Goal: Task Accomplishment & Management: Use online tool/utility

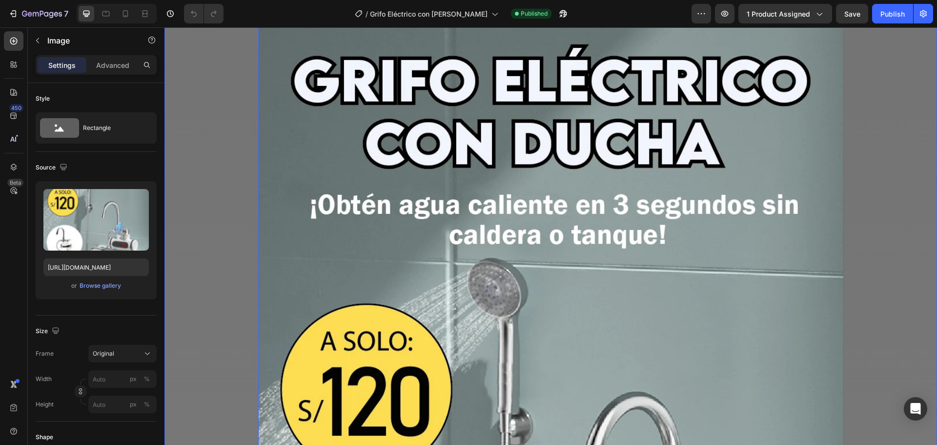
scroll to position [98, 0]
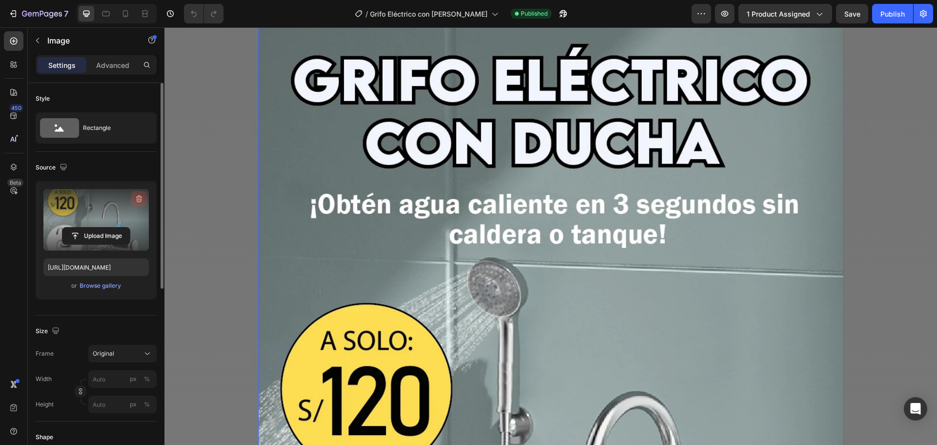
click at [136, 202] on icon "button" at bounding box center [139, 199] width 10 height 10
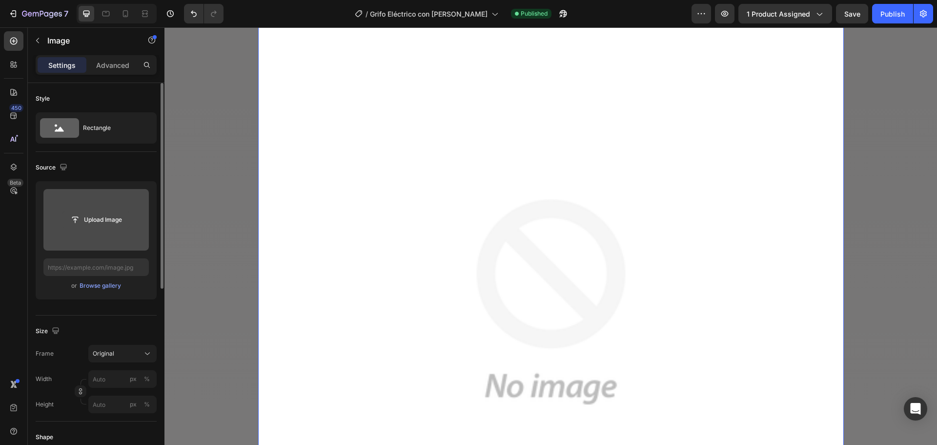
click at [86, 218] on input "file" at bounding box center [95, 219] width 67 height 17
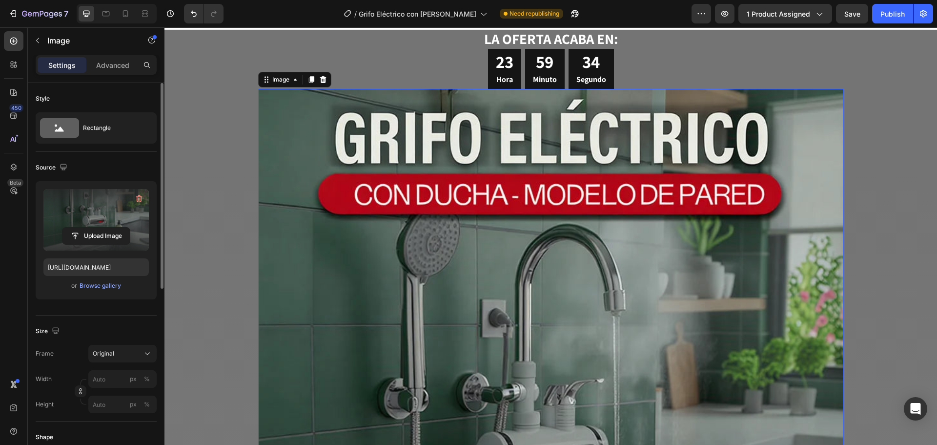
scroll to position [0, 0]
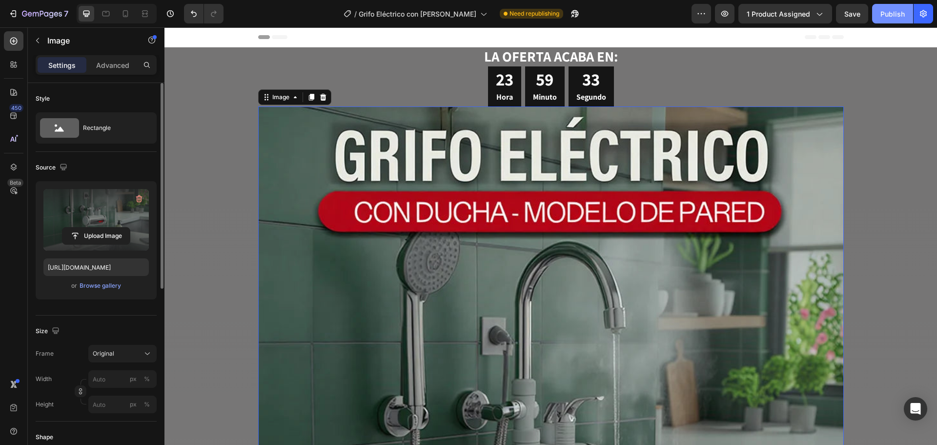
click at [899, 19] on button "Publish" at bounding box center [892, 14] width 41 height 20
click at [126, 13] on icon at bounding box center [126, 14] width 10 height 10
type input "[URL][DOMAIN_NAME]"
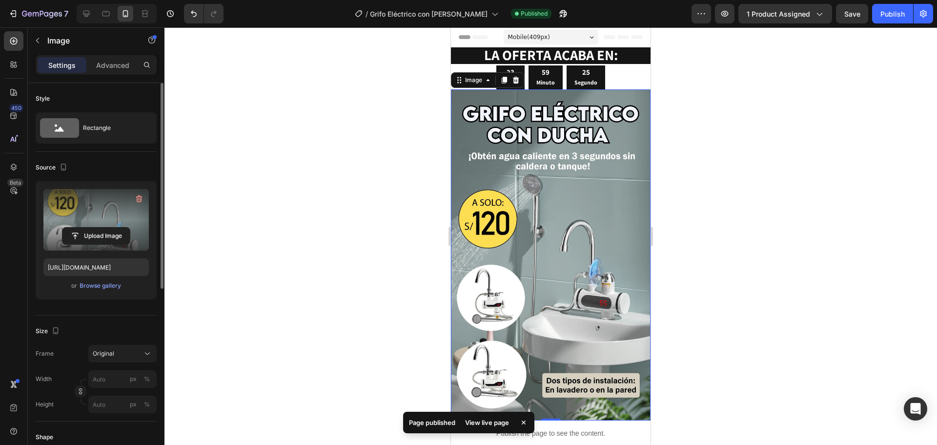
click at [545, 182] on img at bounding box center [551, 254] width 200 height 331
click at [137, 196] on icon "button" at bounding box center [139, 199] width 10 height 10
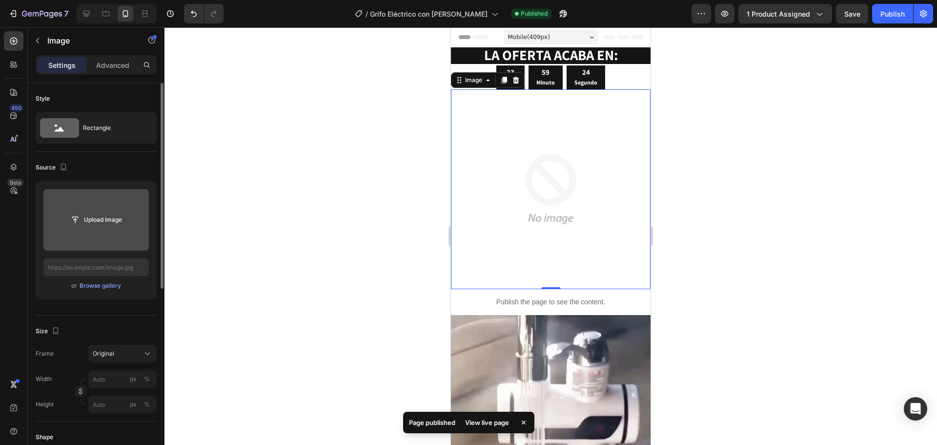
click at [97, 215] on input "file" at bounding box center [95, 219] width 67 height 17
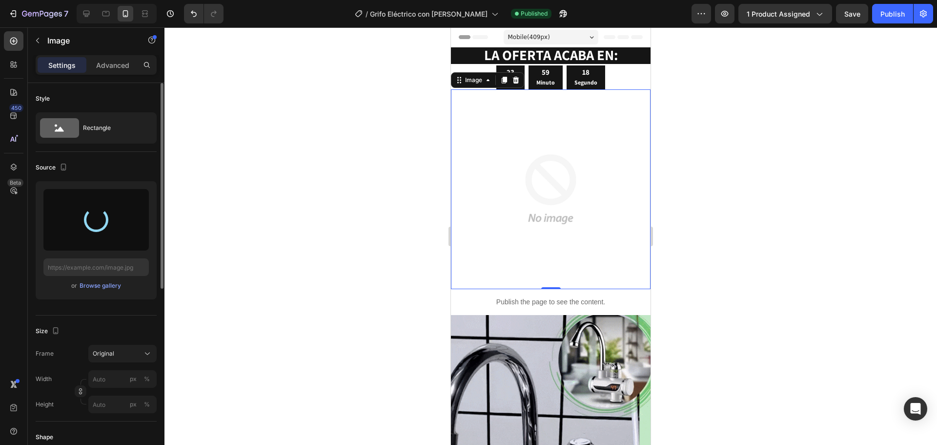
type input "[URL][DOMAIN_NAME]"
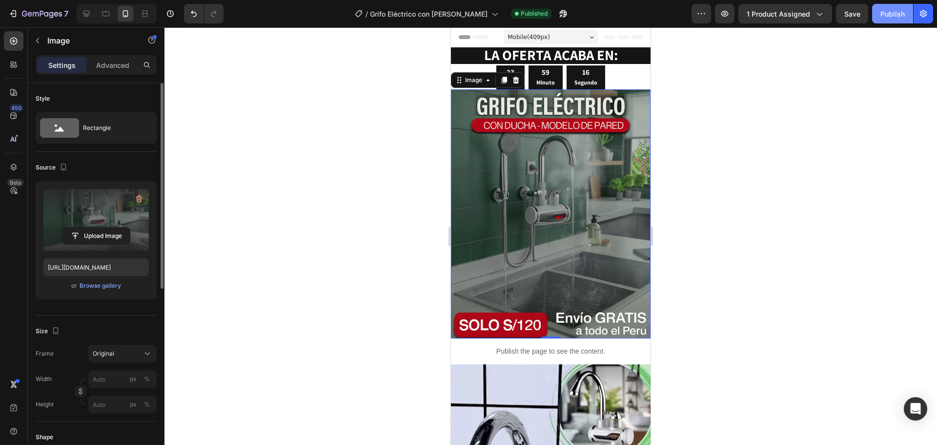
click at [888, 12] on div "Publish" at bounding box center [892, 14] width 24 height 10
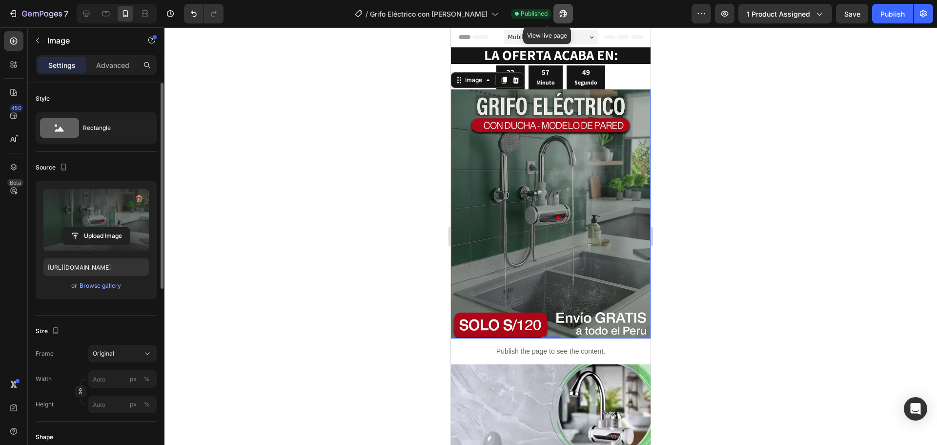
click at [558, 16] on icon "button" at bounding box center [563, 14] width 10 height 10
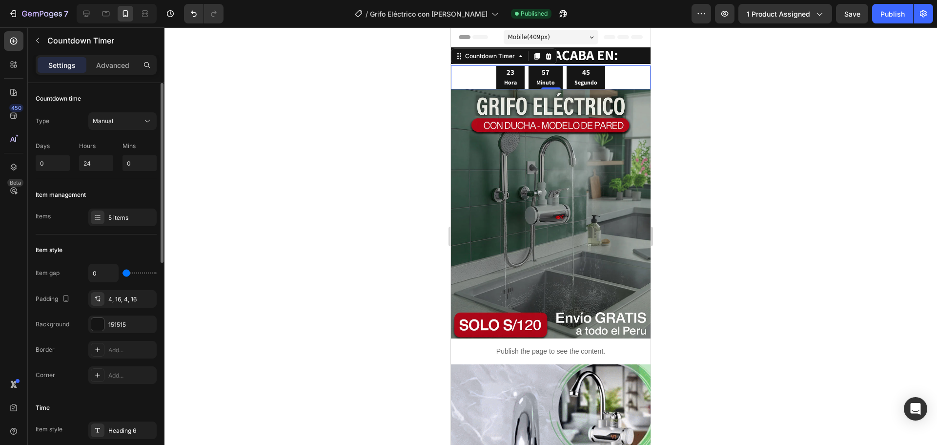
click at [625, 81] on div "23 Hora 57 Minuto 45 Segundo" at bounding box center [551, 77] width 200 height 24
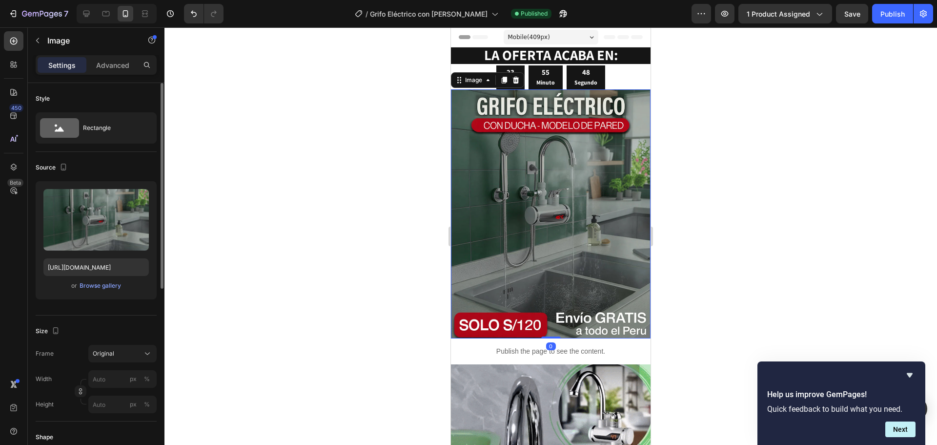
click at [553, 175] on img at bounding box center [551, 213] width 200 height 249
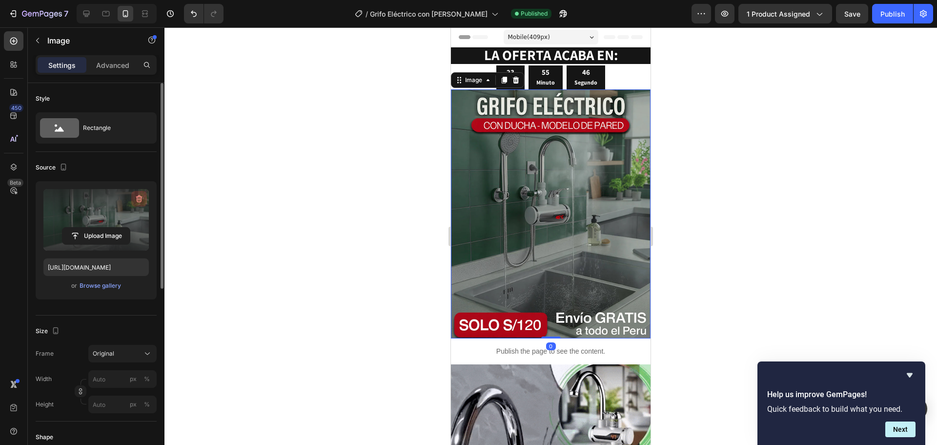
click at [135, 197] on icon "button" at bounding box center [139, 199] width 10 height 10
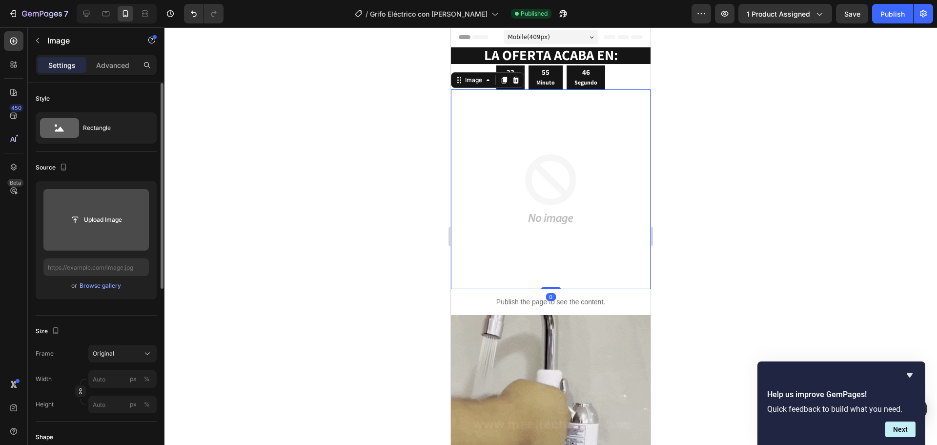
click at [107, 218] on input "file" at bounding box center [95, 219] width 67 height 17
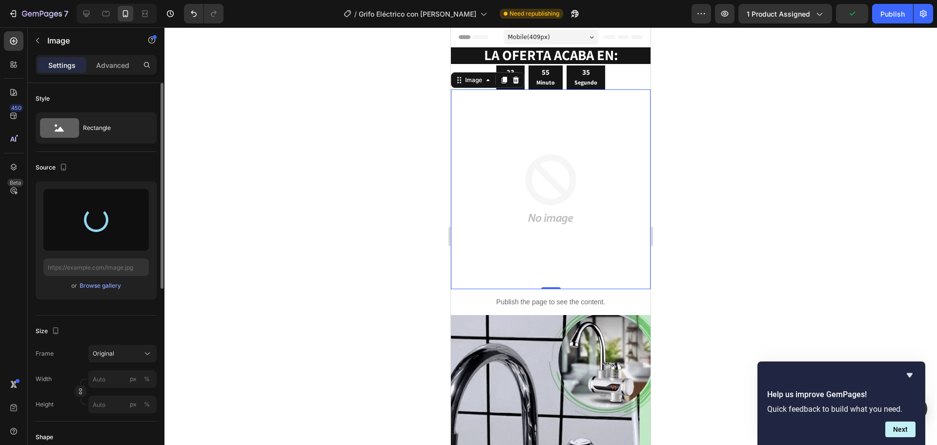
type input "[URL][DOMAIN_NAME]"
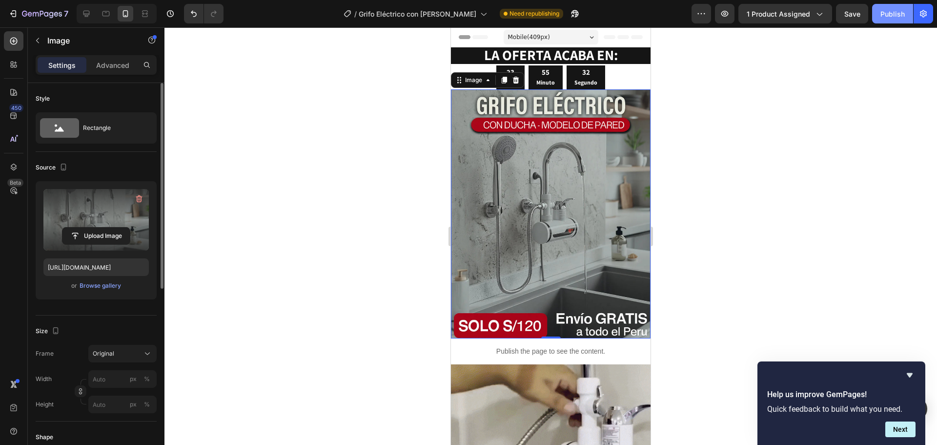
click at [888, 12] on div "Publish" at bounding box center [892, 14] width 24 height 10
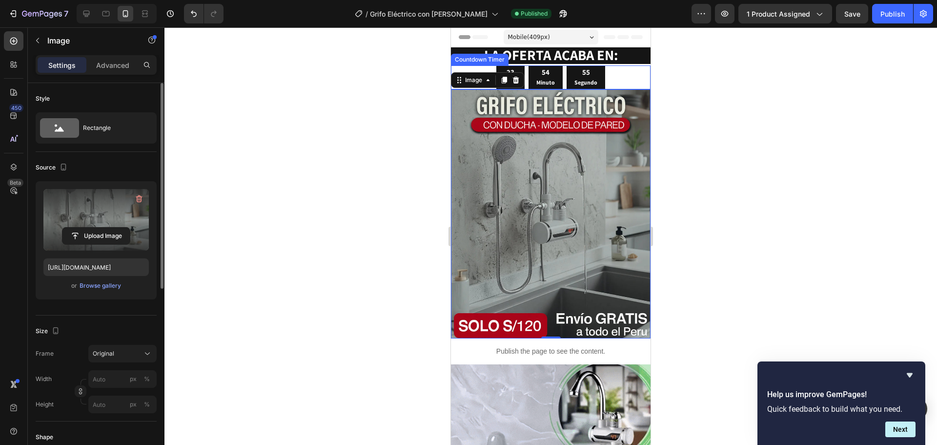
click at [465, 68] on div "23 Hora 54 Minuto 55 Segundo" at bounding box center [551, 77] width 200 height 24
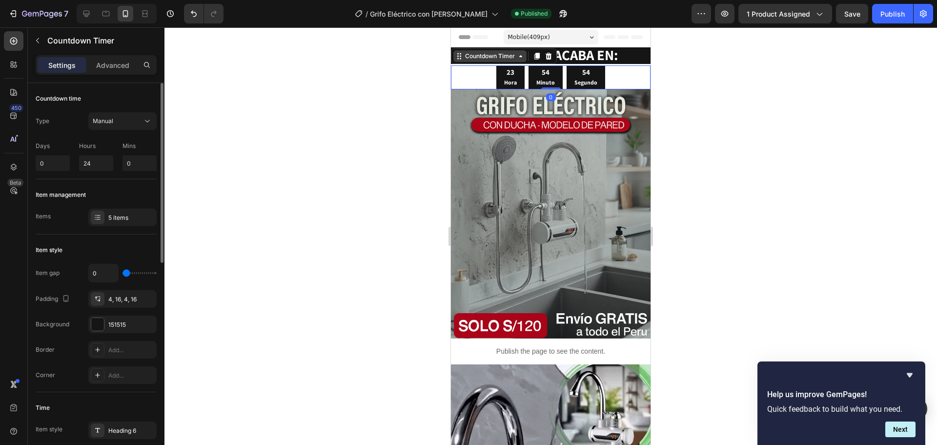
click at [462, 60] on icon at bounding box center [459, 56] width 8 height 8
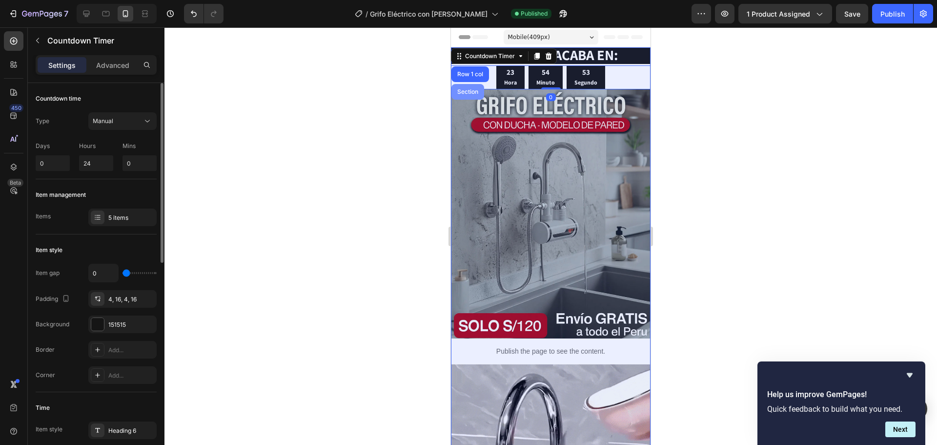
click at [459, 93] on div "Section" at bounding box center [467, 92] width 25 height 6
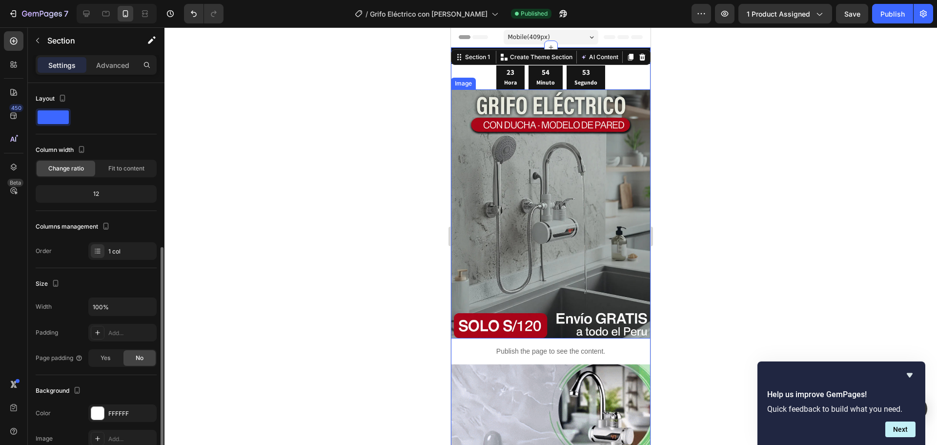
scroll to position [98, 0]
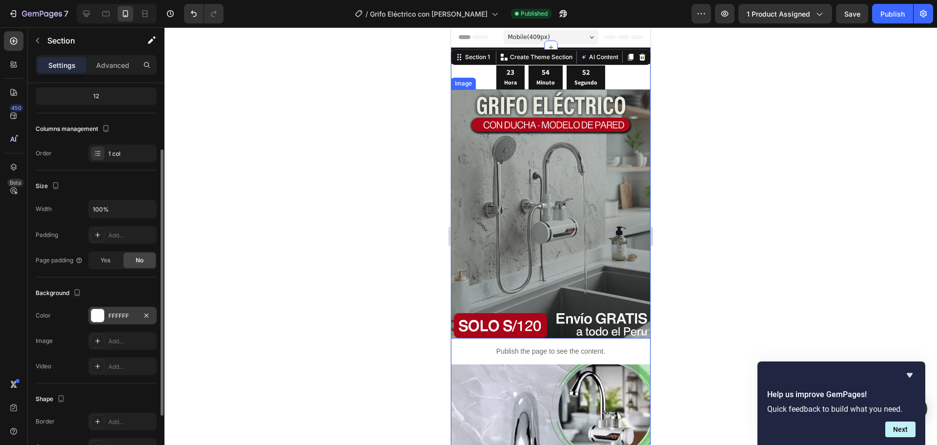
click at [95, 316] on div at bounding box center [97, 315] width 13 height 13
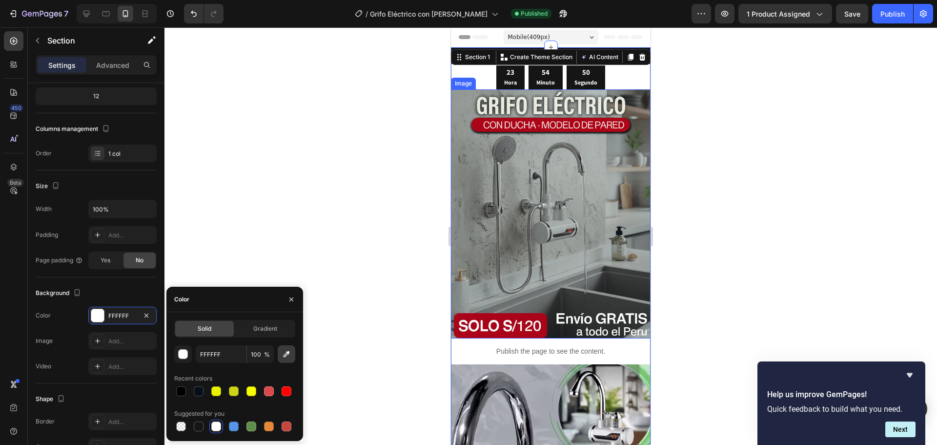
click at [283, 357] on icon "button" at bounding box center [287, 354] width 10 height 10
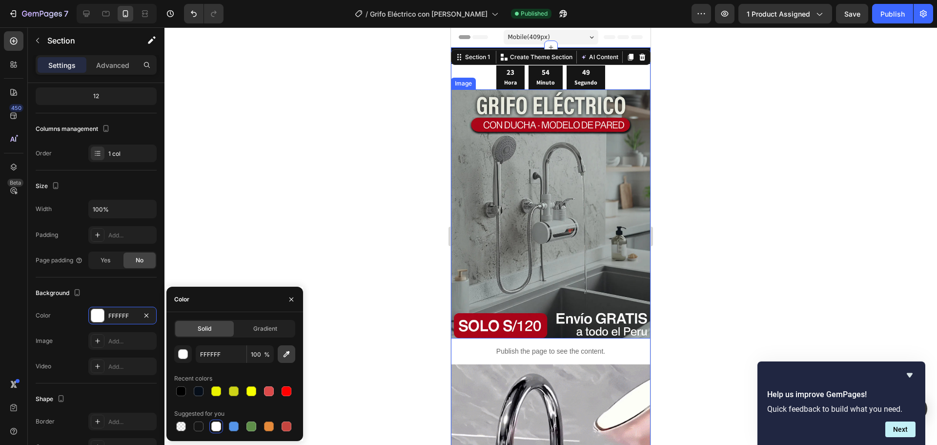
type input "959B97"
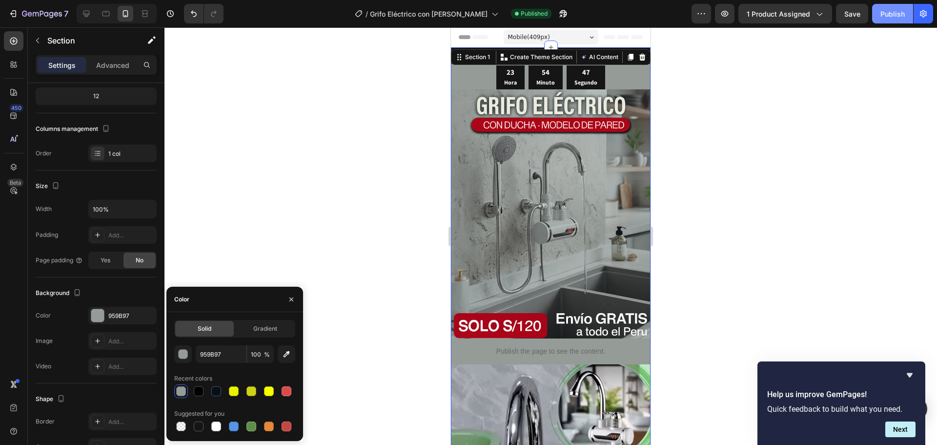
click at [884, 14] on div "Publish" at bounding box center [892, 14] width 24 height 10
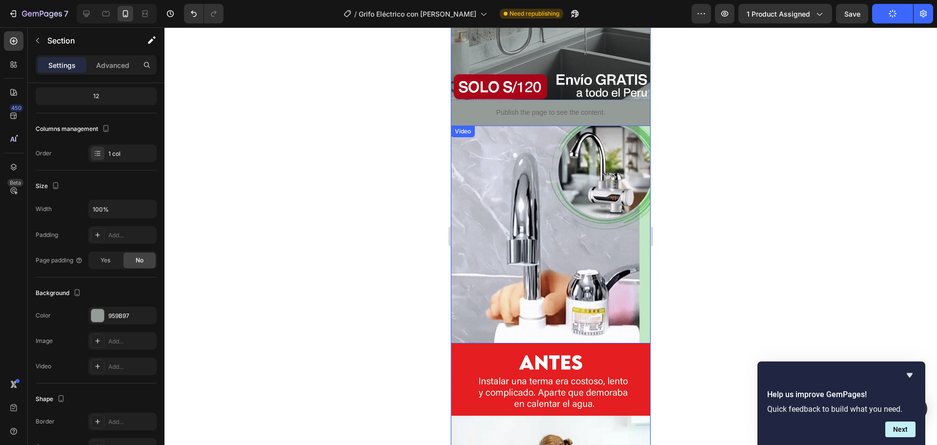
scroll to position [342, 0]
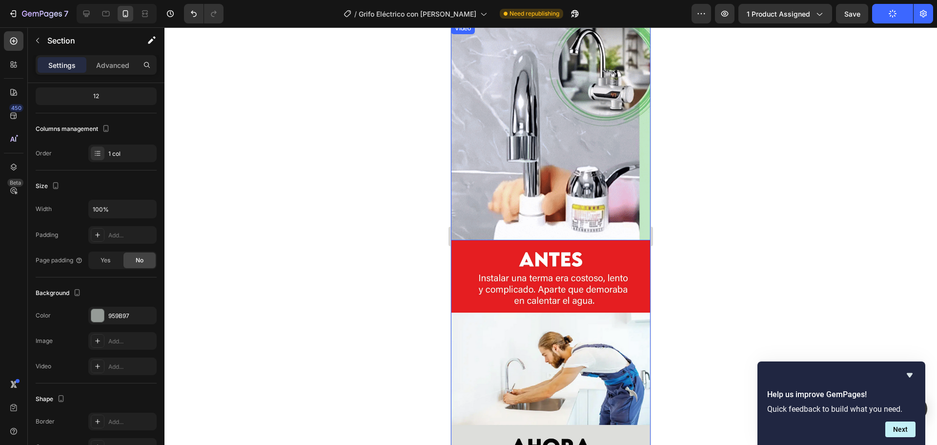
click at [510, 189] on video at bounding box center [551, 131] width 200 height 218
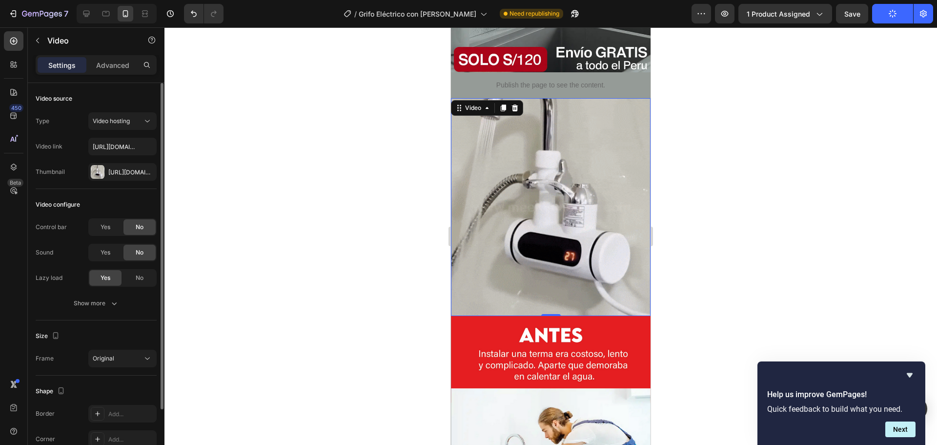
scroll to position [195, 0]
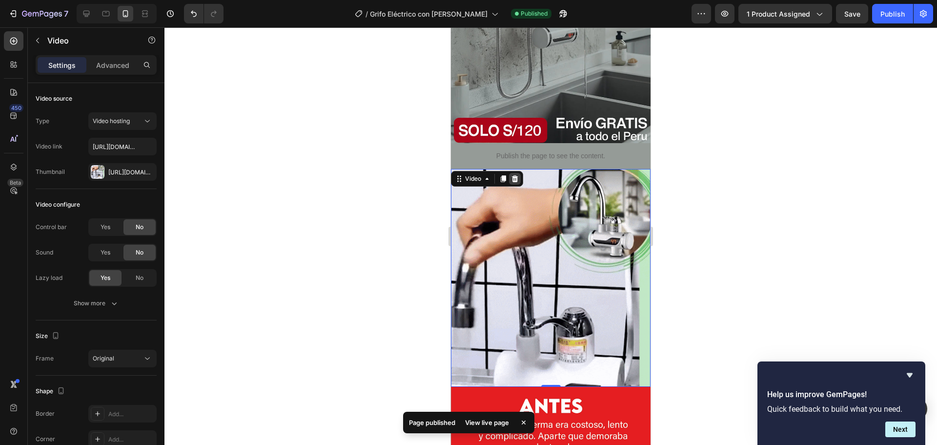
click at [513, 175] on icon at bounding box center [515, 178] width 6 height 7
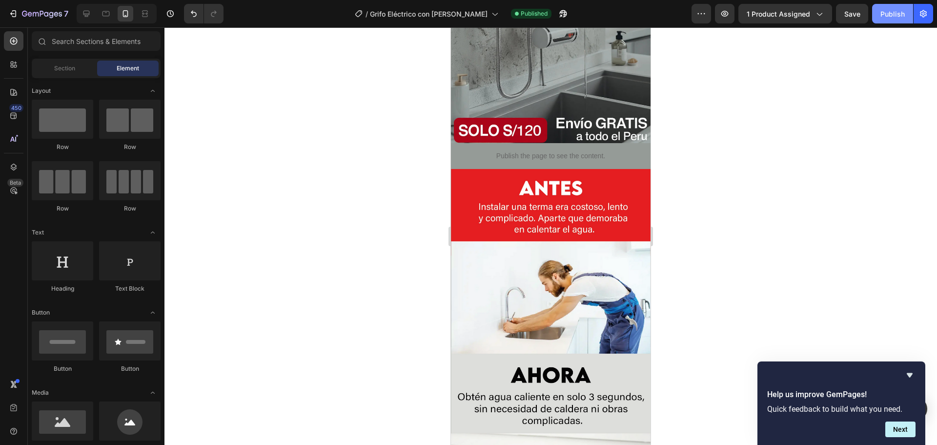
click at [892, 14] on div "Publish" at bounding box center [892, 14] width 24 height 10
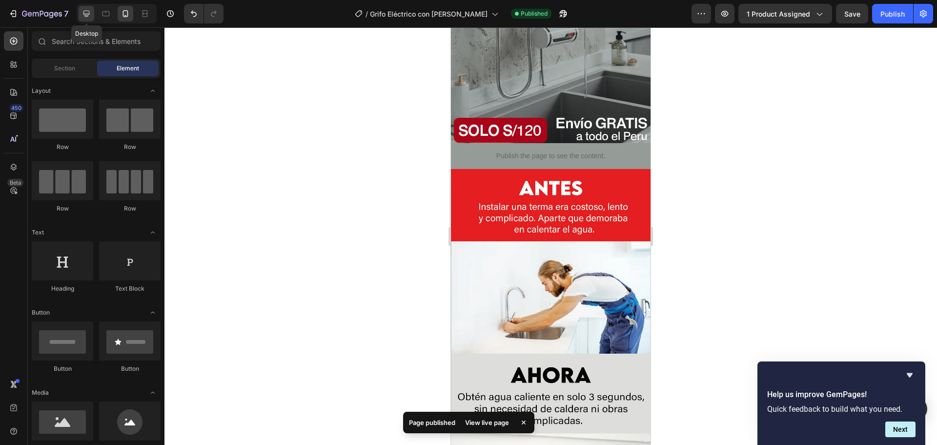
click at [93, 15] on div at bounding box center [87, 14] width 16 height 16
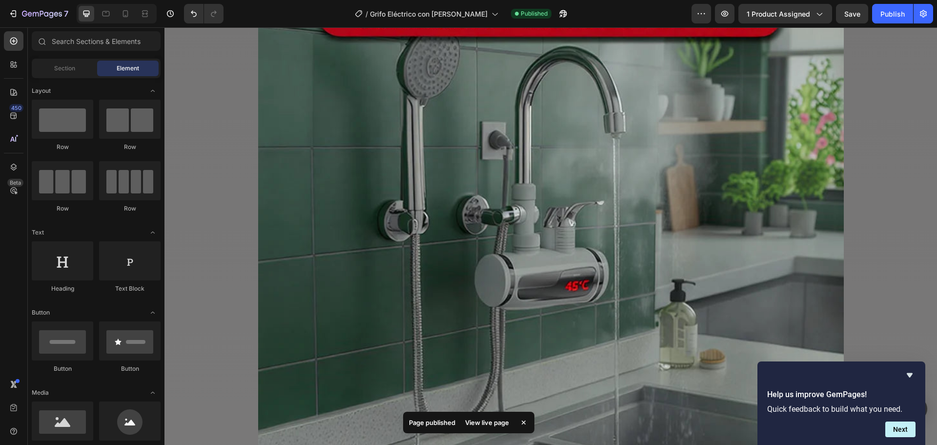
scroll to position [200, 0]
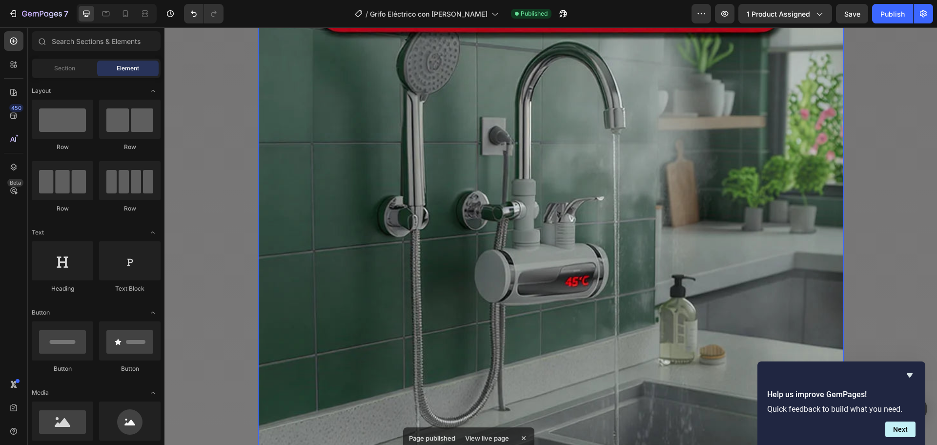
click at [613, 190] on img at bounding box center [551, 272] width 586 height 730
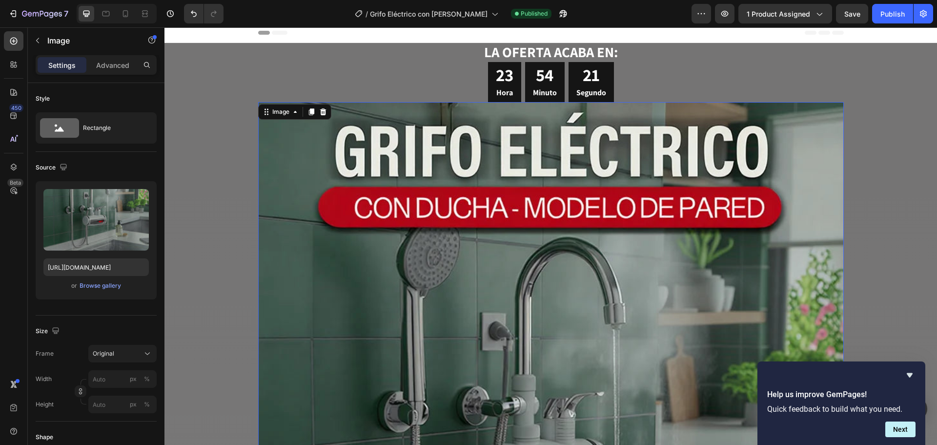
scroll to position [0, 0]
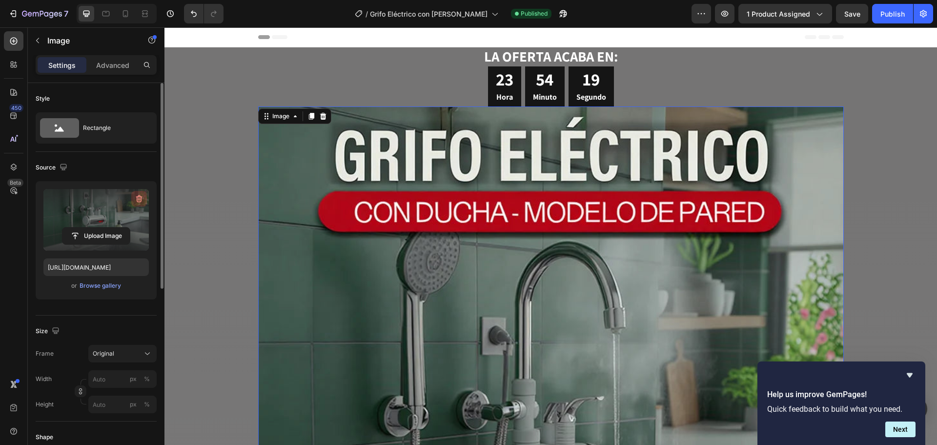
click at [135, 192] on button "button" at bounding box center [139, 199] width 16 height 16
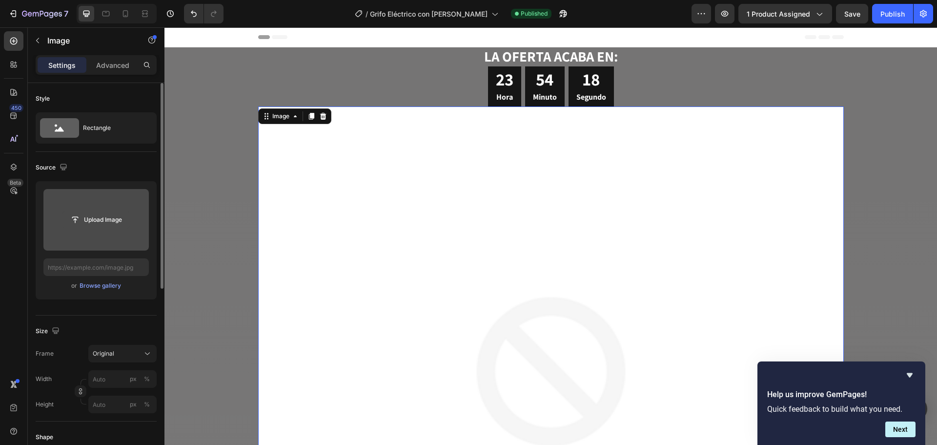
click at [91, 221] on input "file" at bounding box center [95, 219] width 67 height 17
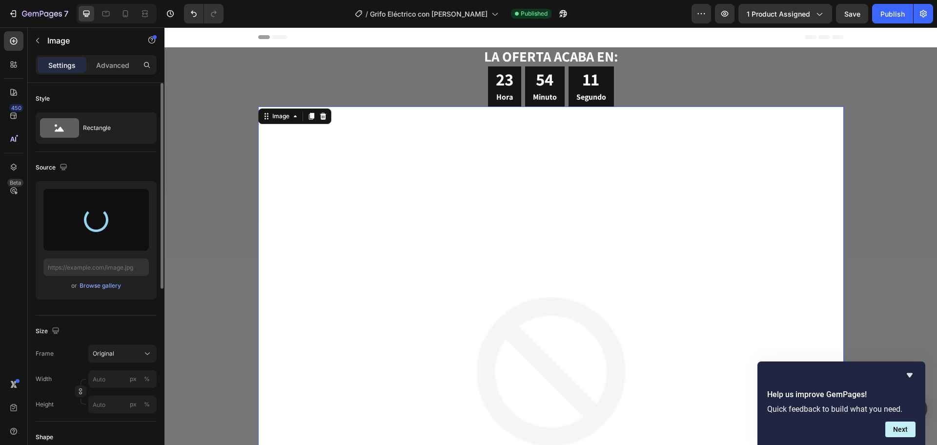
type input "[URL][DOMAIN_NAME]"
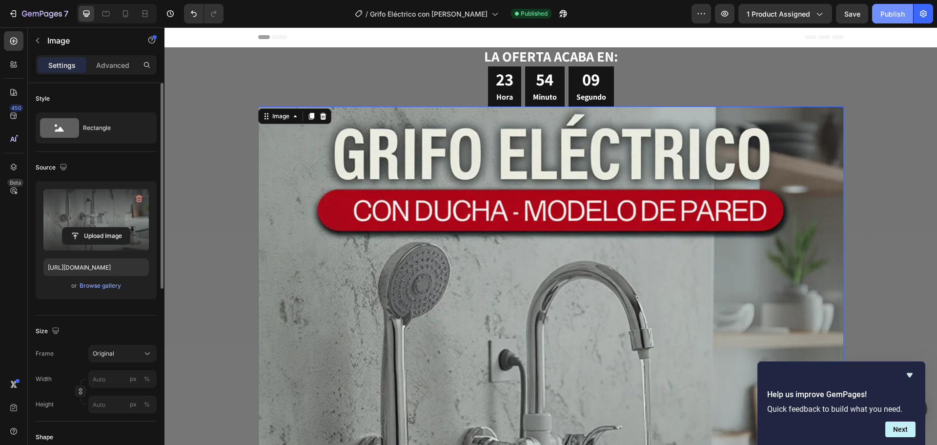
click at [883, 13] on div "Publish" at bounding box center [892, 14] width 24 height 10
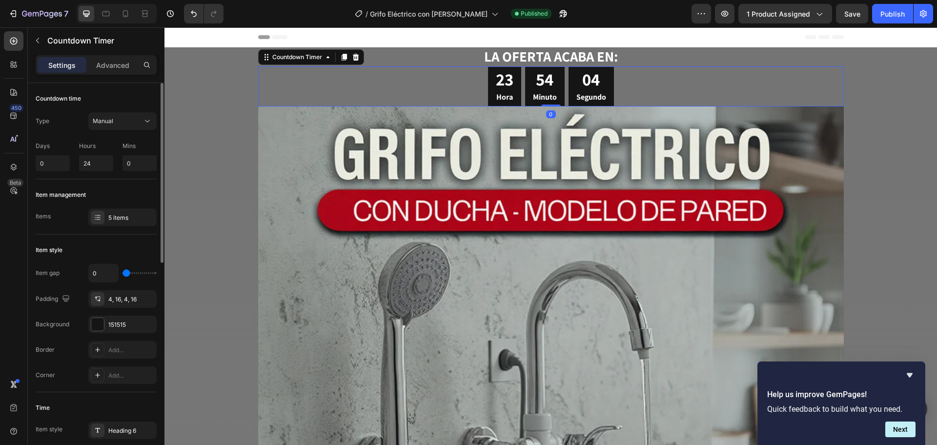
click at [290, 77] on div "23 Hora 54 Minuto 04 Segundo" at bounding box center [551, 86] width 586 height 40
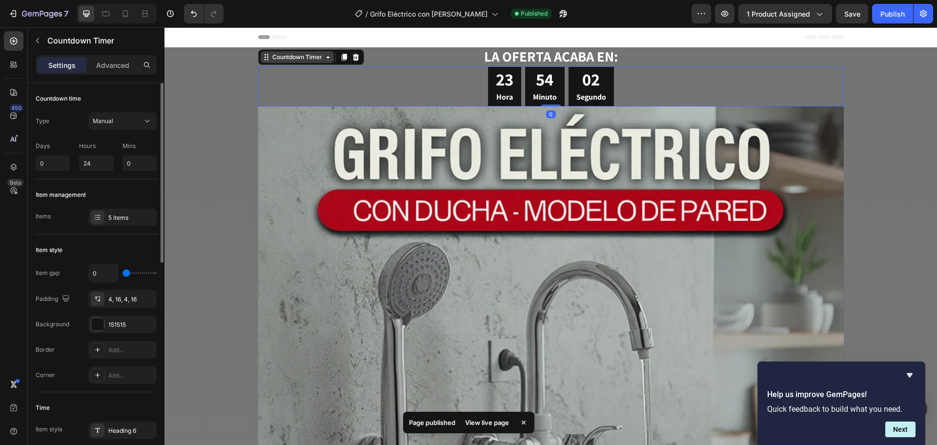
click at [305, 55] on div "Countdown Timer" at bounding box center [297, 57] width 54 height 9
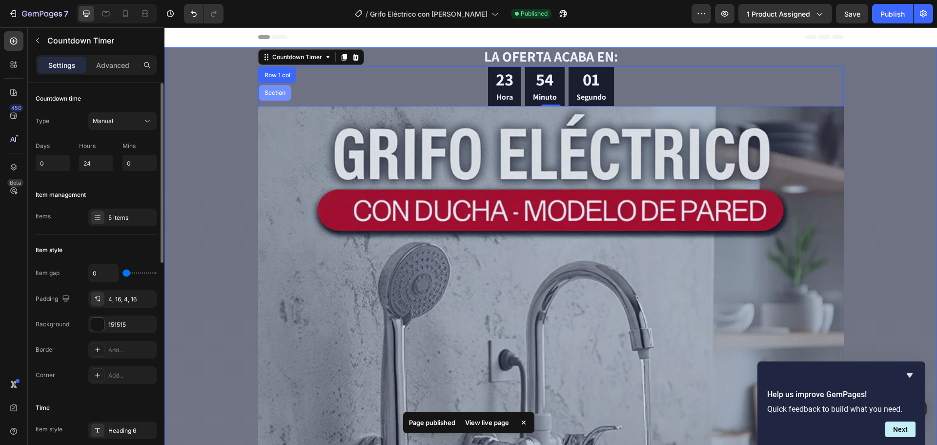
click at [266, 90] on div "Section" at bounding box center [275, 93] width 25 height 6
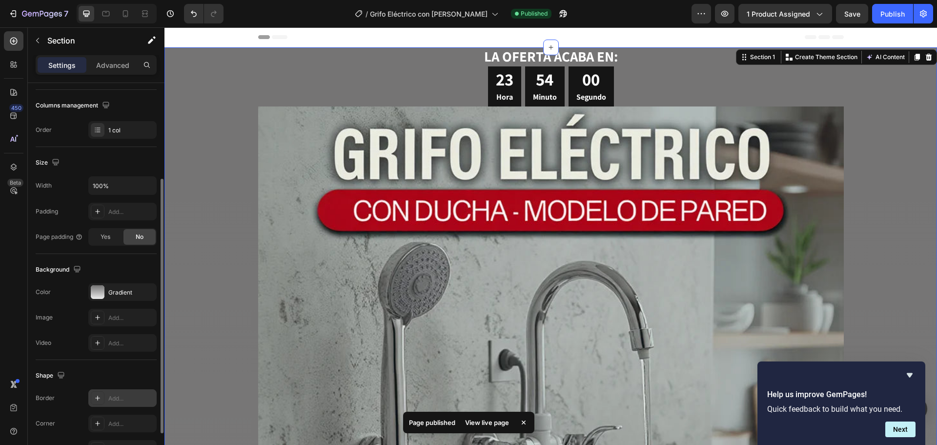
scroll to position [195, 0]
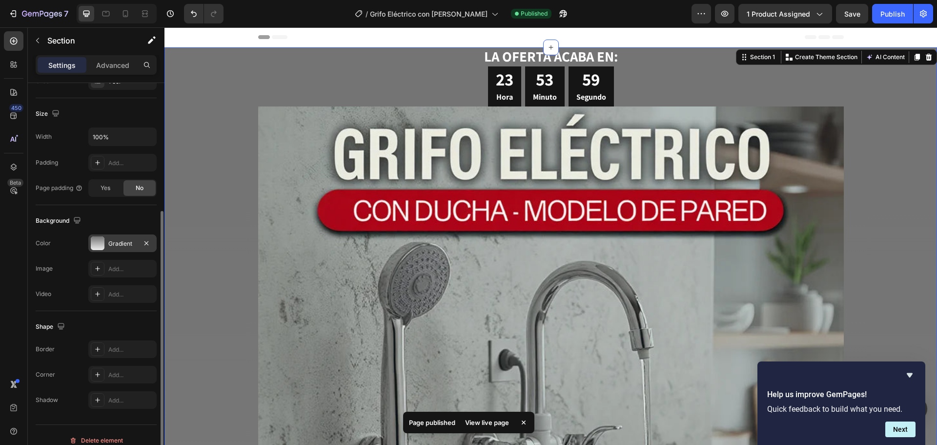
click at [93, 247] on div at bounding box center [98, 243] width 14 height 14
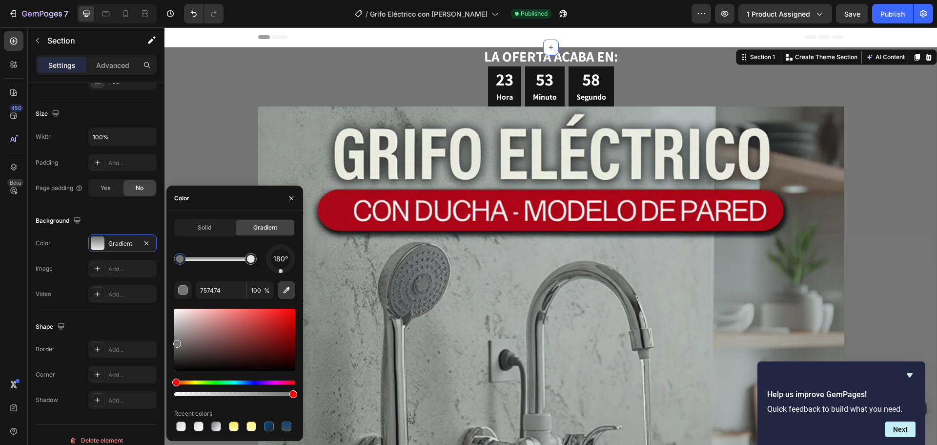
click at [282, 286] on icon "button" at bounding box center [287, 290] width 10 height 10
type input "949995"
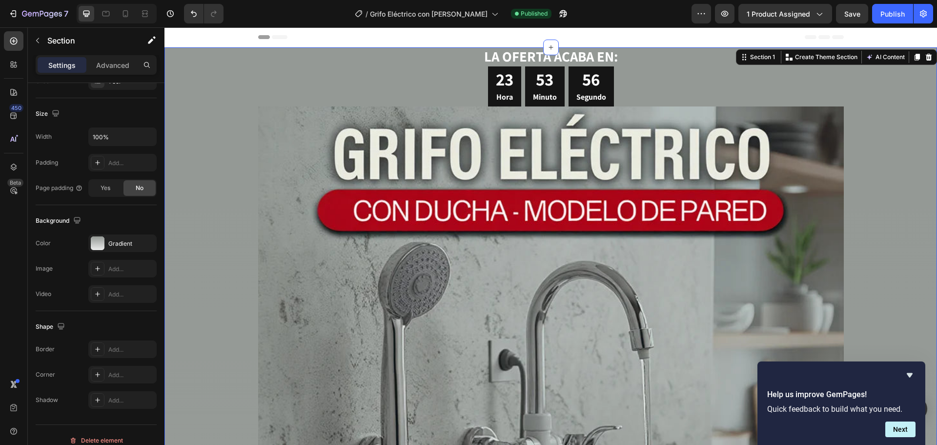
drag, startPoint x: 313, startPoint y: 27, endPoint x: 140, endPoint y: 11, distance: 174.5
click at [313, 27] on div "7 Version history / Grifo Eléctrico con Ducha Published Preview 1 product assig…" at bounding box center [468, 14] width 937 height 28
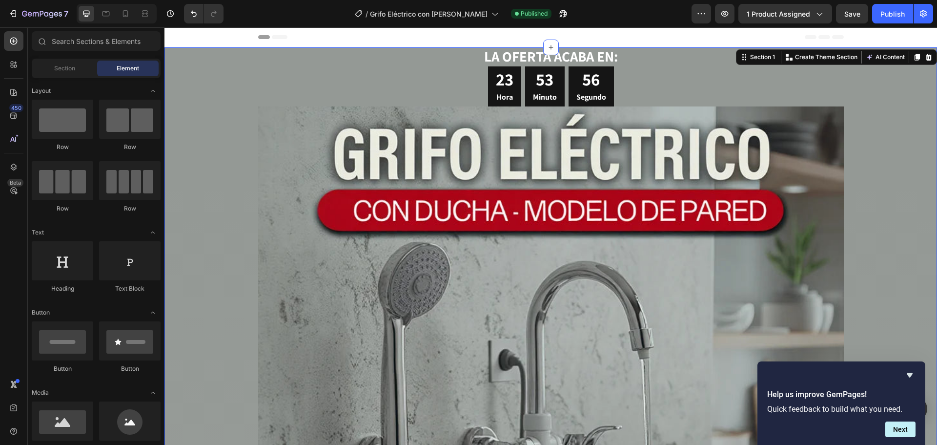
click at [304, 39] on div "Header" at bounding box center [551, 37] width 586 height 20
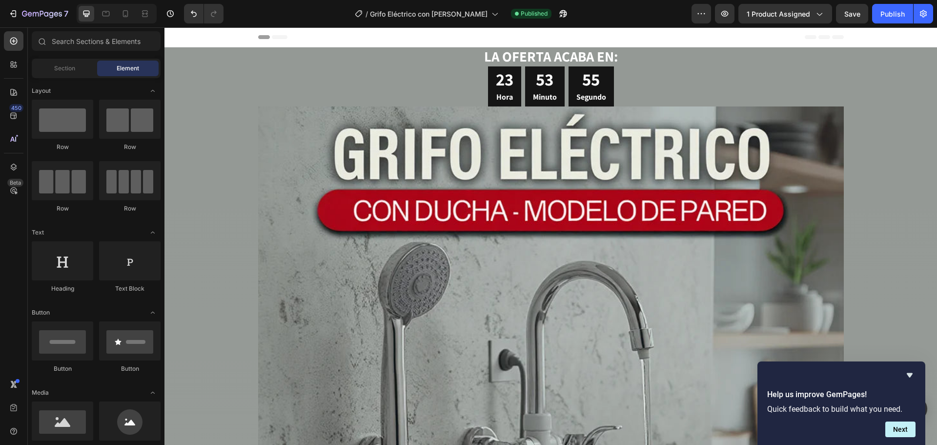
click at [311, 39] on div "Header" at bounding box center [551, 37] width 586 height 20
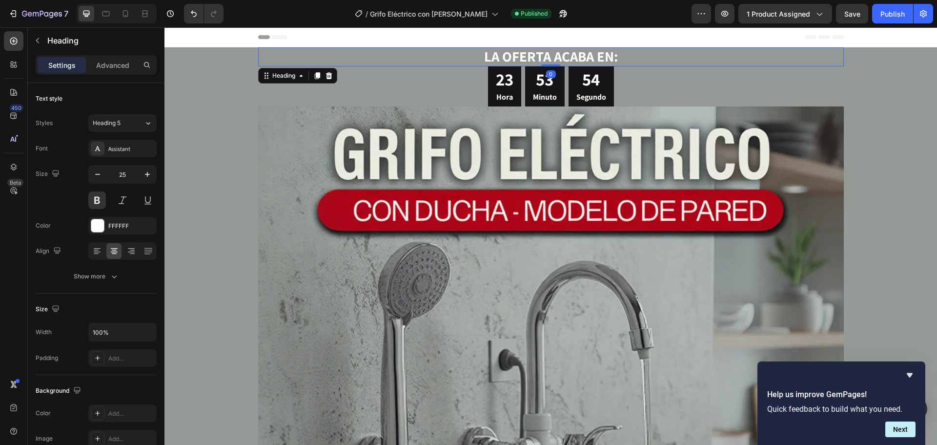
click at [322, 59] on h2 "LA OFERTA ACABA EN:" at bounding box center [551, 56] width 586 height 19
click at [398, 83] on div "23 Hora 53 Minuto 53 Segundo" at bounding box center [551, 86] width 586 height 40
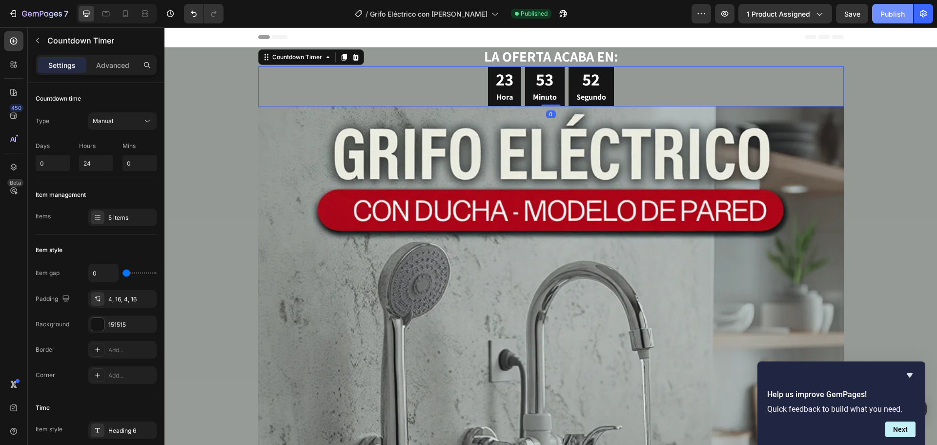
click at [884, 16] on div "Publish" at bounding box center [892, 14] width 24 height 10
click at [129, 17] on icon at bounding box center [126, 14] width 10 height 10
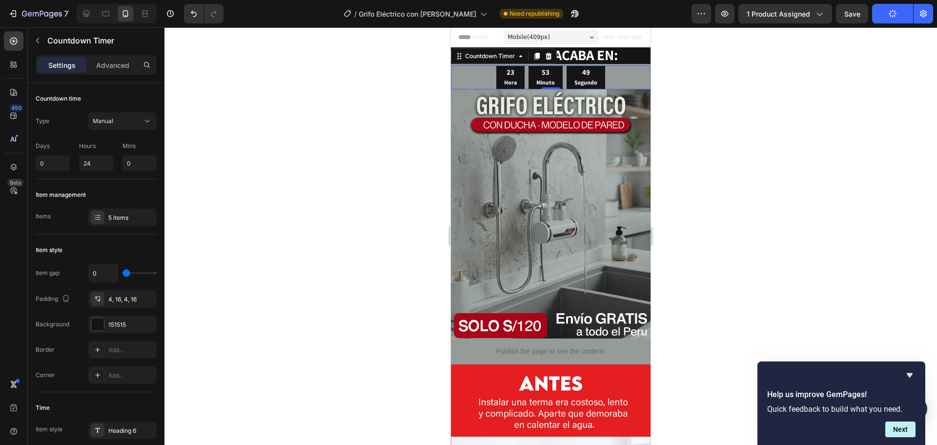
click at [739, 109] on div at bounding box center [550, 235] width 772 height 417
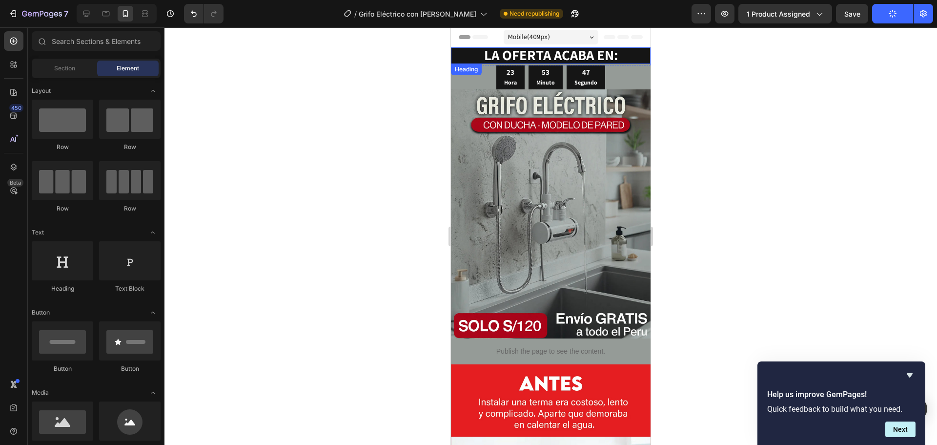
click at [461, 49] on h2 "LA OFERTA ACABA EN:" at bounding box center [551, 55] width 200 height 17
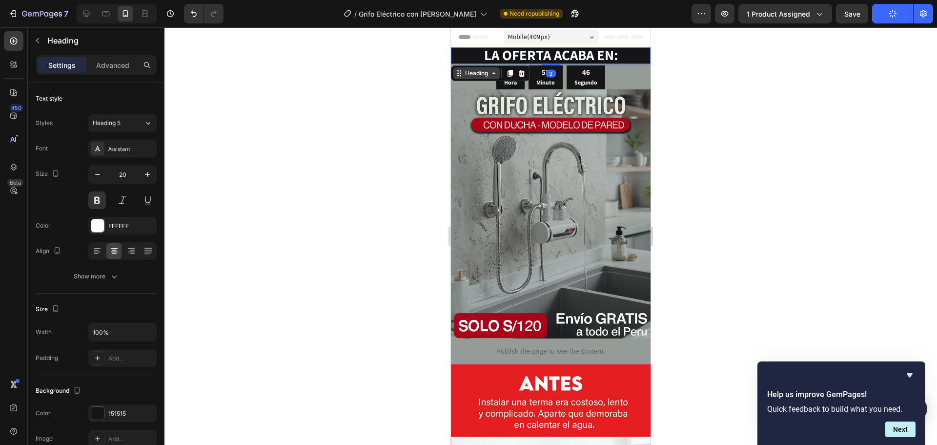
click at [466, 69] on div "Heading" at bounding box center [476, 73] width 27 height 9
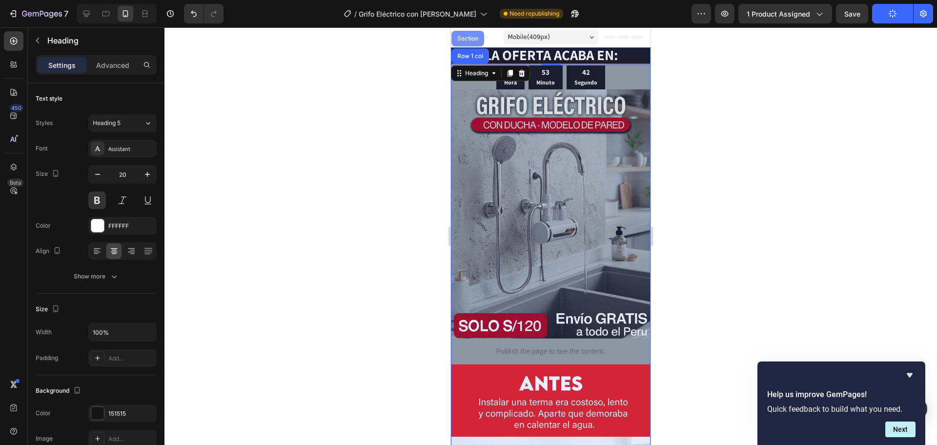
click at [465, 37] on div "Section" at bounding box center [467, 39] width 25 height 6
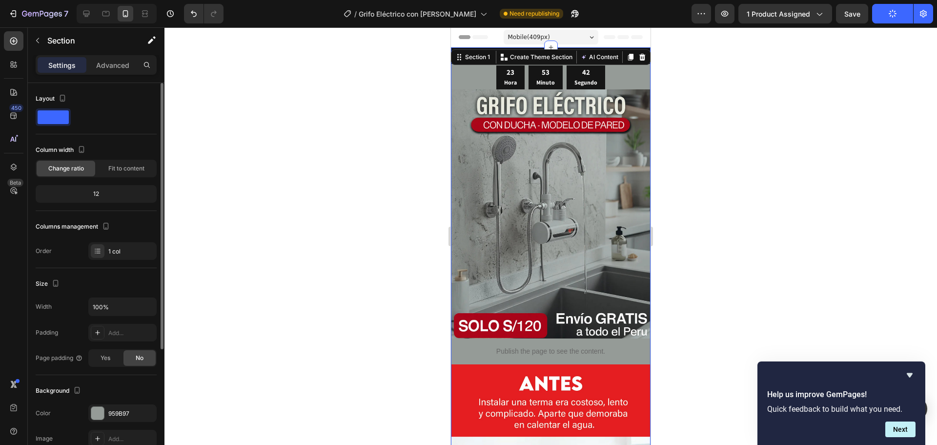
scroll to position [146, 0]
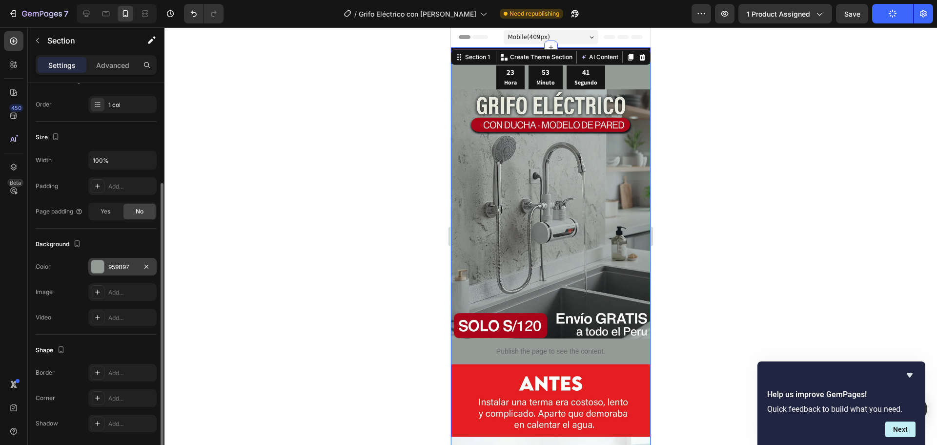
click at [101, 267] on div at bounding box center [97, 266] width 13 height 13
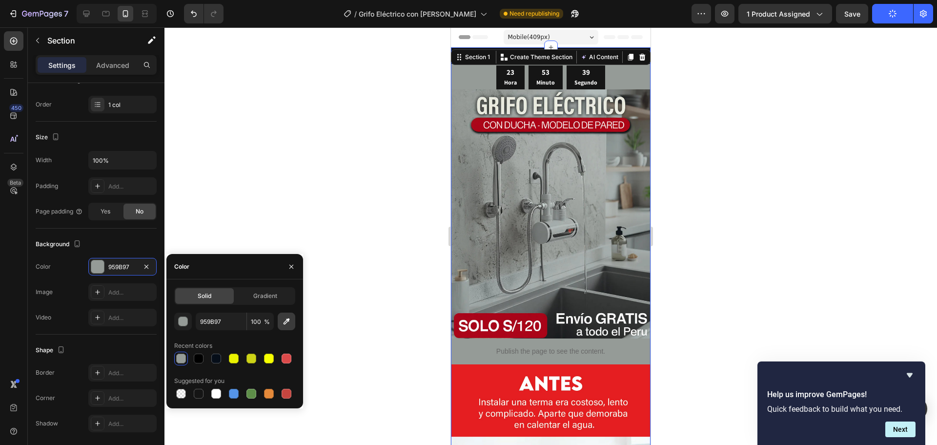
click at [288, 321] on icon "button" at bounding box center [287, 321] width 6 height 6
type input "949995"
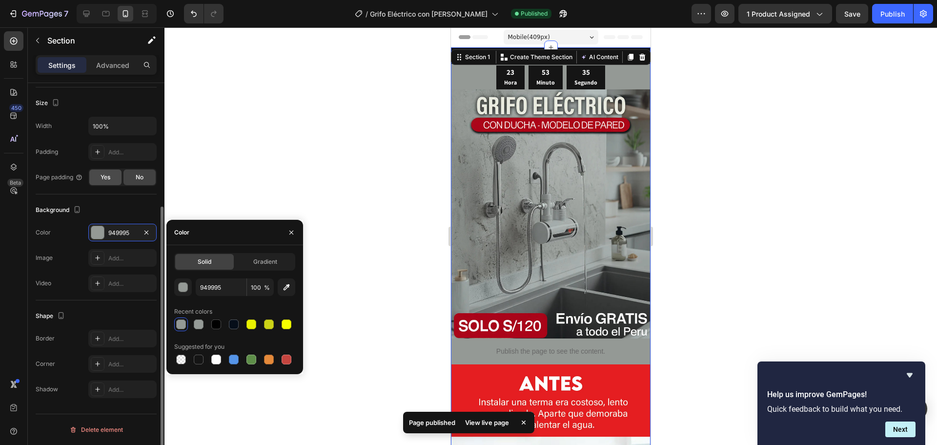
scroll to position [0, 0]
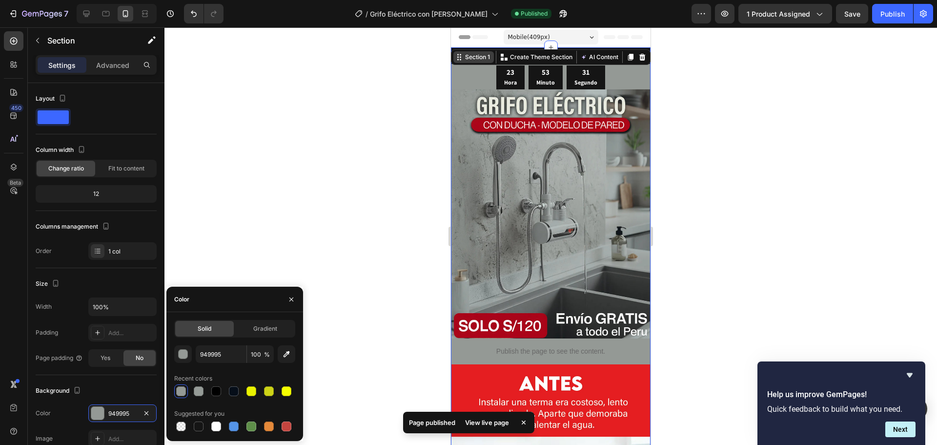
click at [476, 59] on div "Section 1" at bounding box center [477, 57] width 29 height 9
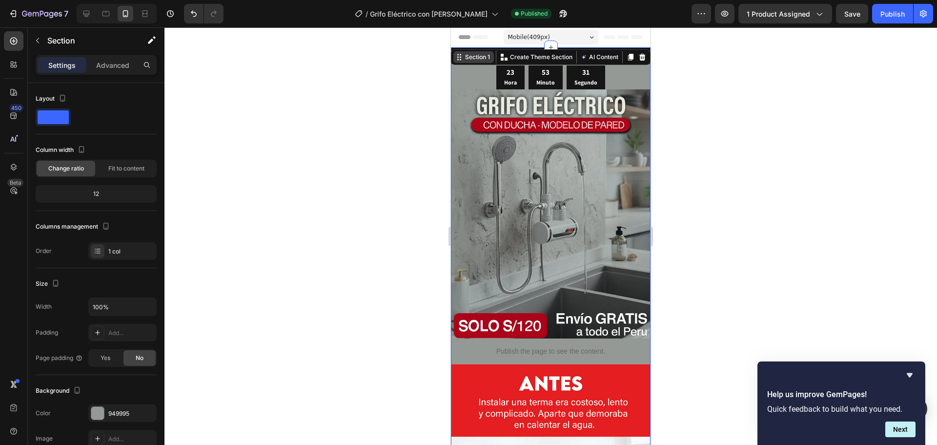
click at [472, 54] on div "Section 1" at bounding box center [477, 57] width 29 height 9
click at [470, 57] on div "Section 1" at bounding box center [477, 57] width 29 height 9
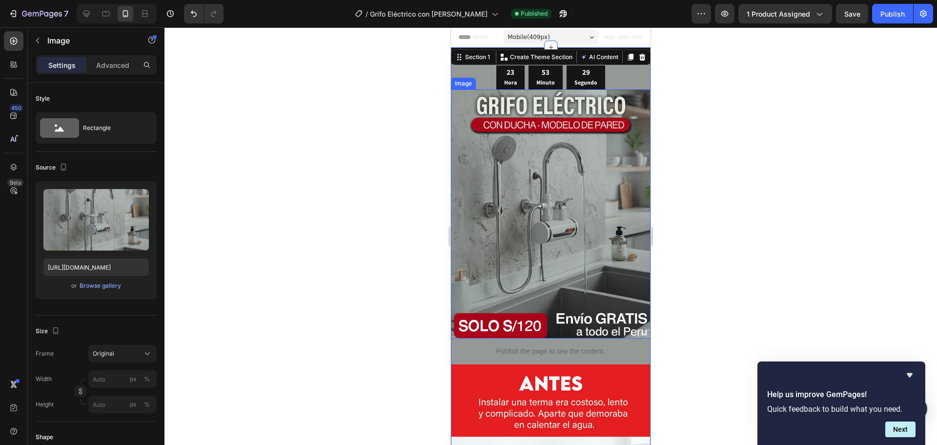
click at [476, 97] on img at bounding box center [551, 213] width 200 height 249
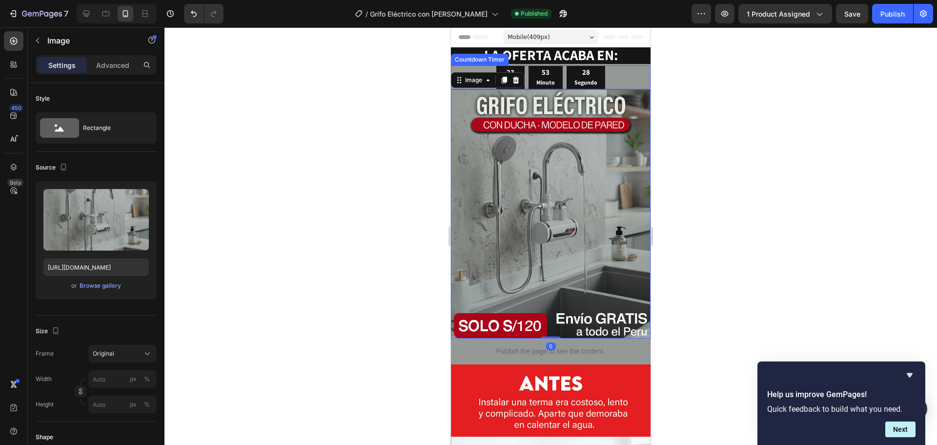
click at [462, 57] on div "Countdown Timer" at bounding box center [480, 59] width 54 height 9
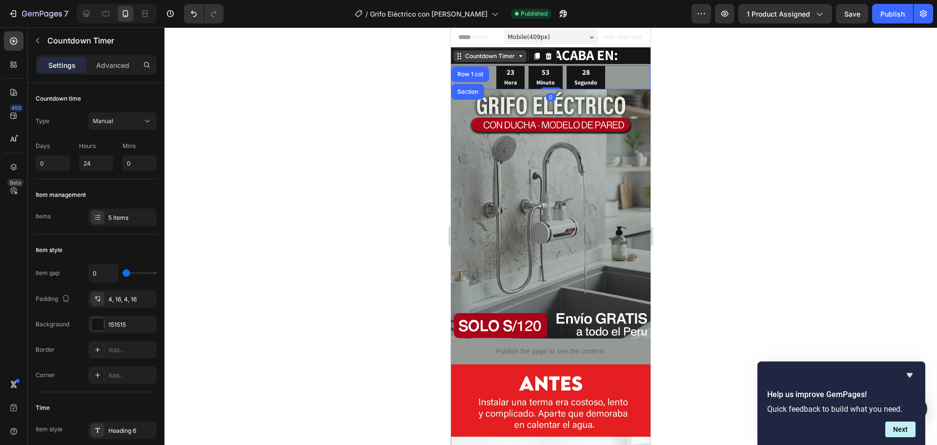
click at [467, 53] on div "Countdown Timer" at bounding box center [490, 56] width 54 height 9
click at [463, 50] on div "Countdown Timer" at bounding box center [489, 56] width 73 height 12
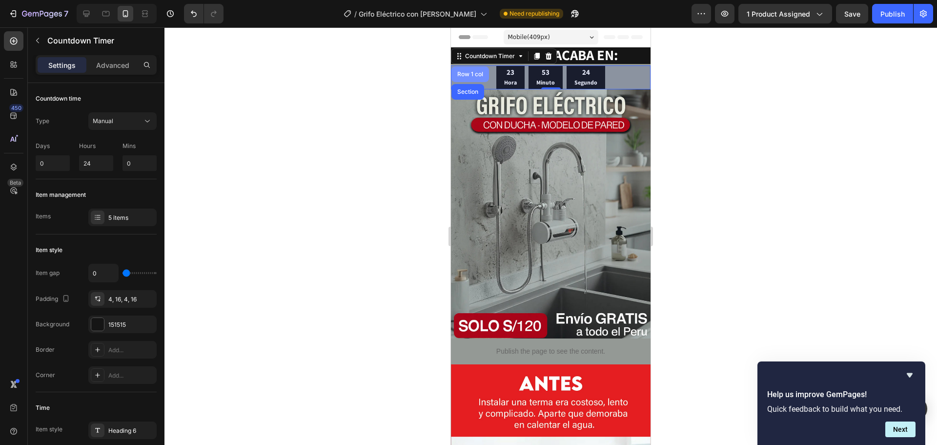
click at [468, 77] on div "Row 1 col" at bounding box center [470, 74] width 38 height 16
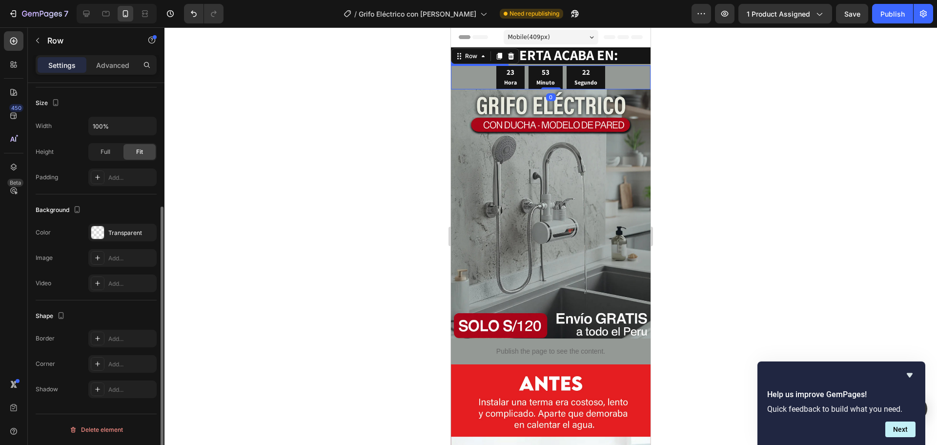
scroll to position [34, 0]
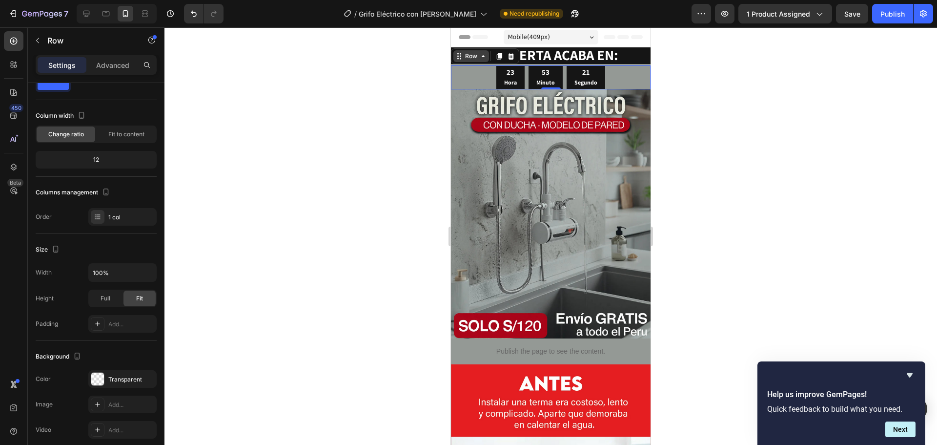
click at [468, 58] on div "Row" at bounding box center [471, 56] width 16 height 9
click at [464, 75] on div "23 Hora 53 Minuto 21 Segundo" at bounding box center [551, 77] width 200 height 24
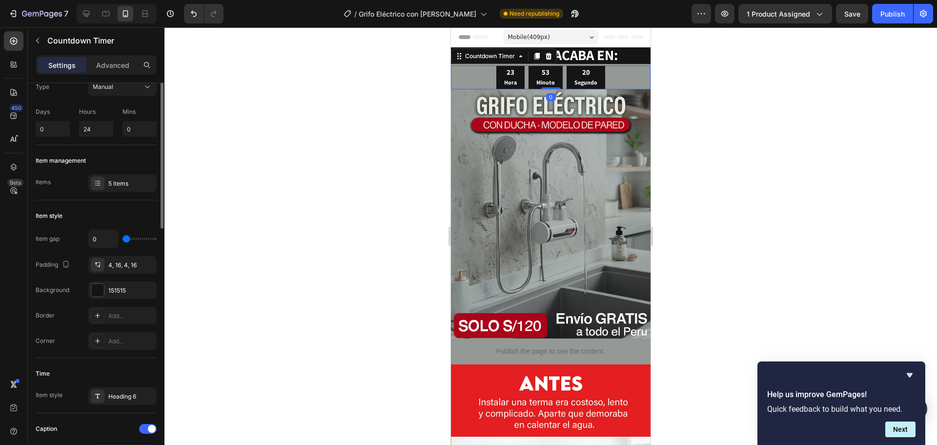
scroll to position [0, 0]
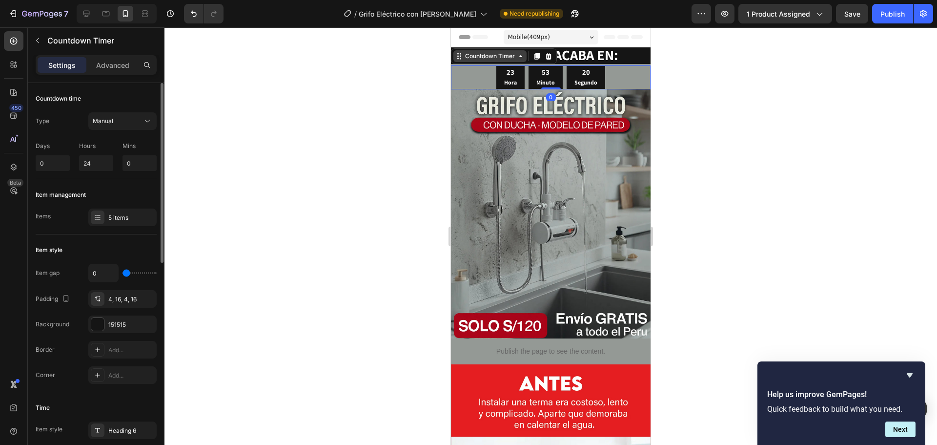
click at [480, 57] on div "Countdown Timer" at bounding box center [490, 56] width 54 height 9
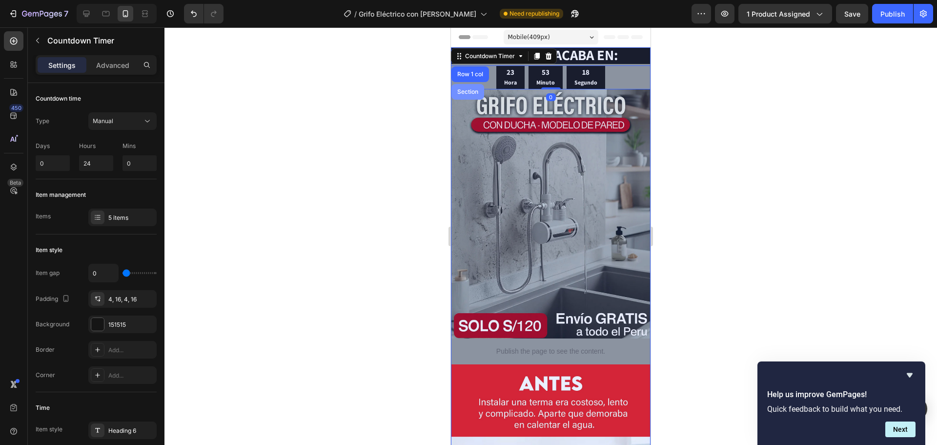
click at [466, 96] on div "Section" at bounding box center [467, 92] width 33 height 16
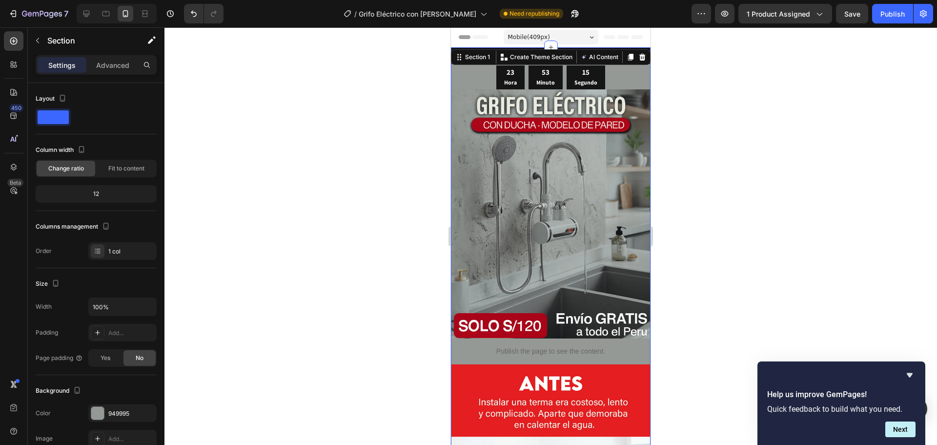
click at [411, 156] on div at bounding box center [550, 235] width 772 height 417
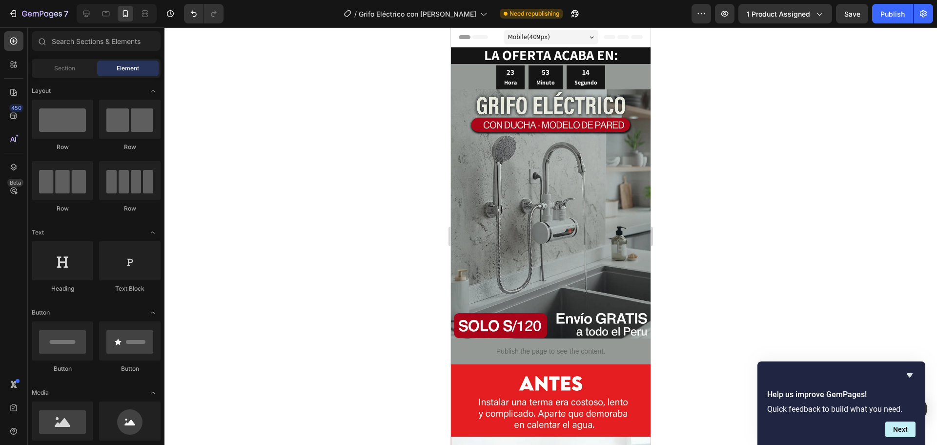
click at [791, 159] on div at bounding box center [550, 235] width 772 height 417
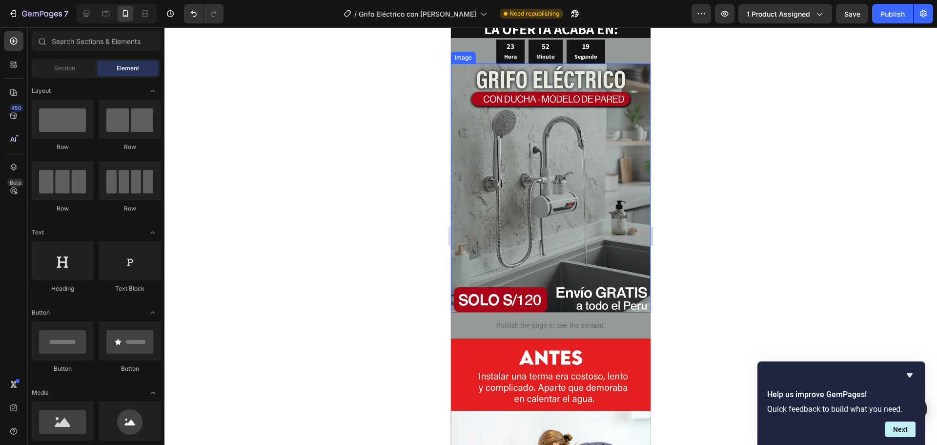
scroll to position [98, 0]
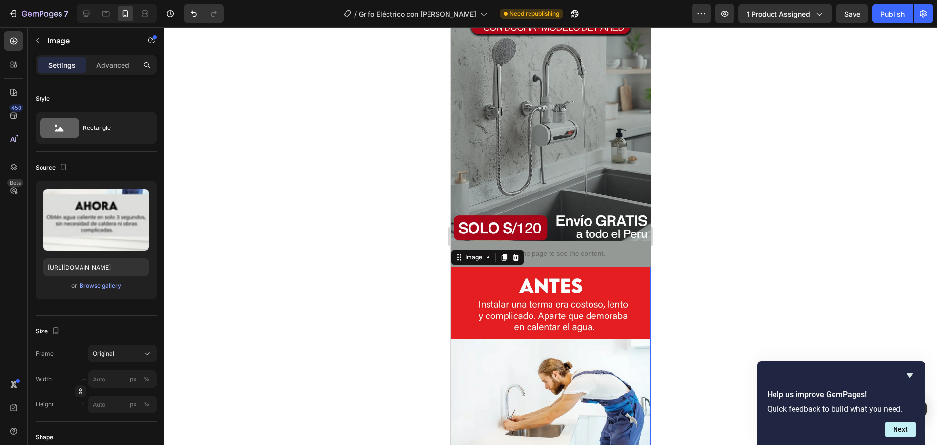
drag, startPoint x: 777, startPoint y: 275, endPoint x: 133, endPoint y: 299, distance: 644.1
click at [777, 275] on div at bounding box center [550, 235] width 772 height 417
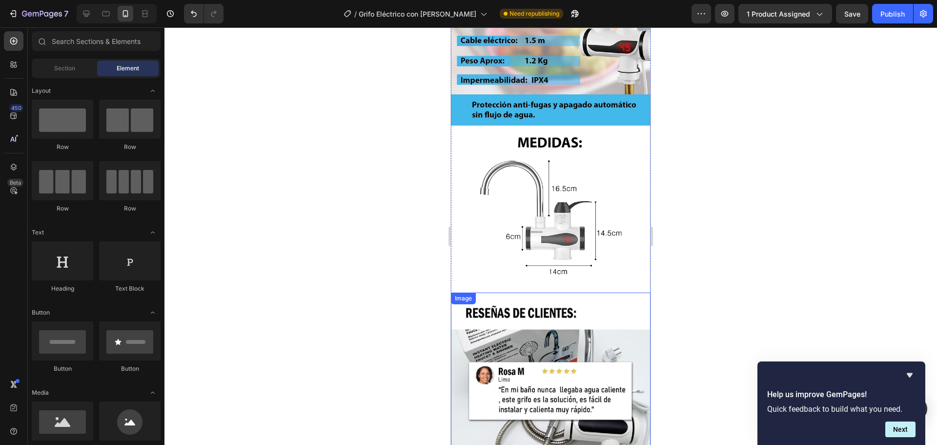
scroll to position [3757, 0]
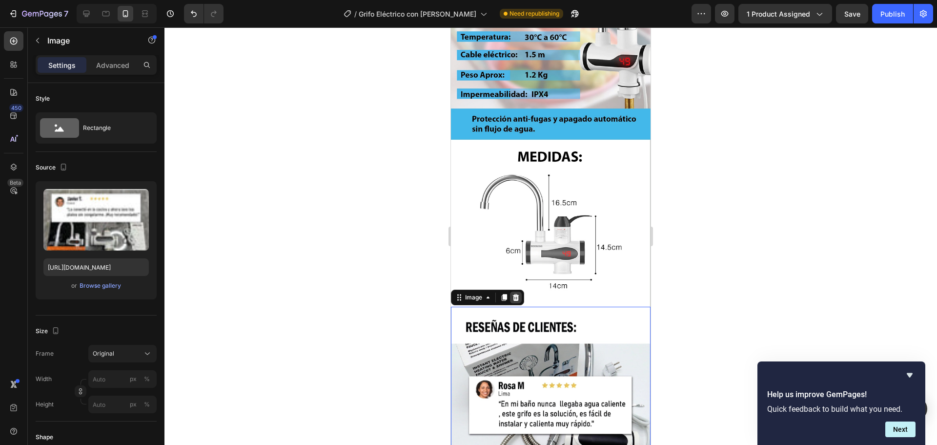
click at [521, 291] on div at bounding box center [516, 297] width 12 height 12
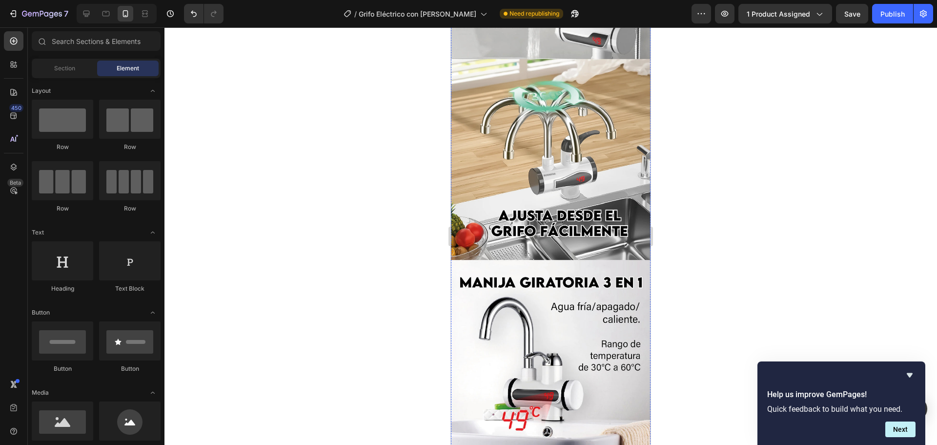
scroll to position [2635, 0]
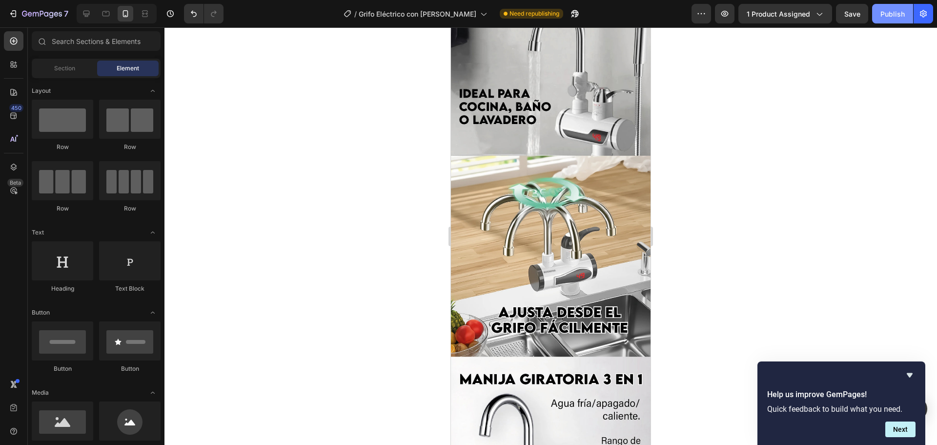
click at [885, 17] on div "Publish" at bounding box center [892, 14] width 24 height 10
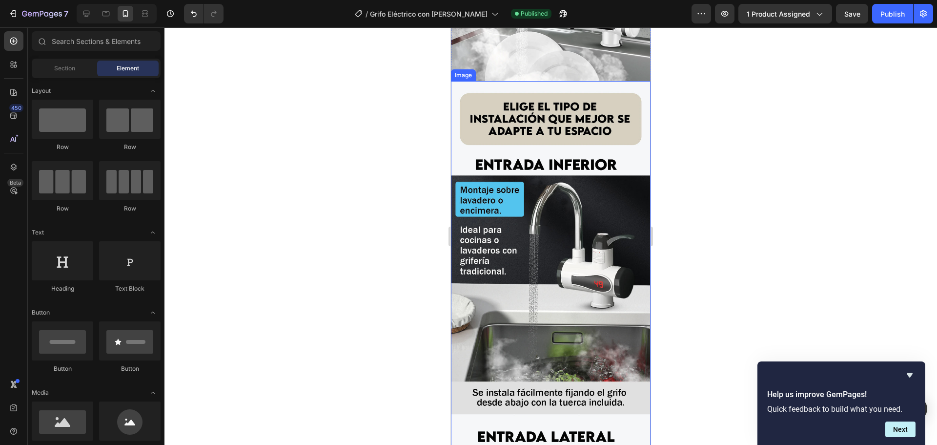
scroll to position [830, 0]
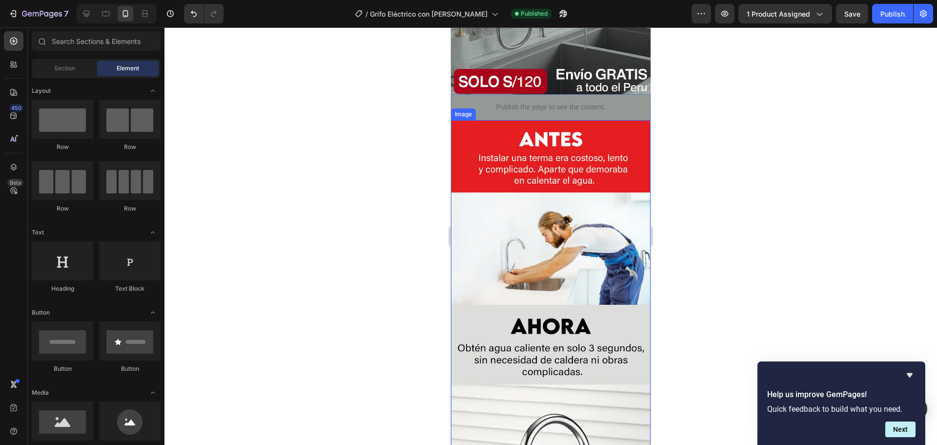
click at [553, 247] on img at bounding box center [551, 352] width 200 height 465
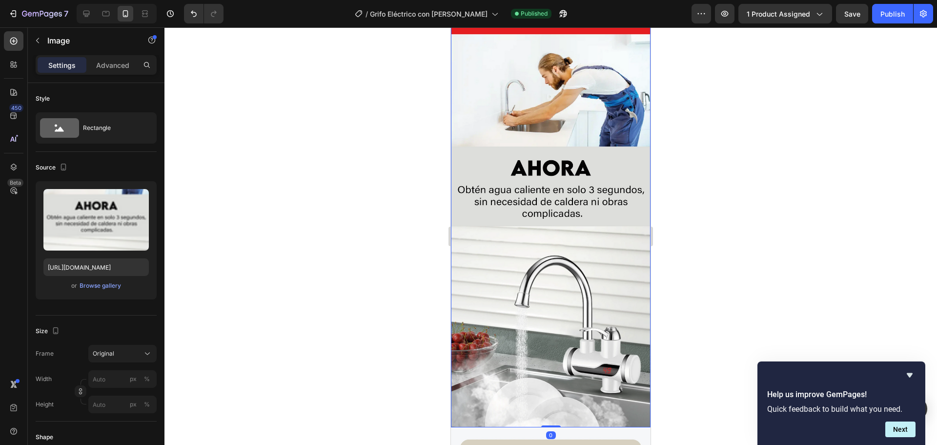
scroll to position [342, 0]
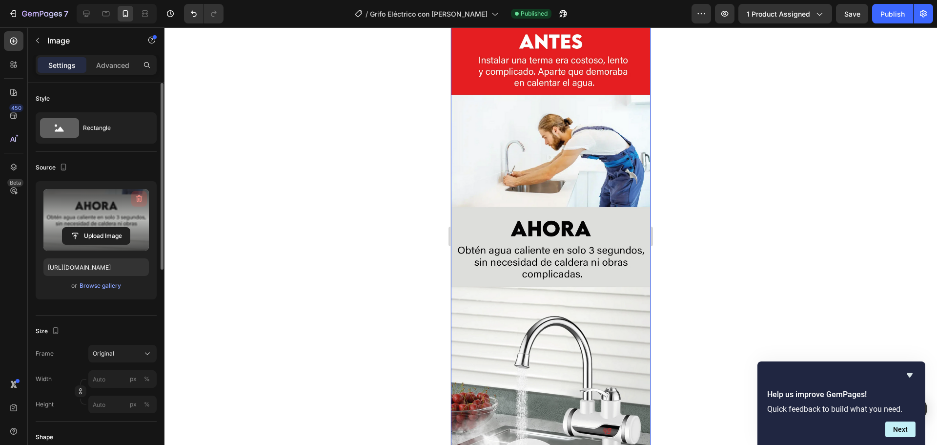
click at [137, 197] on icon "button" at bounding box center [139, 199] width 10 height 10
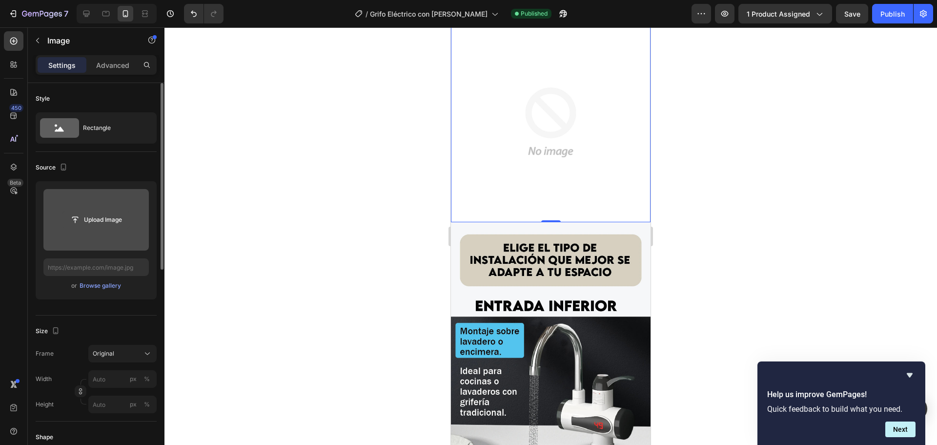
click at [84, 218] on input "file" at bounding box center [95, 219] width 67 height 17
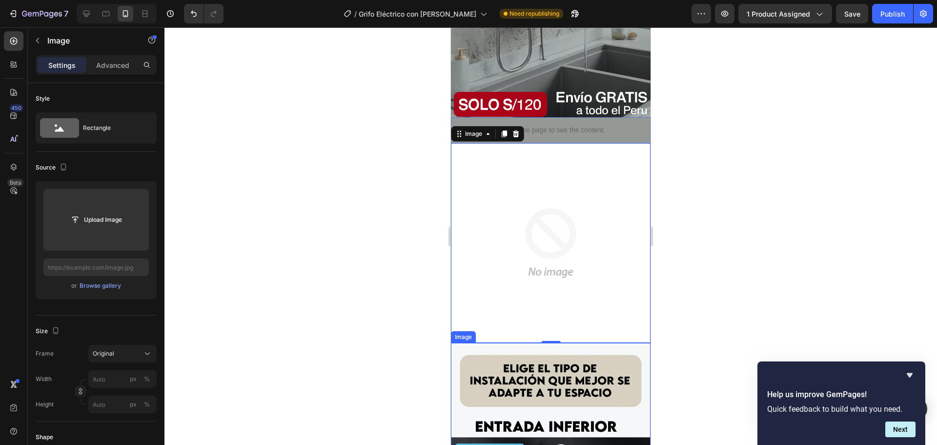
scroll to position [244, 0]
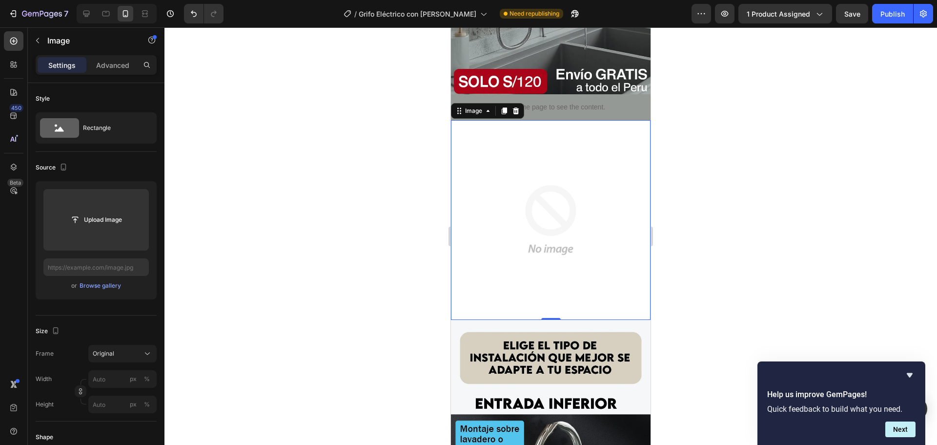
click at [524, 235] on img at bounding box center [551, 220] width 200 height 200
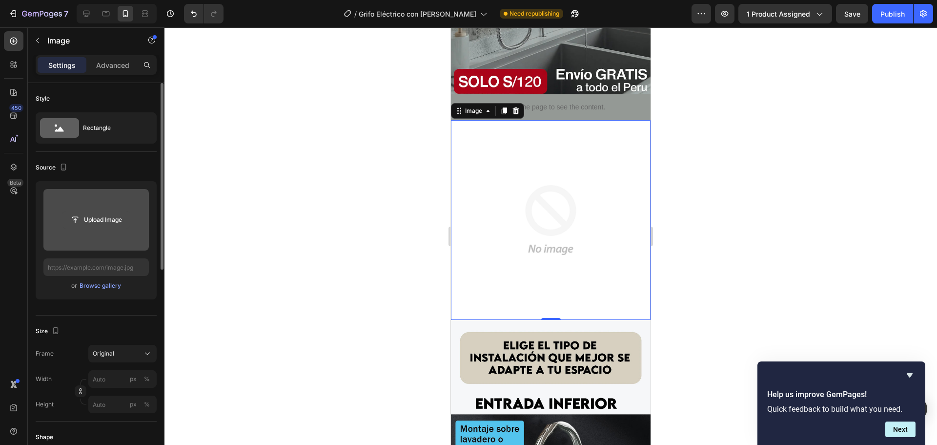
click at [121, 221] on input "file" at bounding box center [95, 219] width 67 height 17
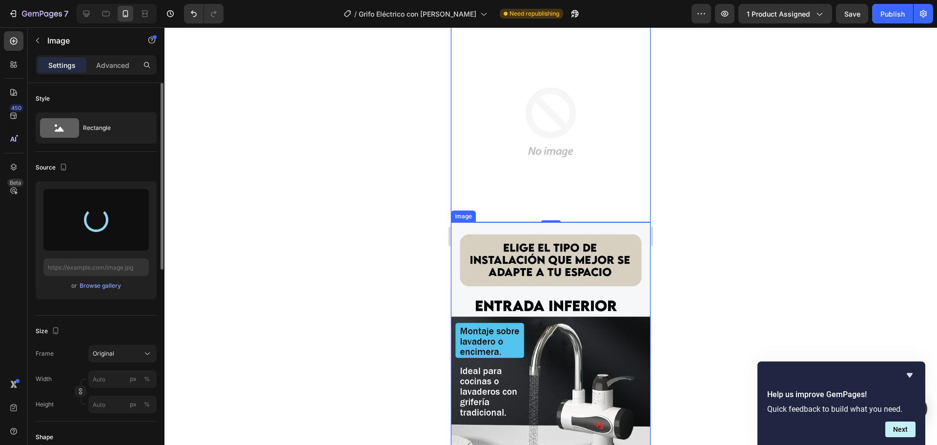
scroll to position [390, 0]
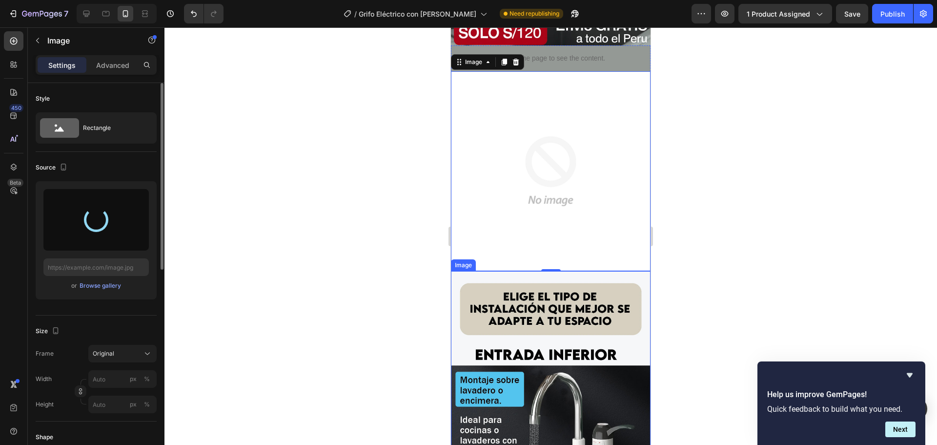
type input "[URL][DOMAIN_NAME]"
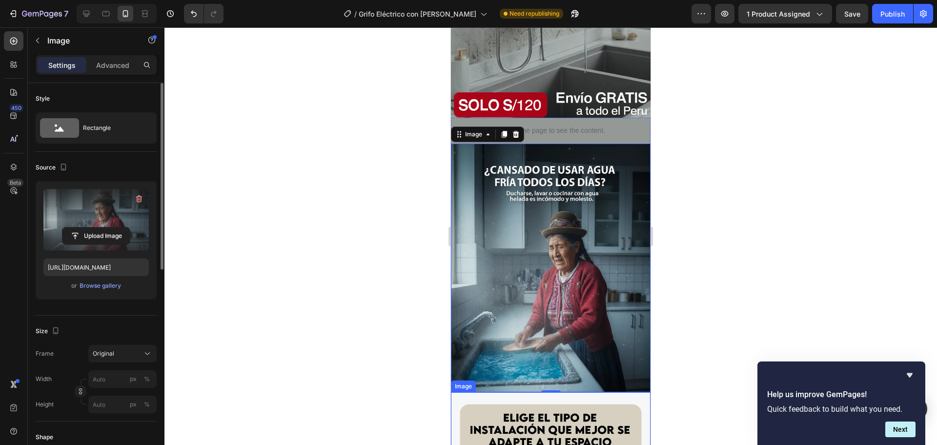
scroll to position [195, 0]
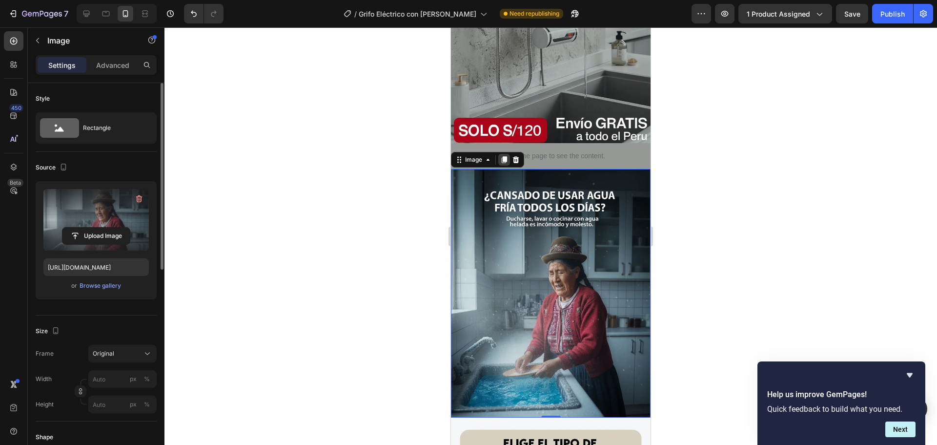
click at [502, 155] on div at bounding box center [504, 160] width 12 height 12
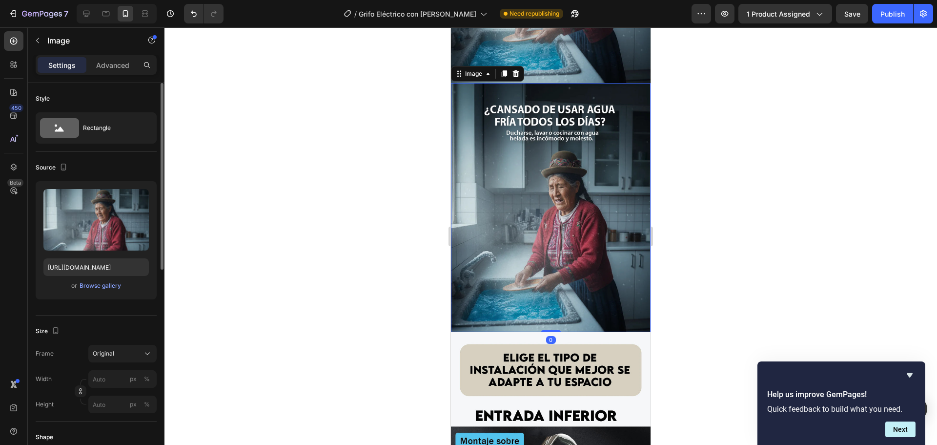
scroll to position [533, 0]
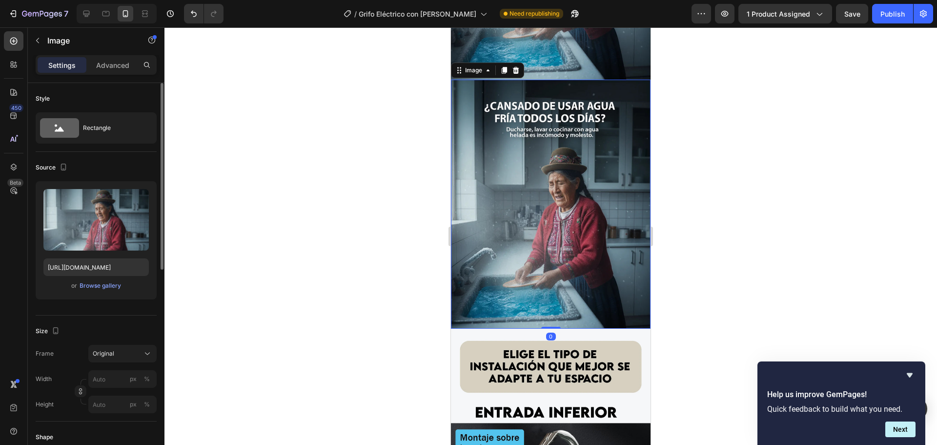
click at [501, 180] on img at bounding box center [551, 204] width 200 height 249
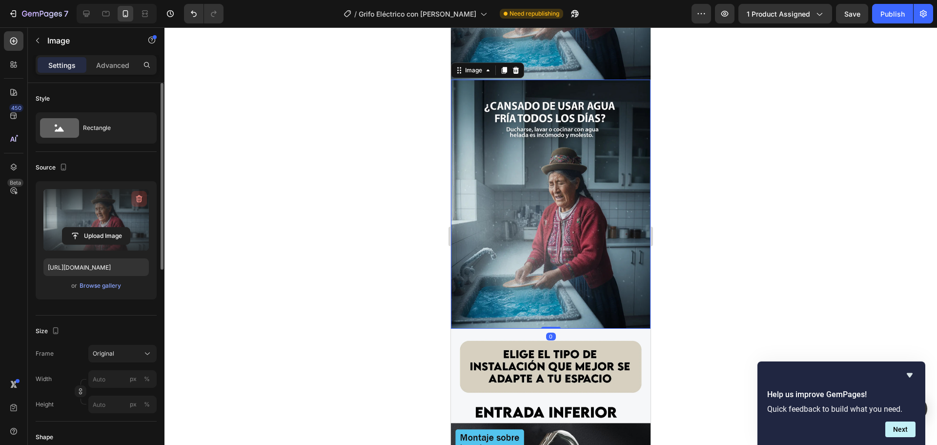
click at [136, 200] on icon "button" at bounding box center [139, 199] width 10 height 10
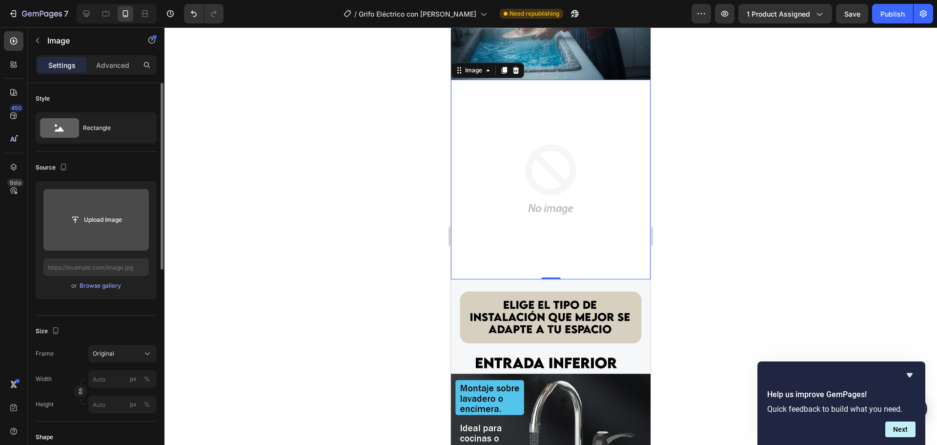
click at [90, 220] on input "file" at bounding box center [95, 219] width 67 height 17
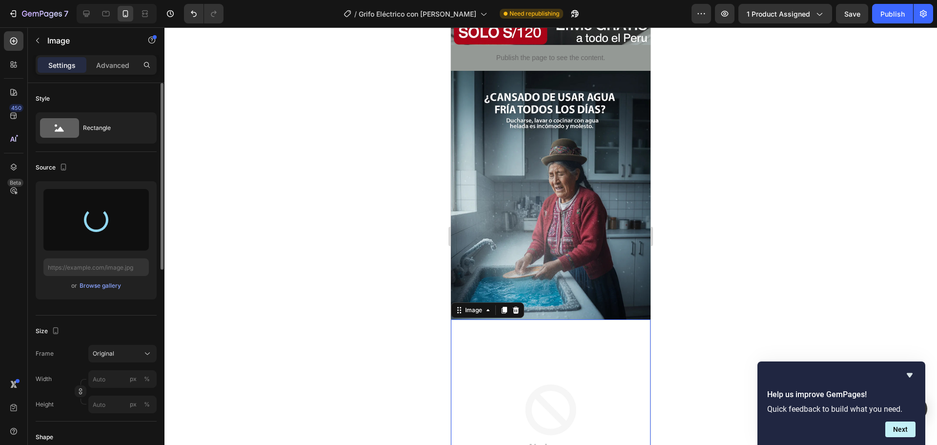
scroll to position [289, 0]
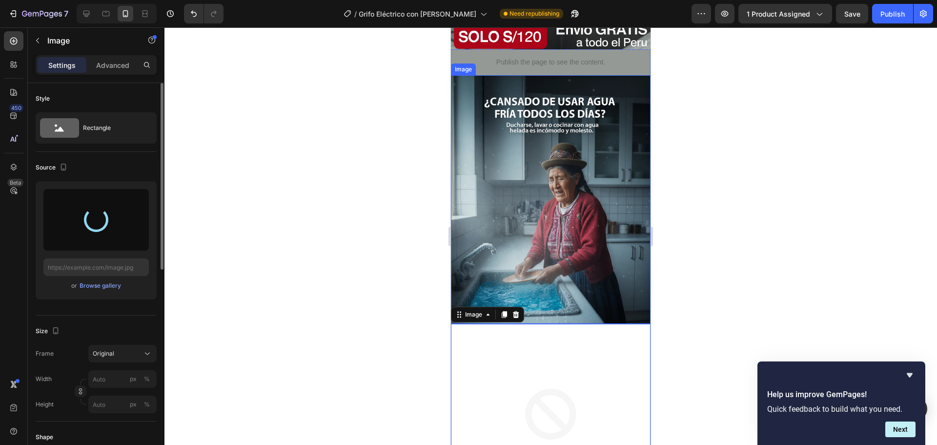
type input "[URL][DOMAIN_NAME]"
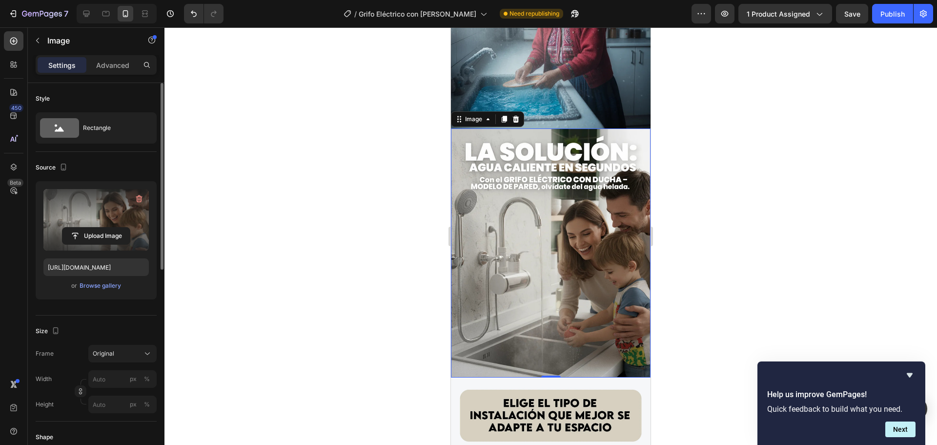
scroll to position [435, 0]
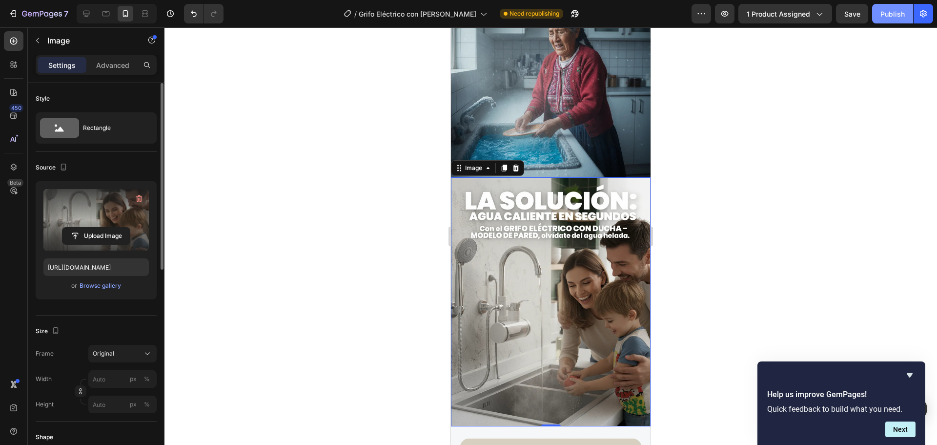
click at [891, 18] on div "Publish" at bounding box center [892, 14] width 24 height 10
click at [820, 266] on div at bounding box center [550, 235] width 772 height 417
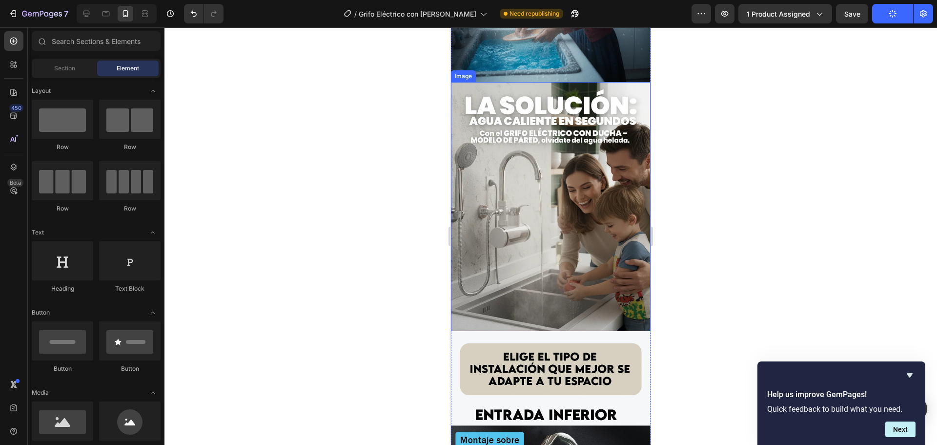
scroll to position [533, 0]
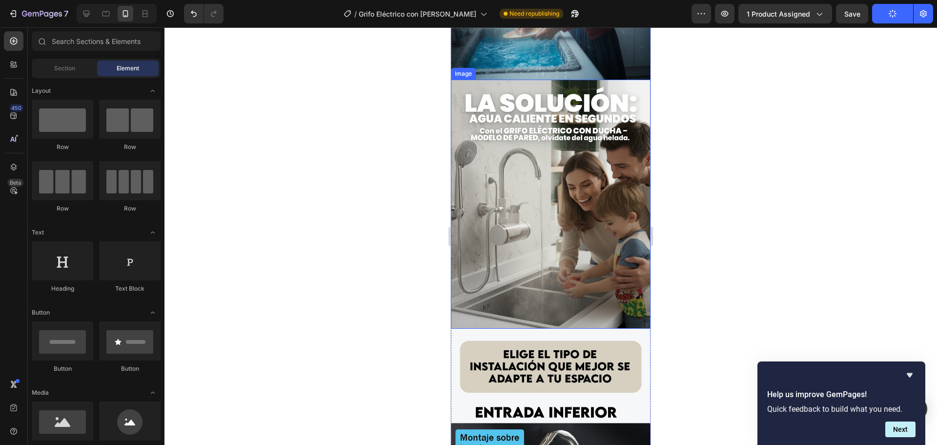
click at [551, 202] on img at bounding box center [551, 204] width 200 height 249
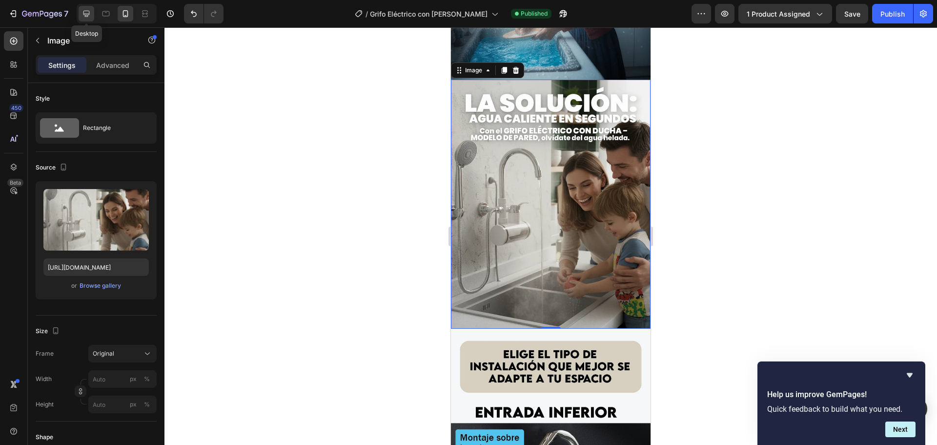
click at [84, 17] on icon at bounding box center [86, 14] width 10 height 10
type input "[URL][DOMAIN_NAME]"
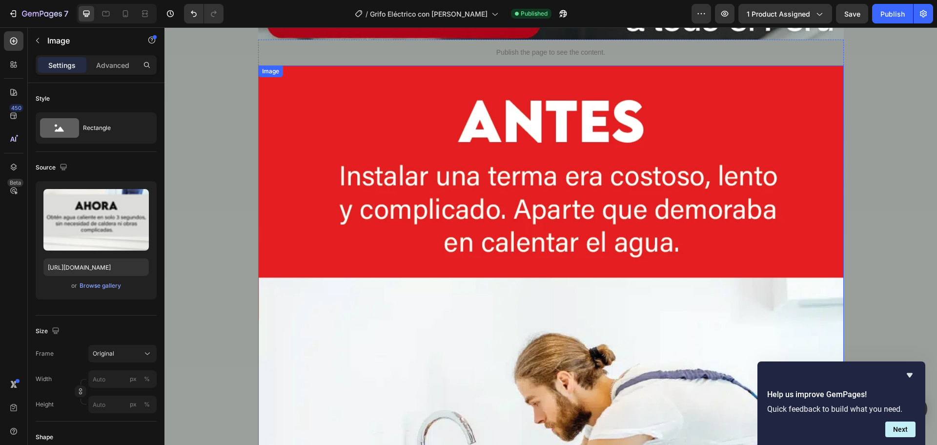
scroll to position [834, 0]
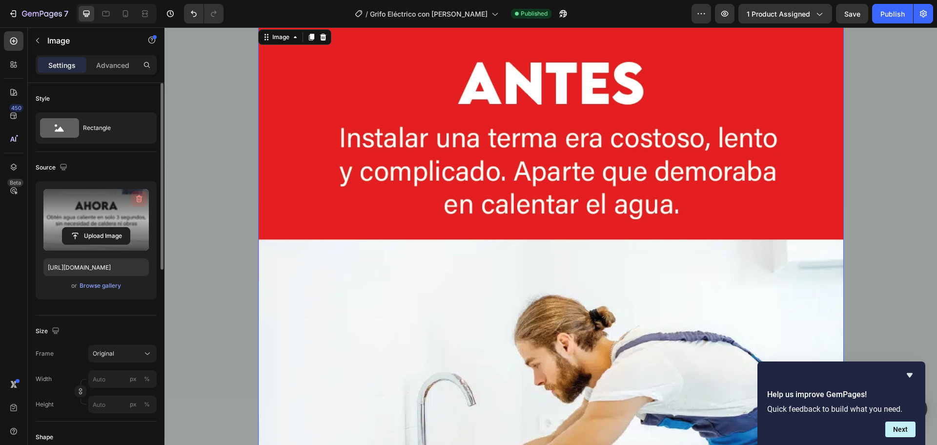
click at [136, 198] on icon "button" at bounding box center [139, 199] width 10 height 10
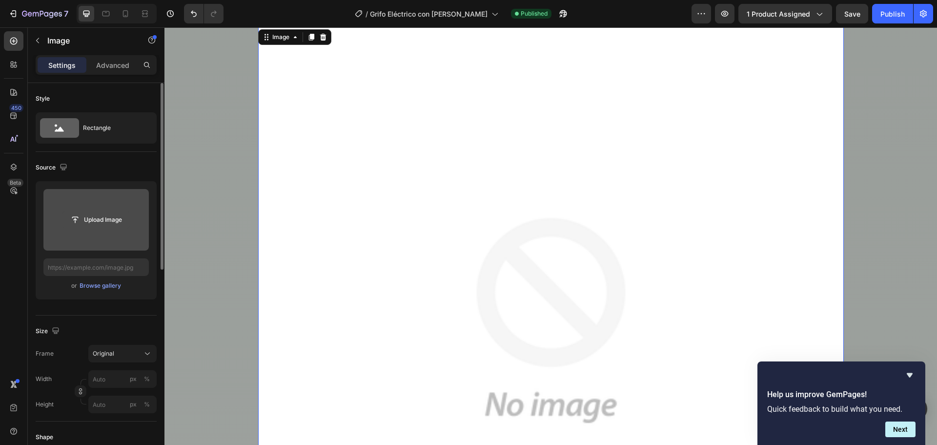
click at [97, 218] on input "file" at bounding box center [95, 219] width 67 height 17
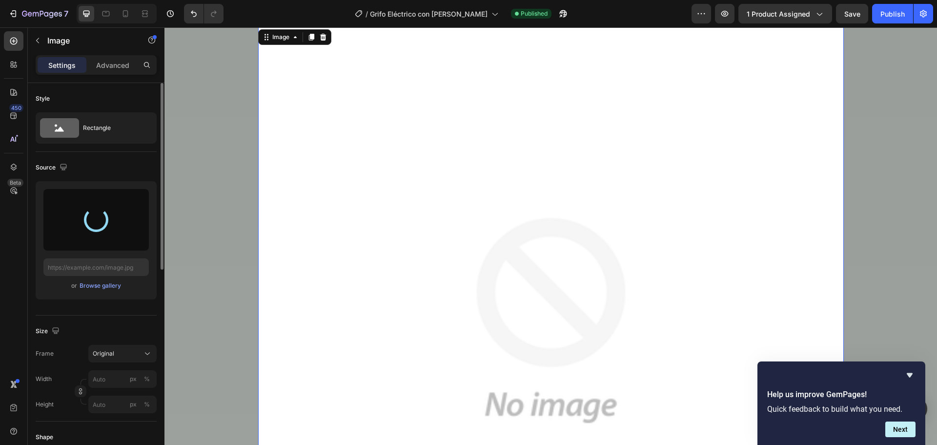
type input "[URL][DOMAIN_NAME]"
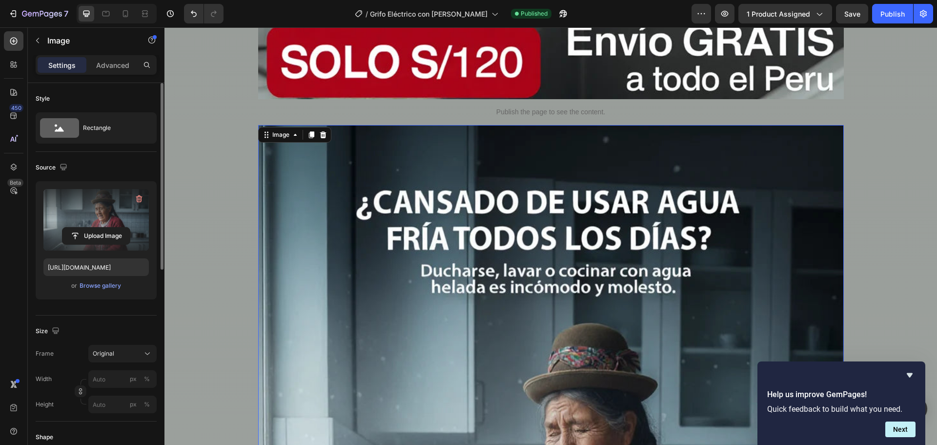
scroll to position [639, 0]
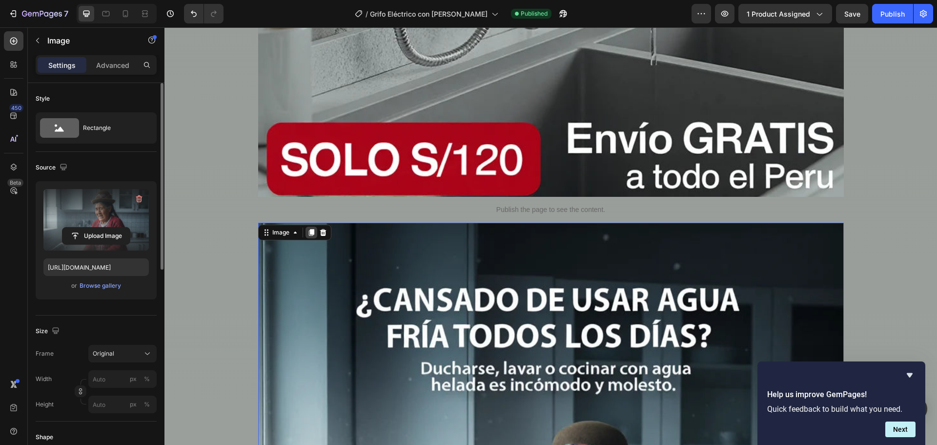
click at [307, 228] on icon at bounding box center [311, 232] width 8 height 8
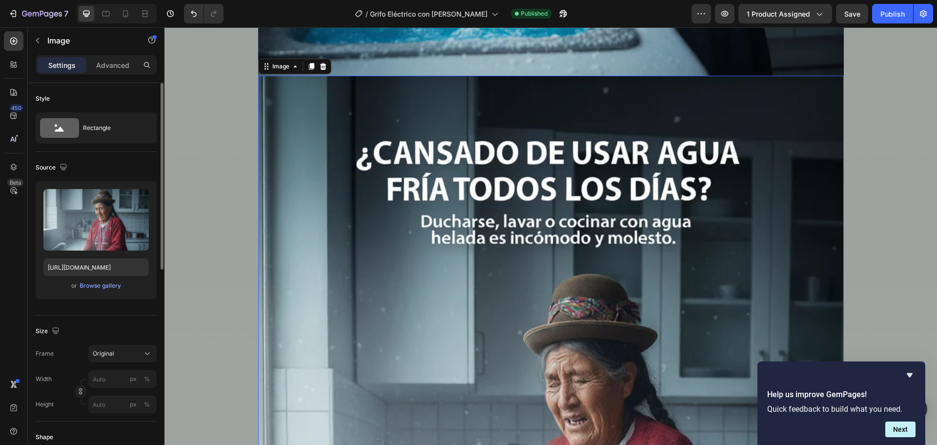
scroll to position [1529, 0]
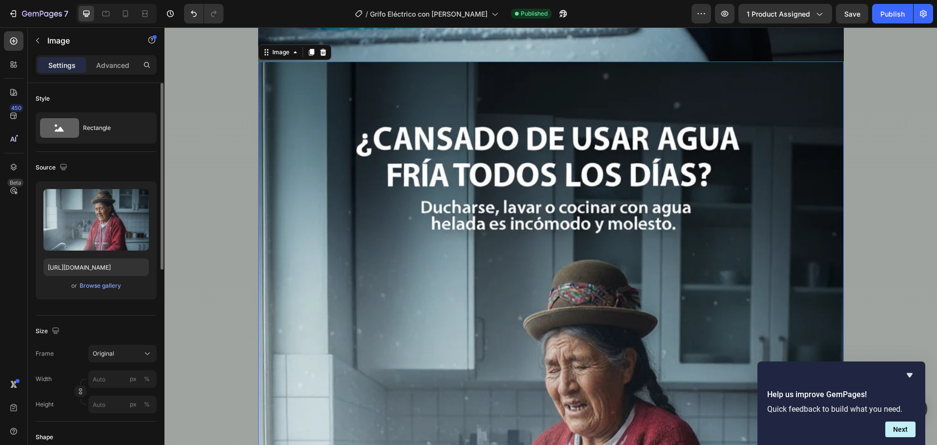
drag, startPoint x: 345, startPoint y: 144, endPoint x: 329, endPoint y: 125, distance: 23.9
click at [344, 144] on img at bounding box center [551, 426] width 586 height 730
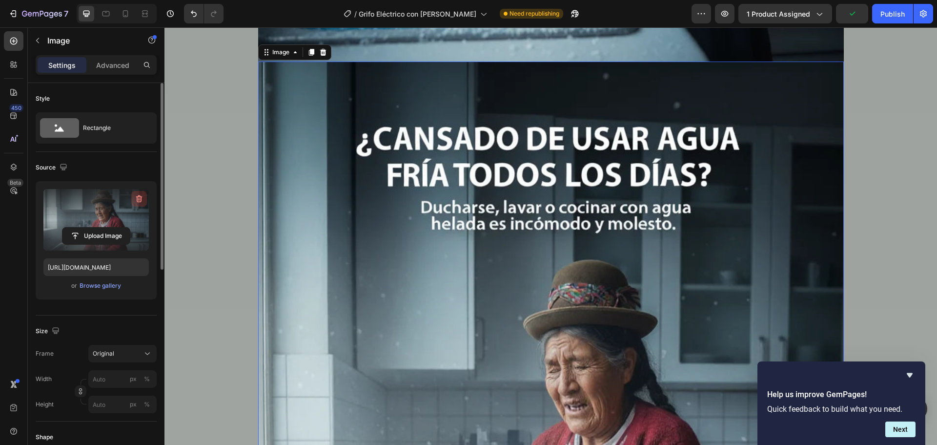
click at [135, 202] on icon "button" at bounding box center [139, 199] width 10 height 10
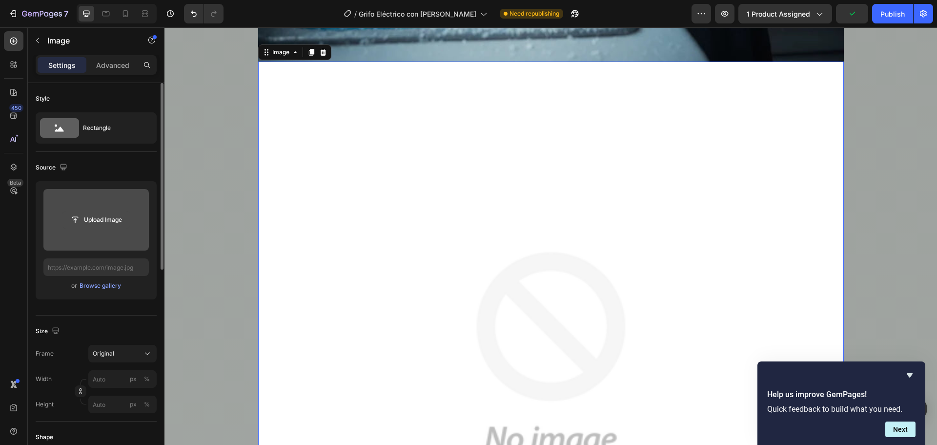
click at [113, 218] on input "file" at bounding box center [95, 219] width 67 height 17
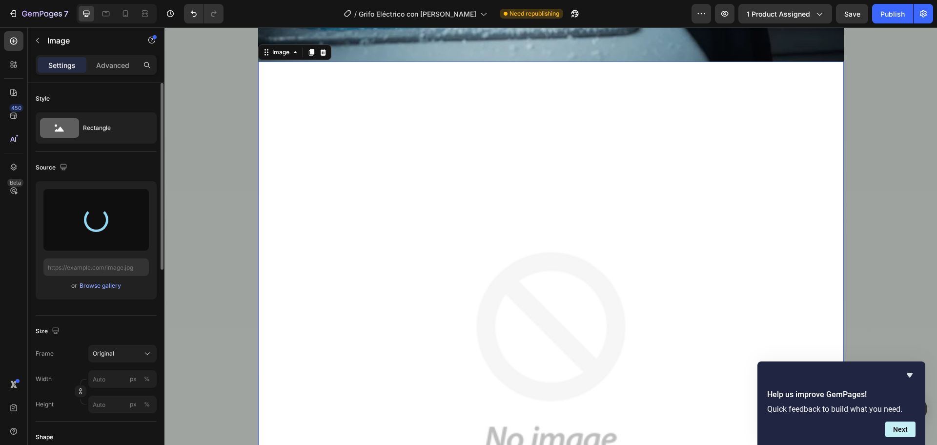
type input "[URL][DOMAIN_NAME]"
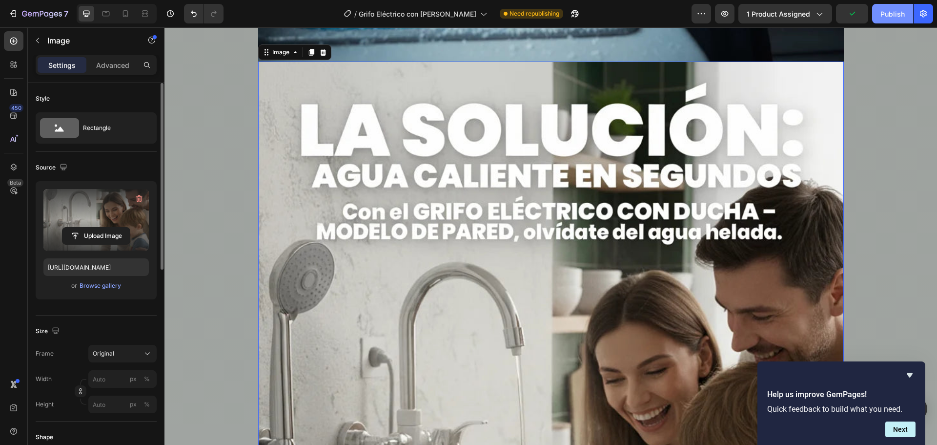
click at [882, 16] on div "Publish" at bounding box center [892, 14] width 24 height 10
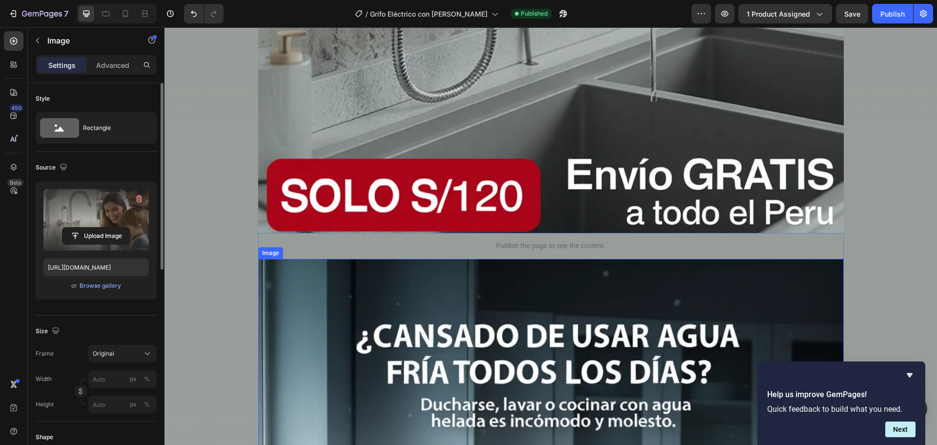
scroll to position [602, 0]
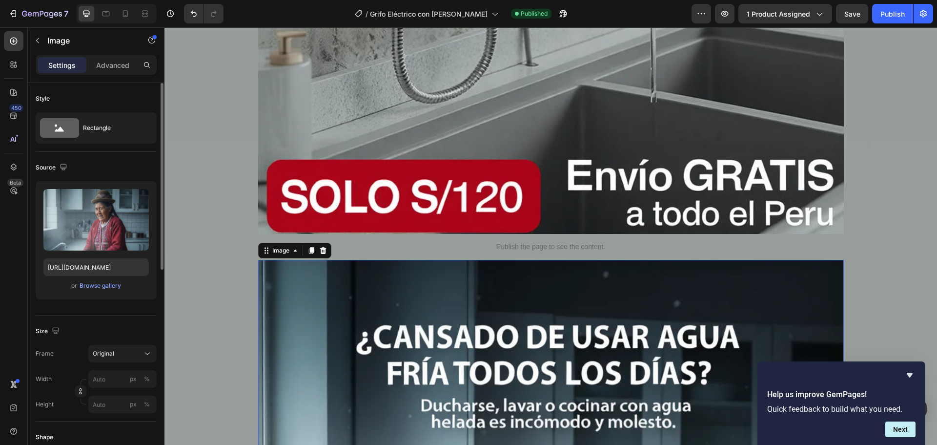
click at [320, 249] on icon at bounding box center [323, 249] width 6 height 7
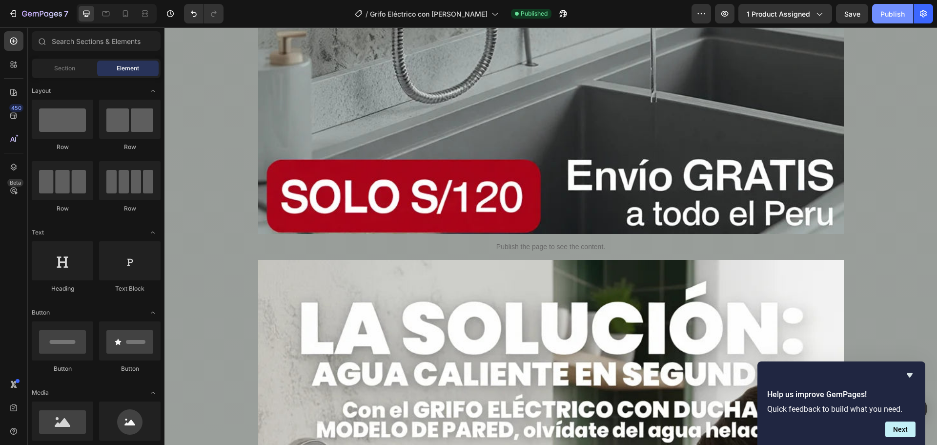
click at [886, 14] on div "Publish" at bounding box center [892, 14] width 24 height 10
click at [911, 16] on button "Publish" at bounding box center [892, 14] width 41 height 20
click at [903, 16] on button "Publish" at bounding box center [892, 14] width 41 height 20
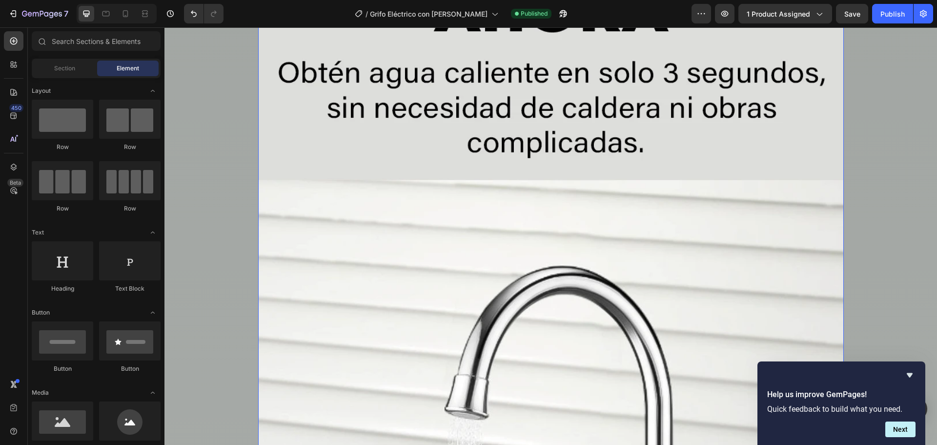
scroll to position [2359, 0]
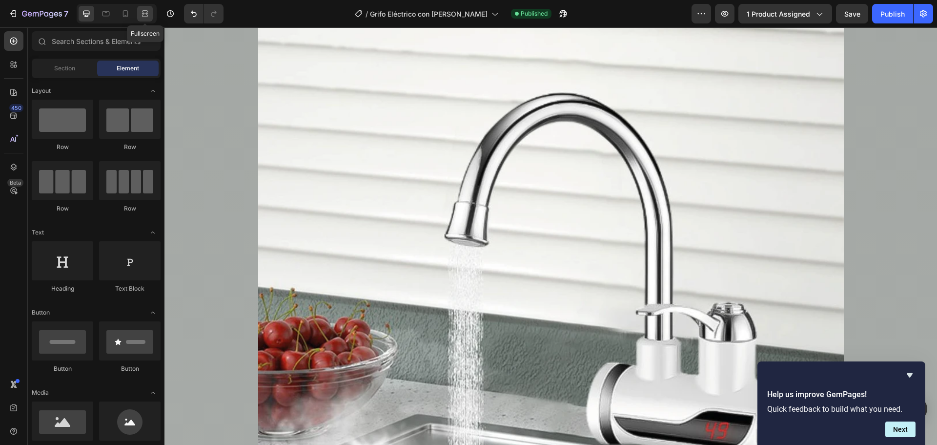
click at [137, 17] on div at bounding box center [145, 14] width 16 height 16
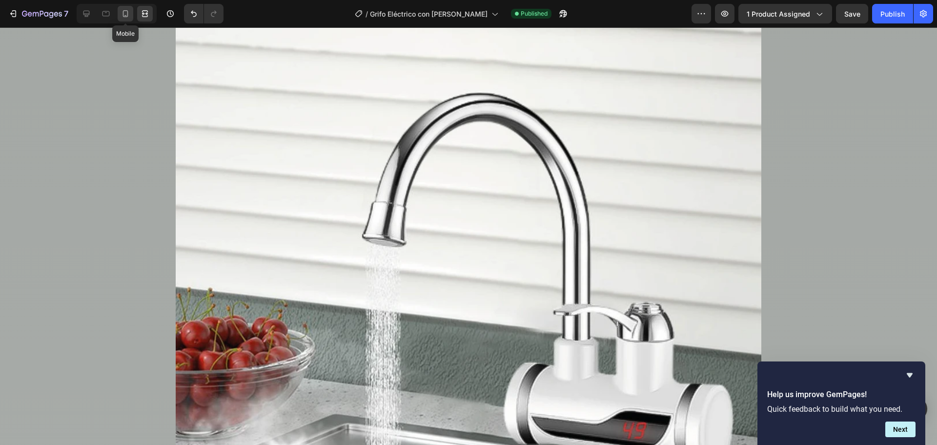
click at [131, 17] on div at bounding box center [126, 14] width 16 height 16
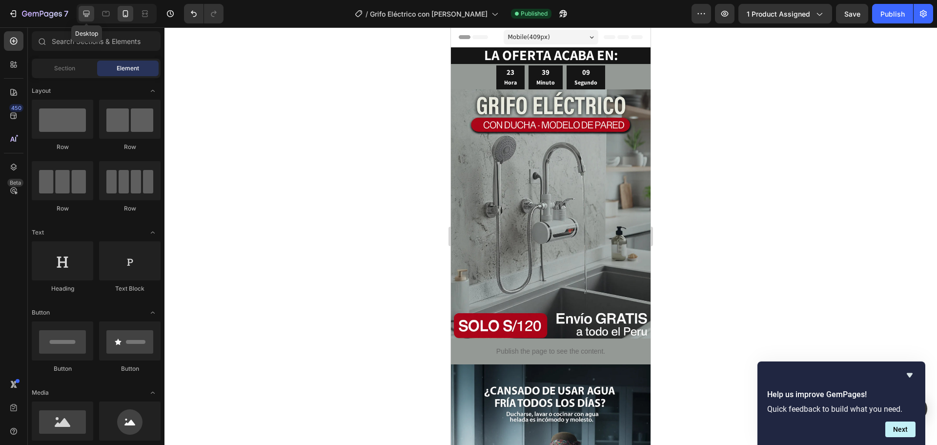
click at [86, 13] on icon at bounding box center [86, 14] width 10 height 10
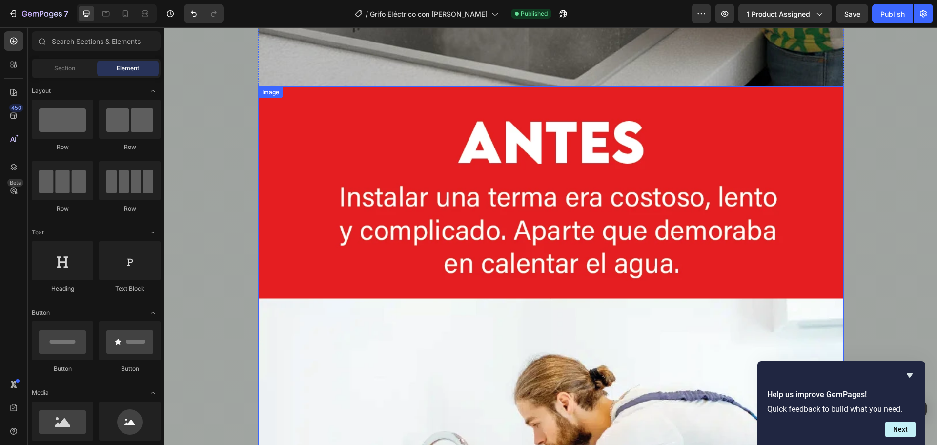
scroll to position [1415, 0]
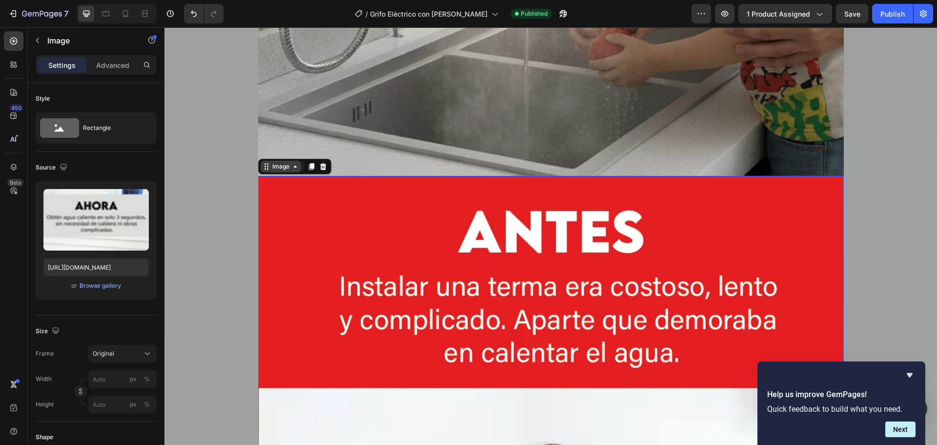
click at [292, 170] on icon at bounding box center [295, 166] width 8 height 8
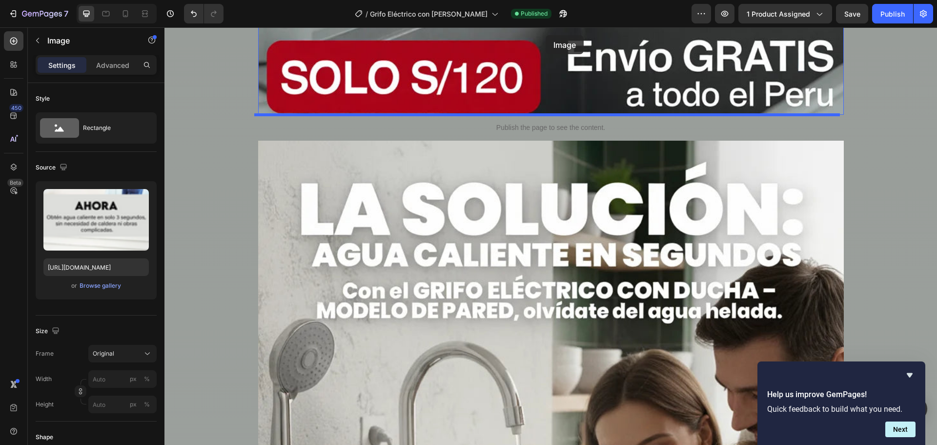
scroll to position [687, 0]
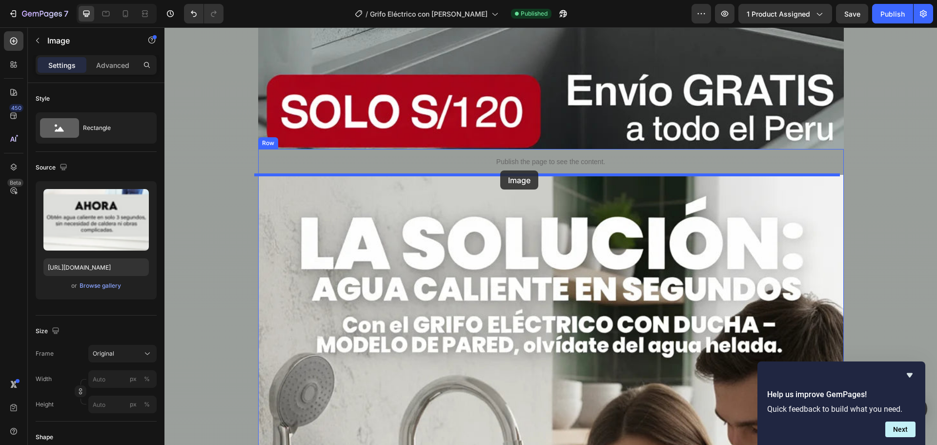
drag, startPoint x: 690, startPoint y: 283, endPoint x: 500, endPoint y: 170, distance: 220.5
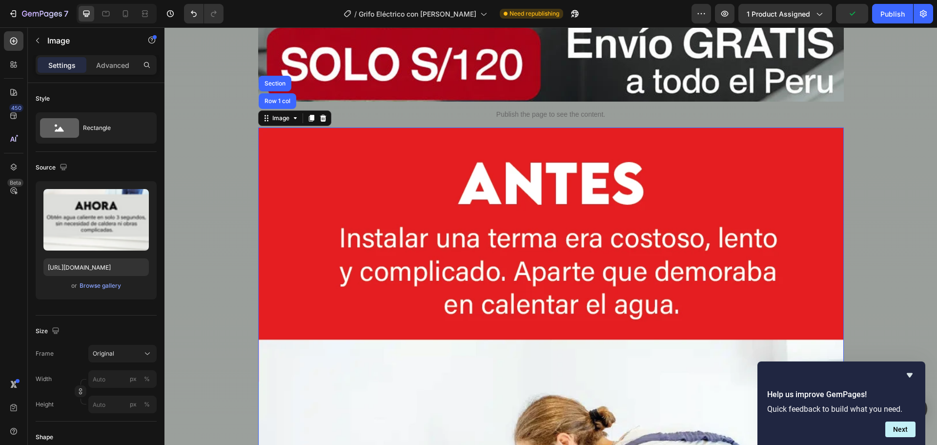
scroll to position [833, 0]
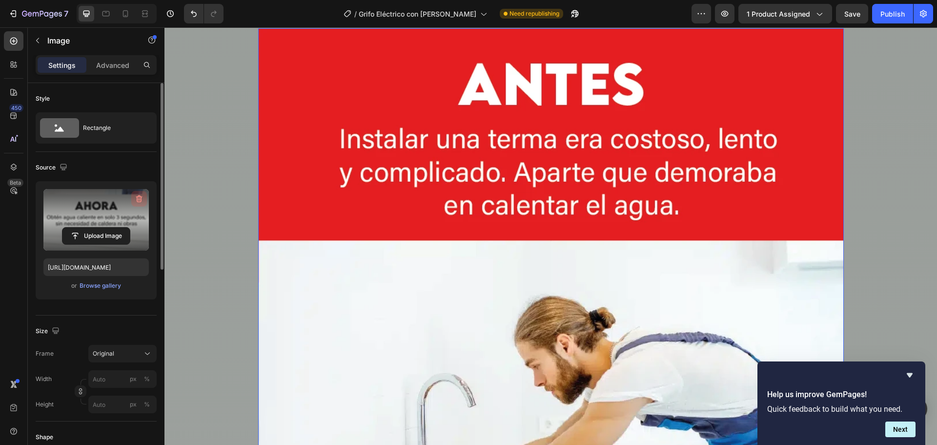
click at [142, 199] on icon "button" at bounding box center [139, 198] width 6 height 7
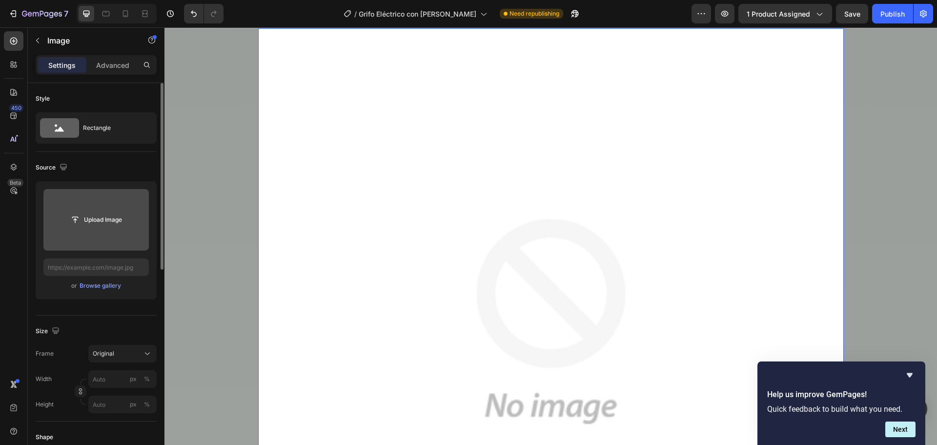
click at [101, 218] on input "file" at bounding box center [95, 219] width 67 height 17
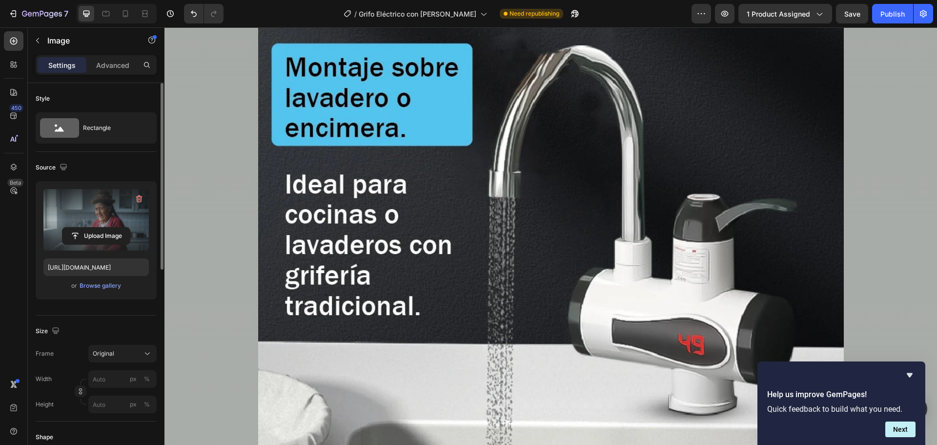
scroll to position [2639, 0]
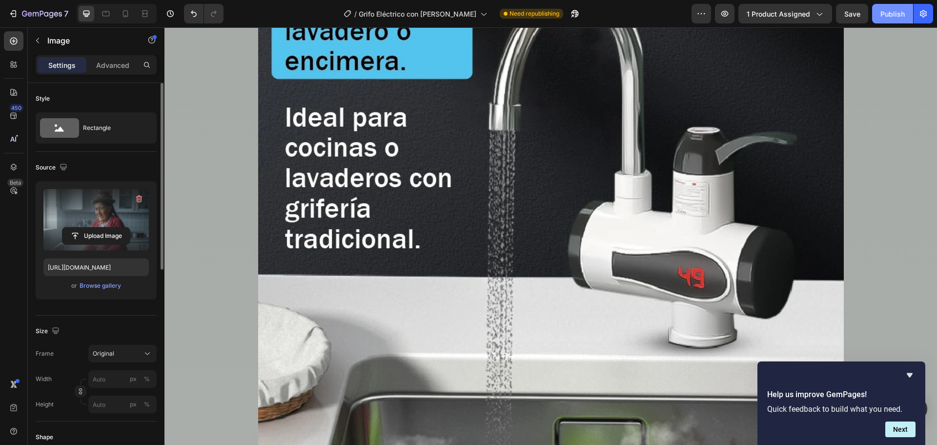
click at [877, 9] on div "Preview 1 product assigned Save Publish" at bounding box center [812, 14] width 242 height 20
click at [882, 12] on div "Publish" at bounding box center [892, 14] width 24 height 10
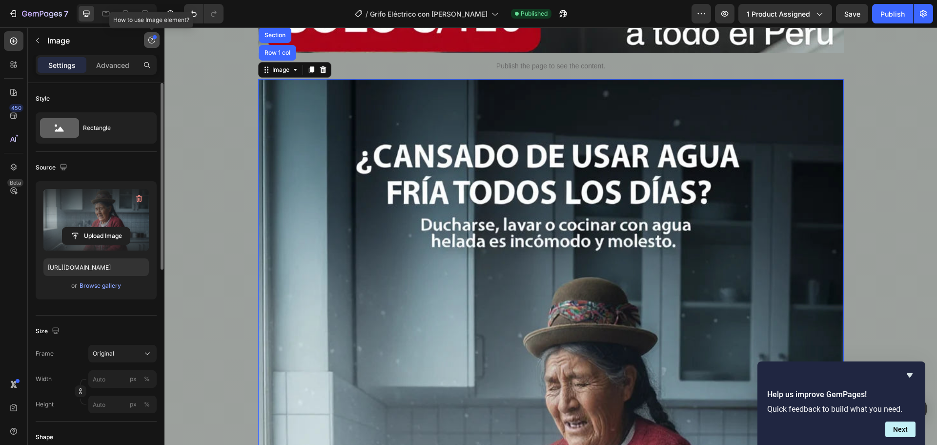
scroll to position [687, 0]
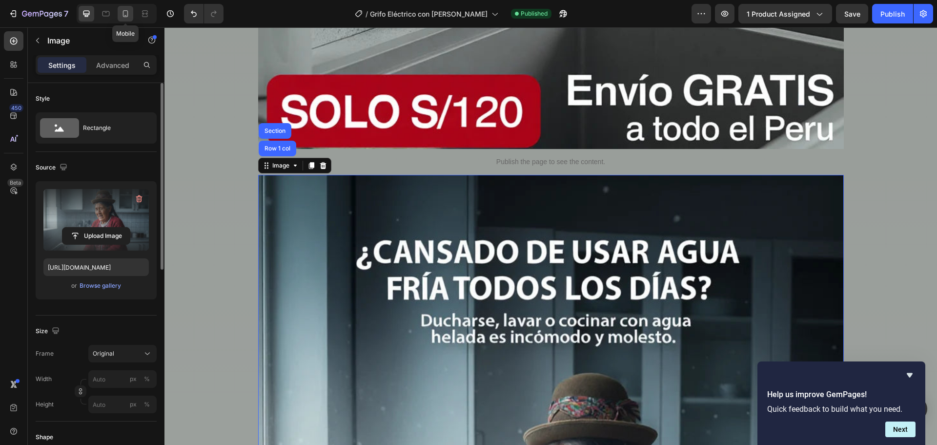
click at [130, 18] on icon at bounding box center [126, 14] width 10 height 10
type input "[URL][DOMAIN_NAME]"
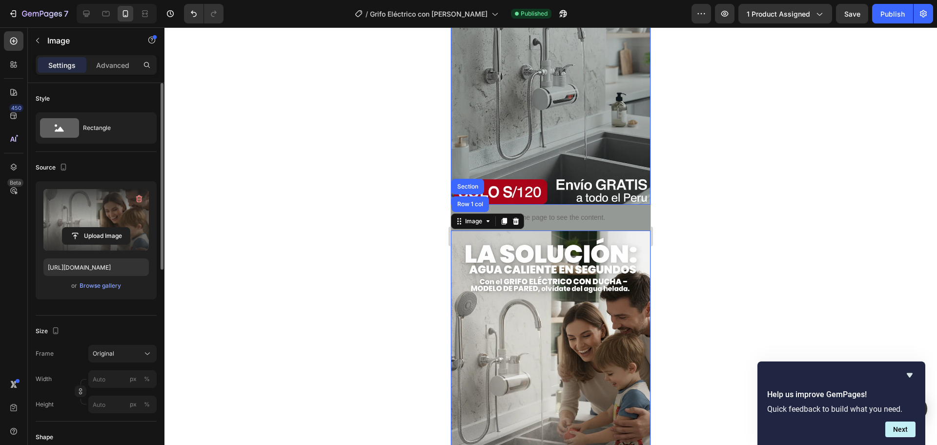
scroll to position [244, 0]
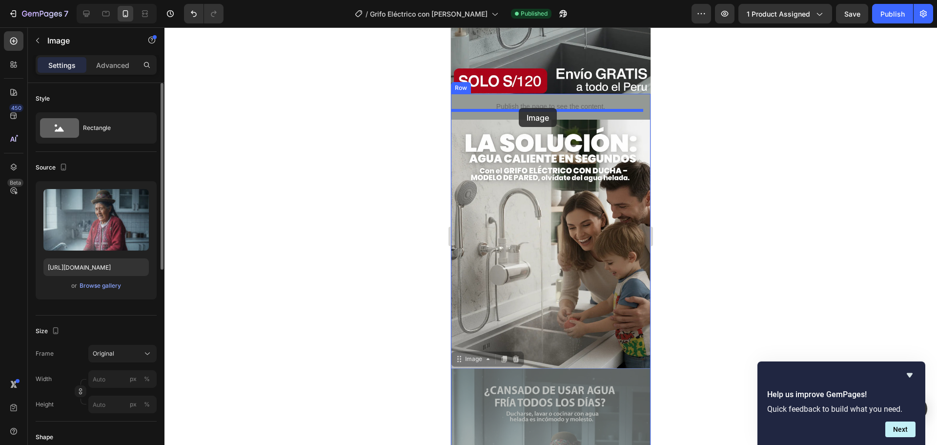
drag, startPoint x: 504, startPoint y: 387, endPoint x: 519, endPoint y: 108, distance: 280.0
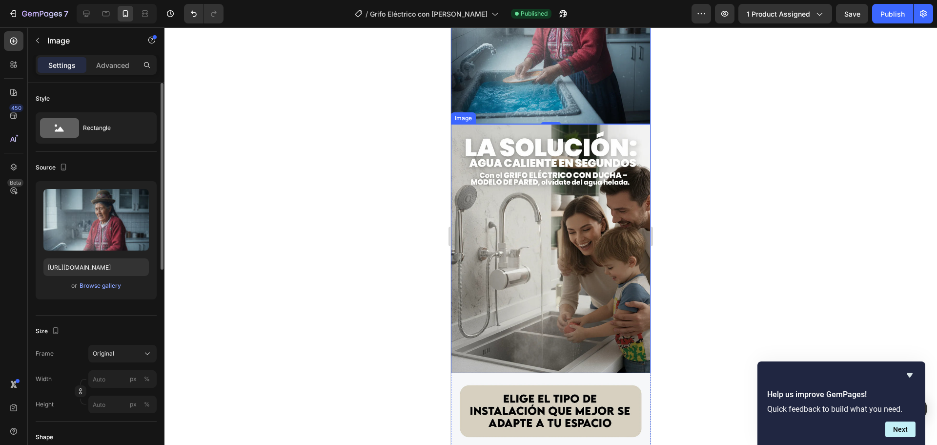
scroll to position [684, 0]
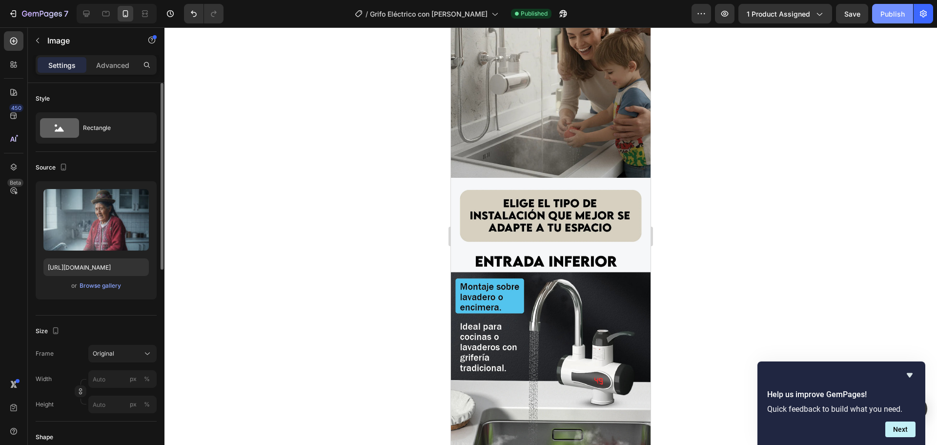
click at [892, 13] on div "Publish" at bounding box center [892, 14] width 24 height 10
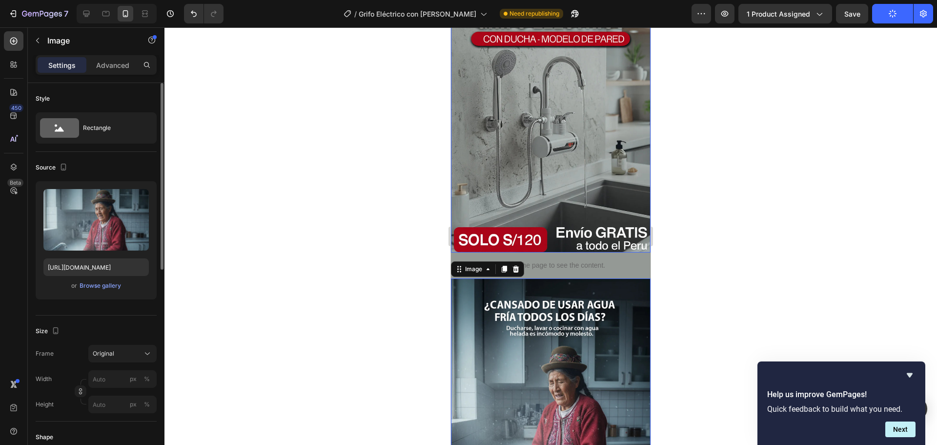
scroll to position [196, 0]
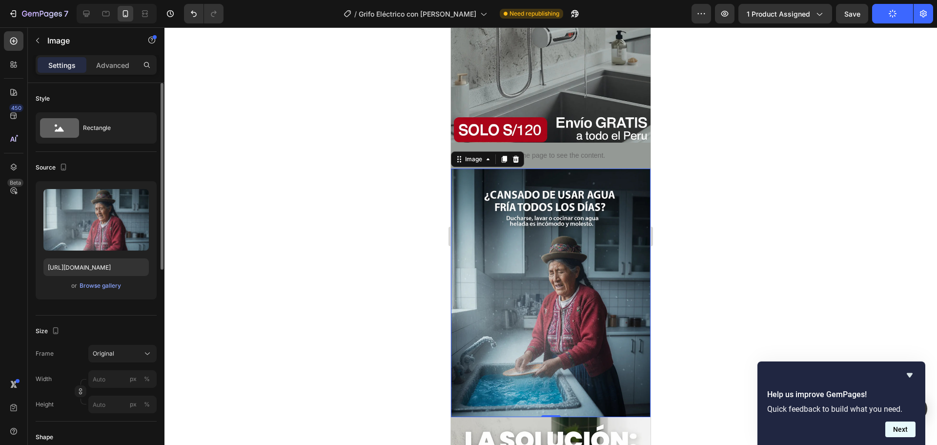
click at [897, 426] on button "Next" at bounding box center [900, 429] width 30 height 16
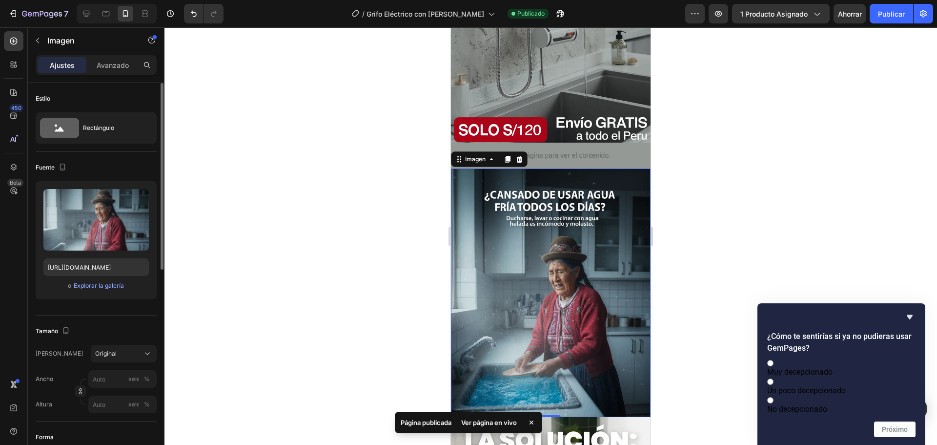
click at [855, 358] on label "Muy decepcionado" at bounding box center [841, 367] width 148 height 19
click at [773, 360] on input "Muy decepcionado" at bounding box center [770, 363] width 6 height 6
radio input "true"
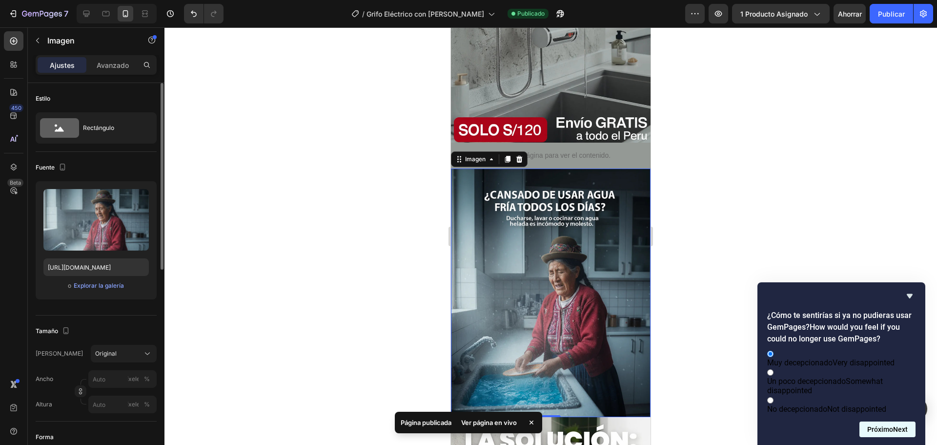
click at [877, 426] on font "Próximo" at bounding box center [880, 429] width 26 height 8
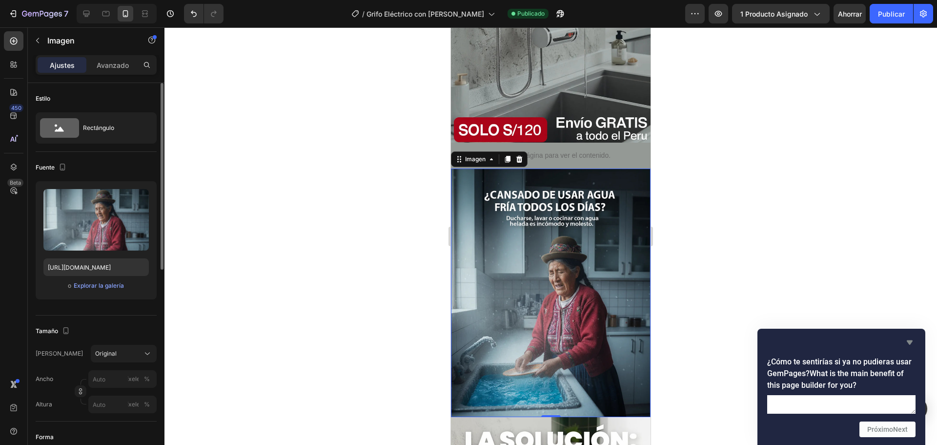
click at [905, 336] on icon "Ocultar encuesta" at bounding box center [910, 342] width 12 height 12
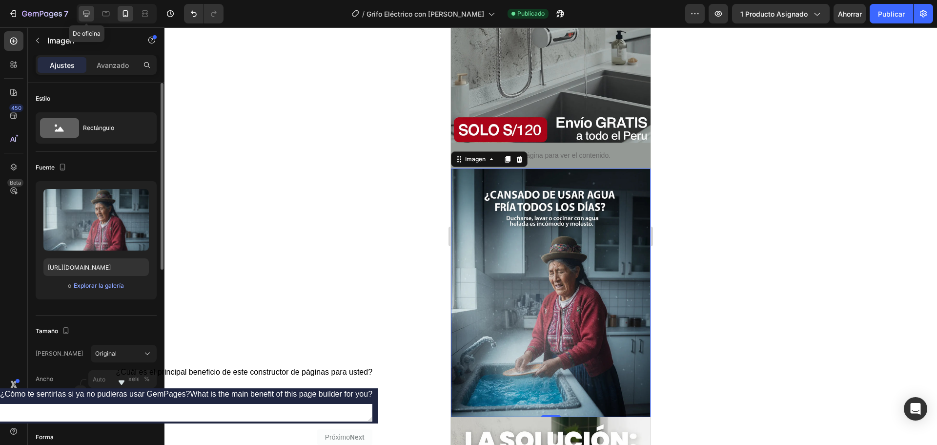
click at [89, 15] on icon at bounding box center [86, 14] width 6 height 6
type input "[URL][DOMAIN_NAME]"
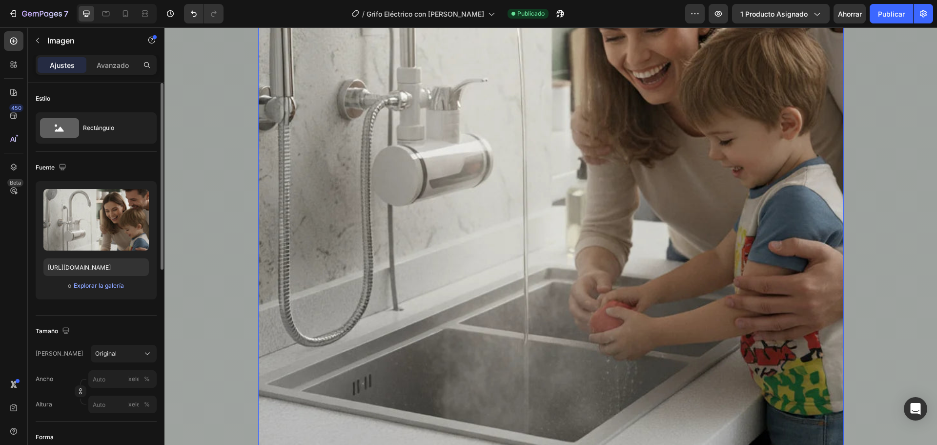
click at [492, 224] on img at bounding box center [551, 85] width 586 height 730
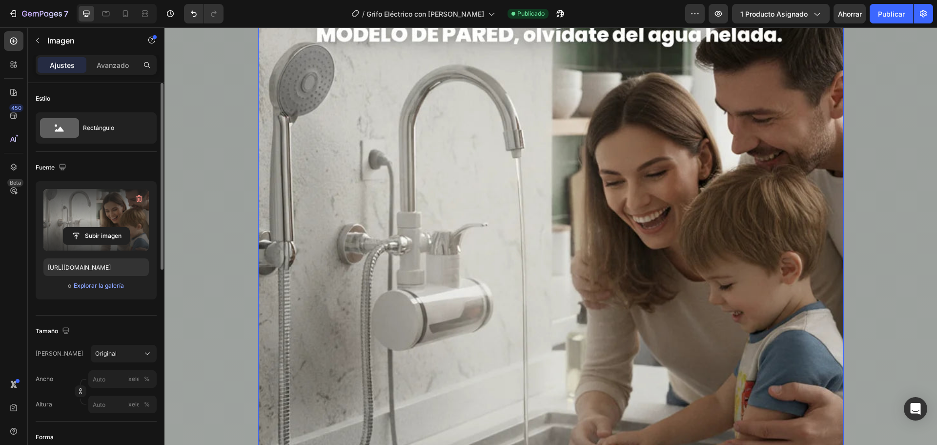
scroll to position [995, 0]
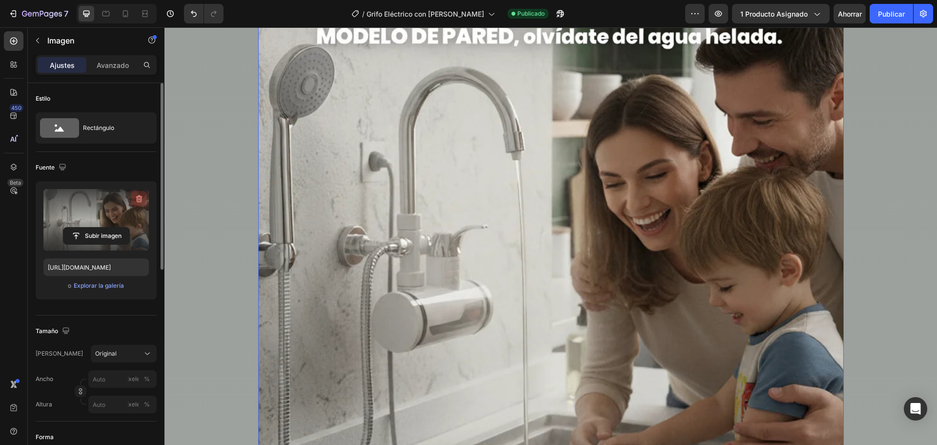
click at [140, 201] on icon "button" at bounding box center [139, 199] width 10 height 10
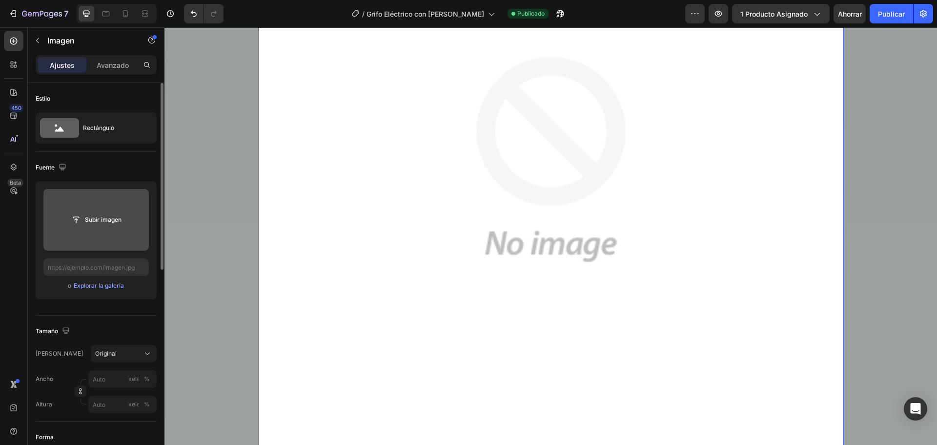
click at [107, 222] on input "file" at bounding box center [96, 219] width 66 height 17
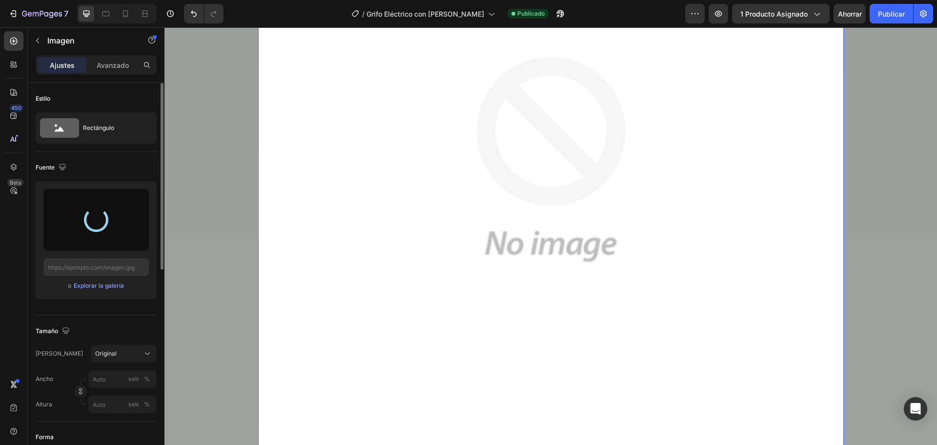
type input "[URL][DOMAIN_NAME]"
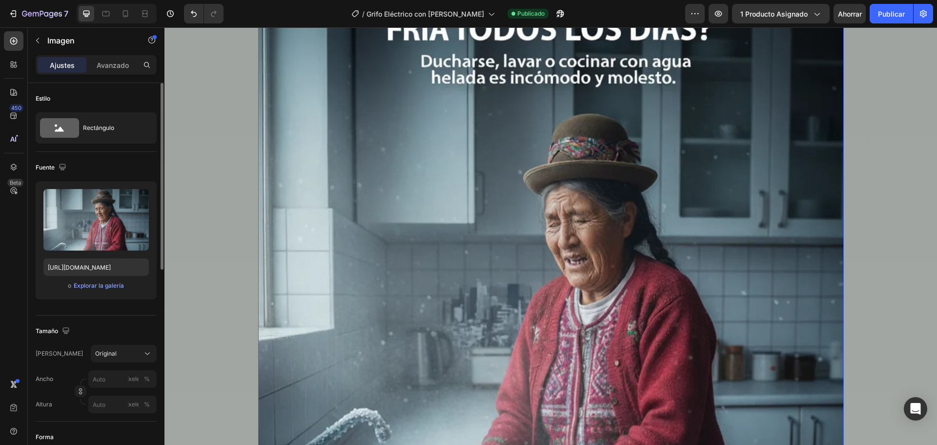
scroll to position [1679, 0]
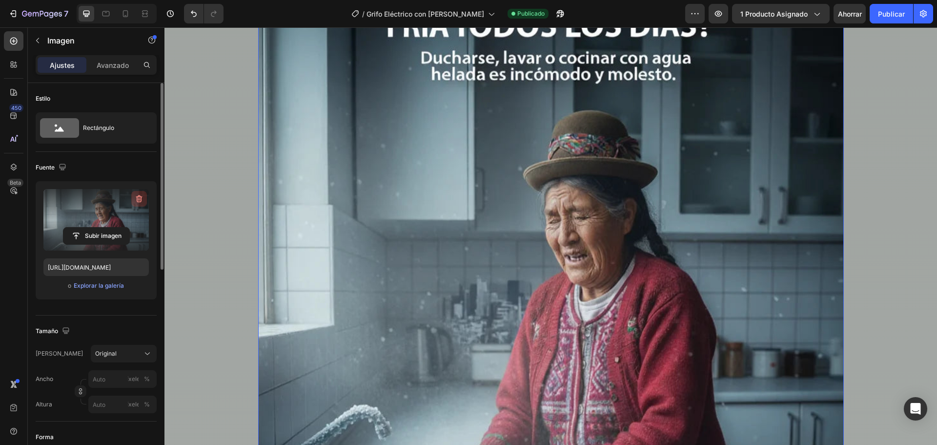
drag, startPoint x: 139, startPoint y: 202, endPoint x: 16, endPoint y: 186, distance: 123.4
click at [139, 202] on icon "button" at bounding box center [139, 198] width 6 height 7
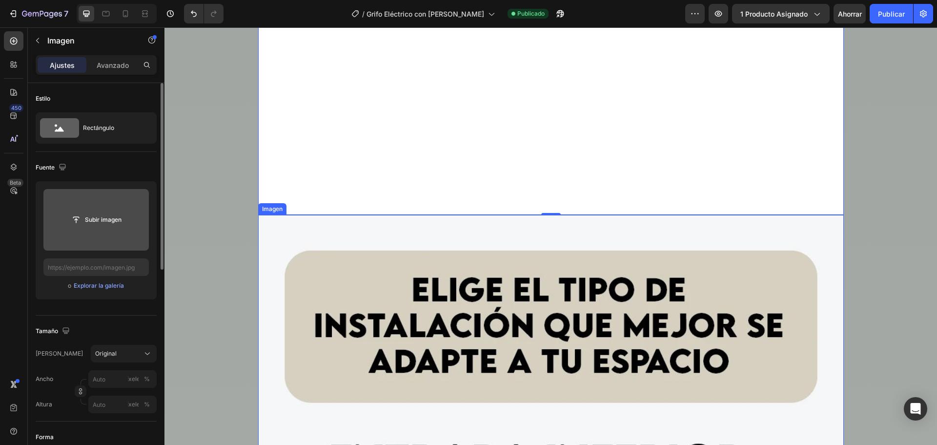
scroll to position [1874, 0]
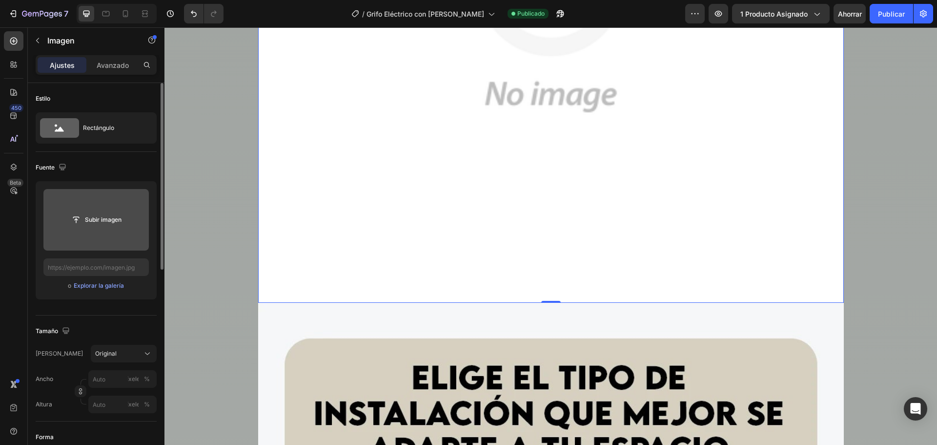
click at [384, 188] on img at bounding box center [551, 10] width 586 height 586
click at [106, 216] on input "file" at bounding box center [96, 219] width 66 height 17
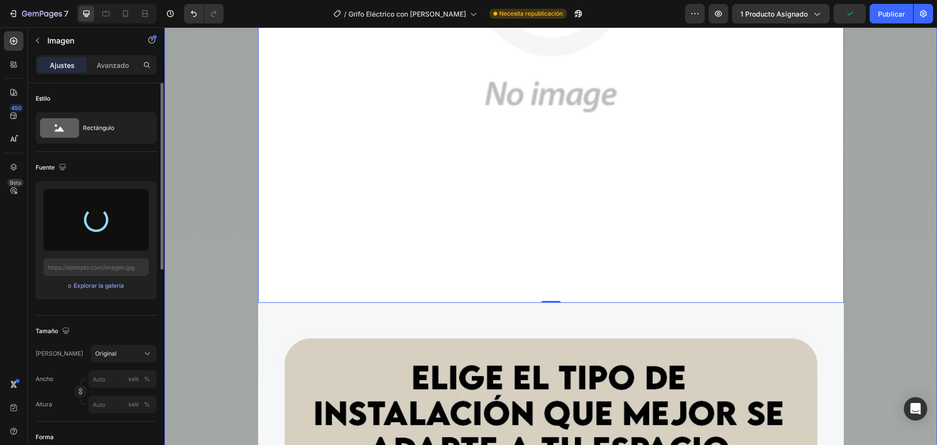
type input "[URL][DOMAIN_NAME]"
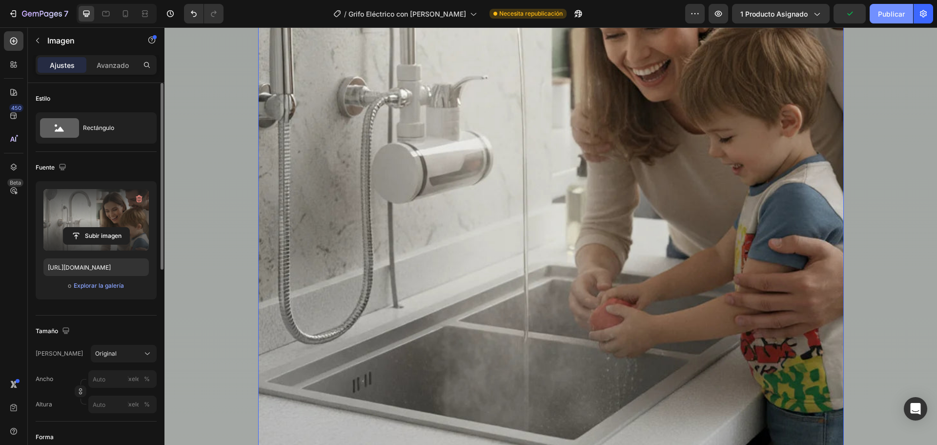
click at [889, 12] on font "Publicar" at bounding box center [891, 14] width 27 height 8
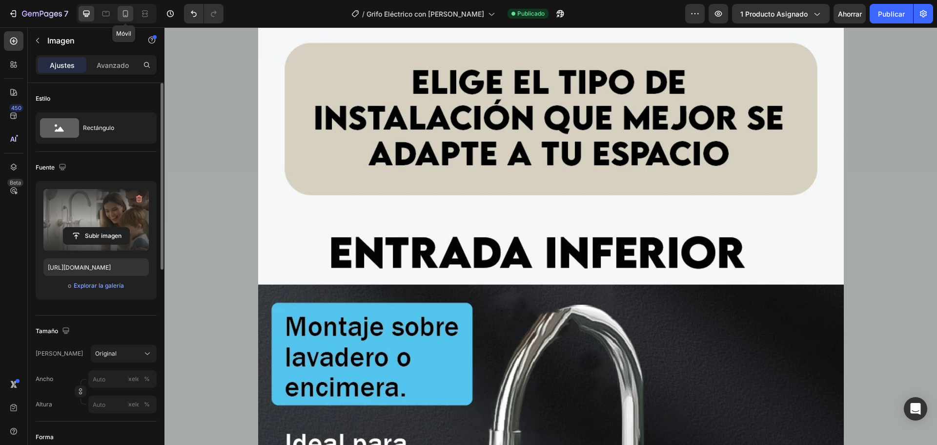
click at [131, 16] on div at bounding box center [126, 14] width 16 height 16
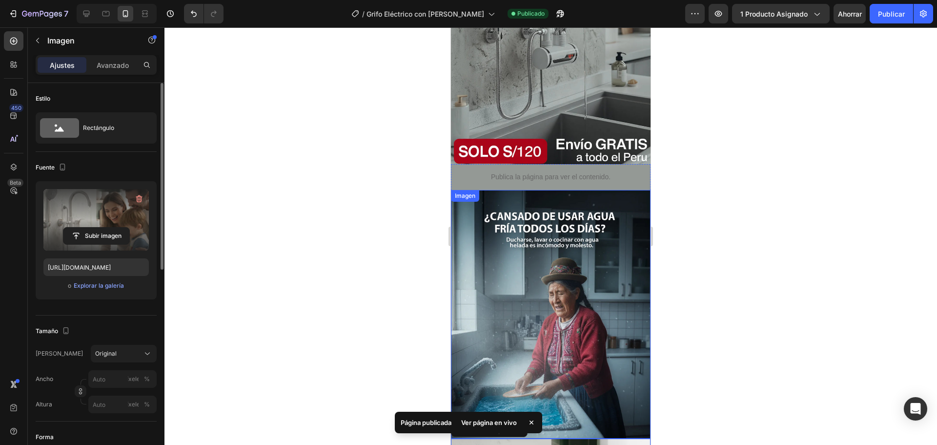
scroll to position [338, 0]
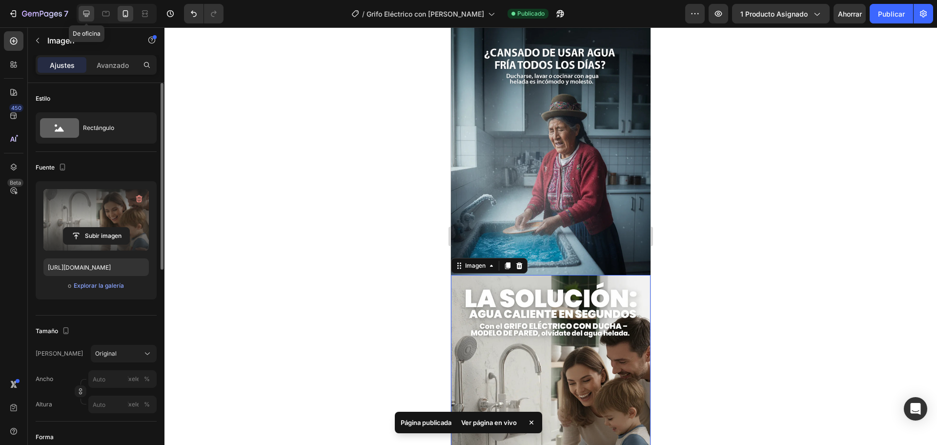
click at [93, 13] on div at bounding box center [87, 14] width 16 height 16
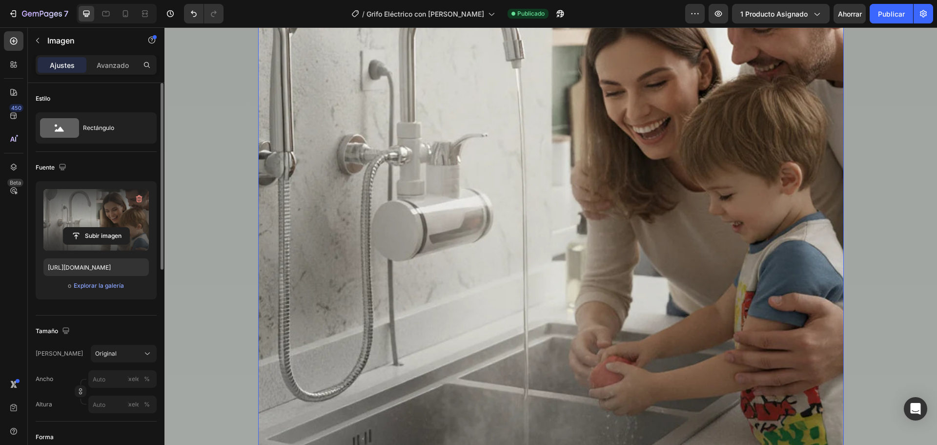
scroll to position [1920, 0]
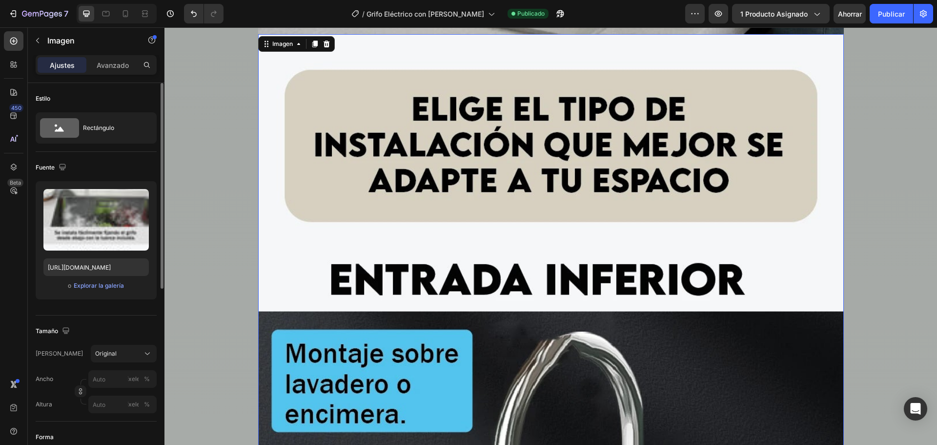
scroll to position [2310, 0]
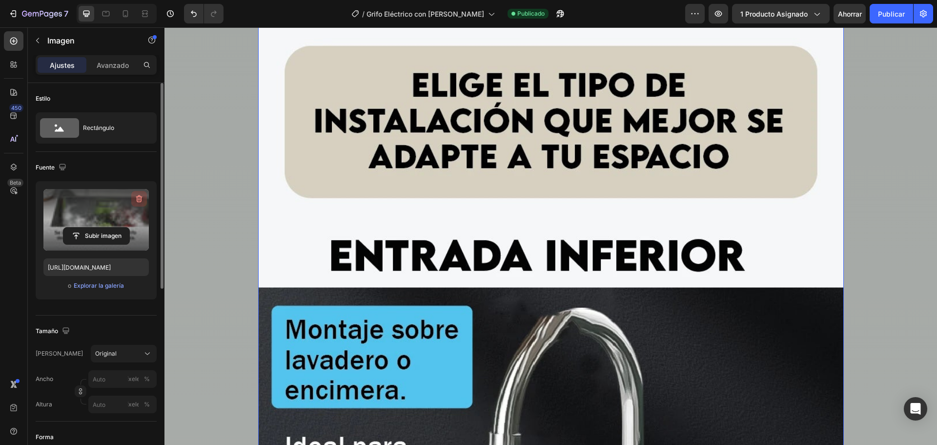
click at [140, 192] on button "button" at bounding box center [139, 199] width 16 height 16
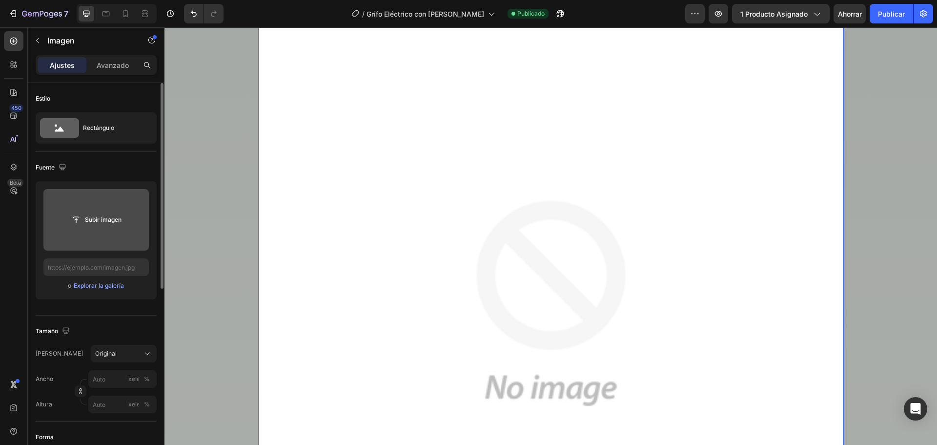
click at [94, 216] on input "file" at bounding box center [96, 219] width 66 height 17
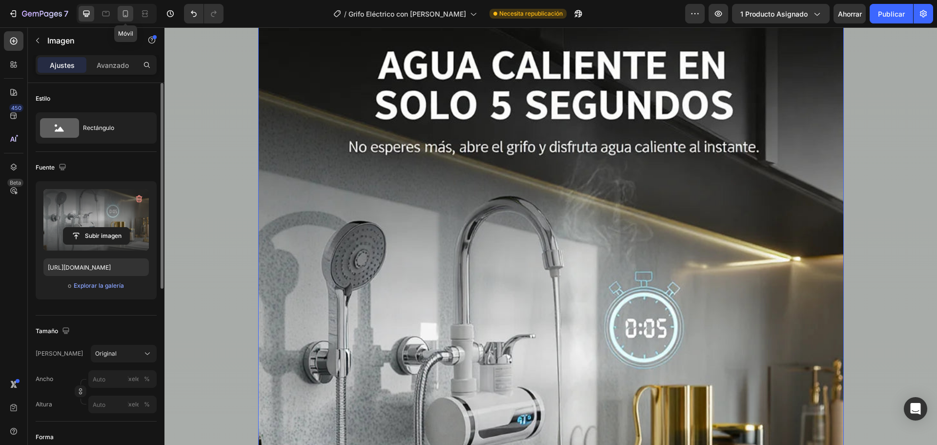
click at [130, 16] on icon at bounding box center [126, 14] width 10 height 10
type input "[URL][DOMAIN_NAME]"
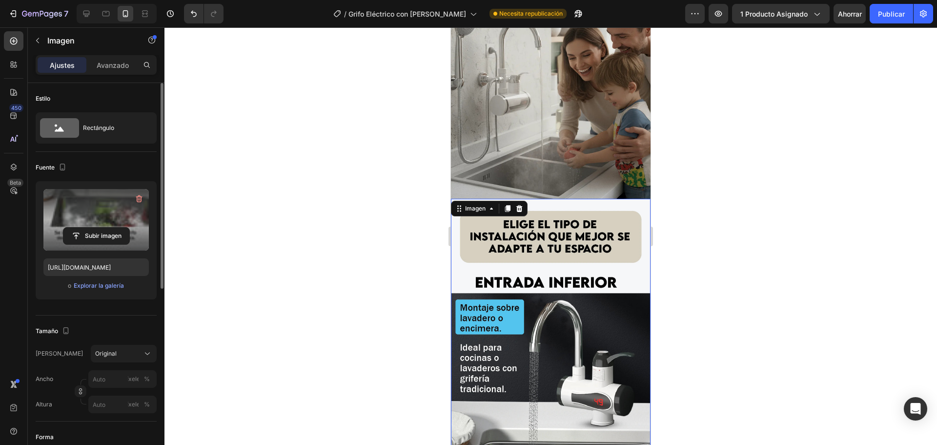
scroll to position [772, 0]
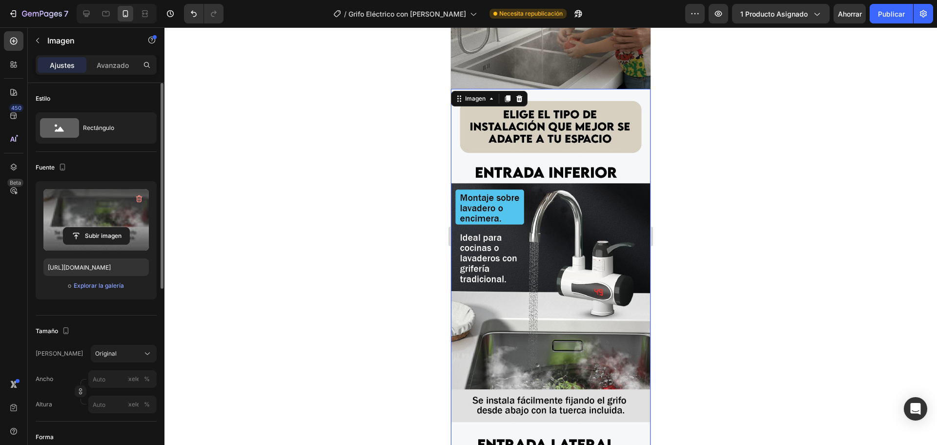
click at [563, 208] on img at bounding box center [551, 376] width 200 height 574
click at [137, 200] on icon "button" at bounding box center [139, 199] width 10 height 10
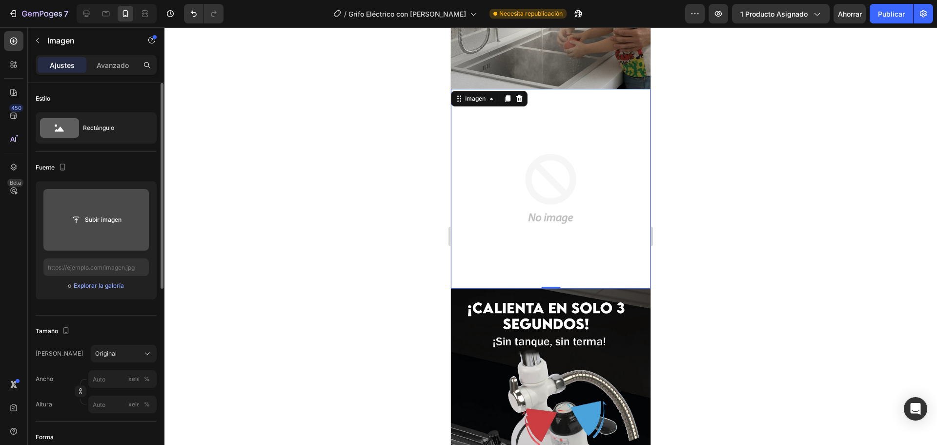
click at [95, 219] on input "file" at bounding box center [96, 219] width 66 height 17
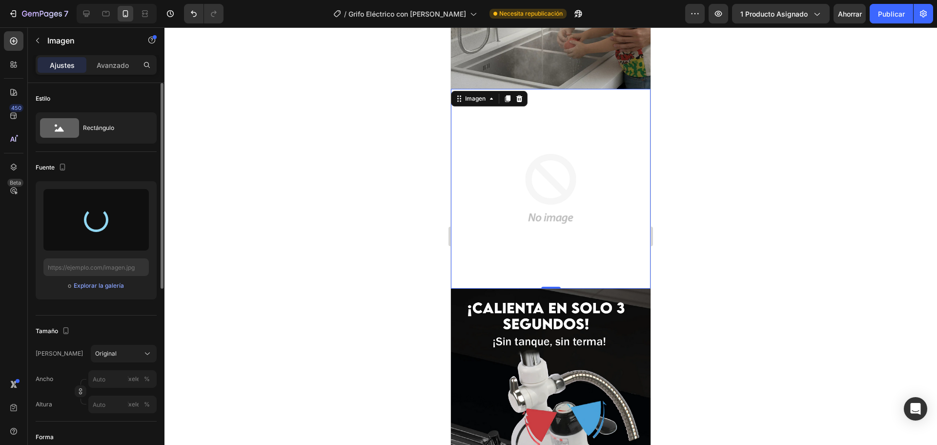
type input "[URL][DOMAIN_NAME]"
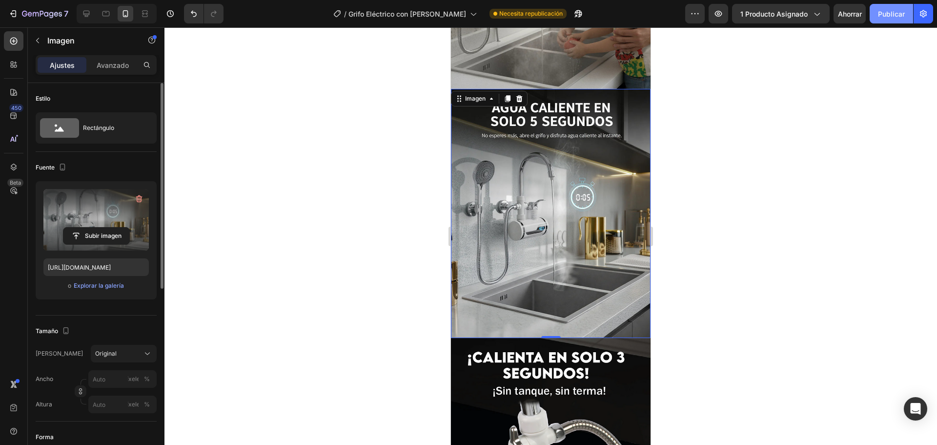
click at [890, 19] on font "Publicar" at bounding box center [891, 14] width 27 height 10
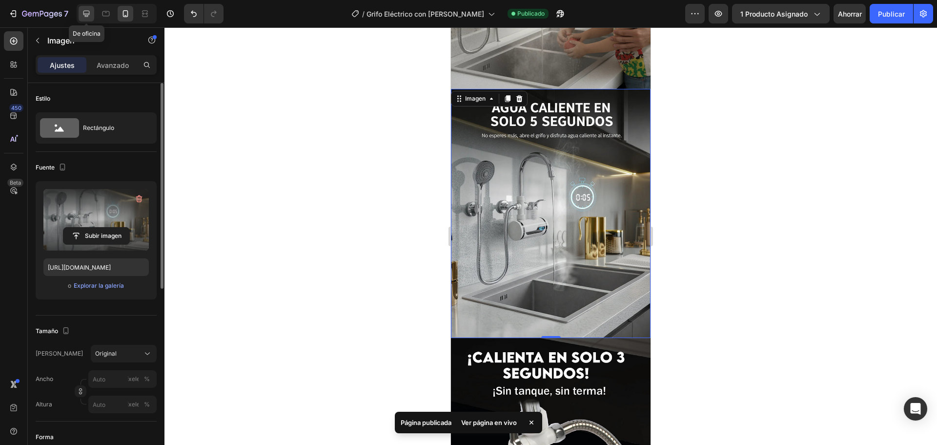
click at [92, 16] on div at bounding box center [87, 14] width 16 height 16
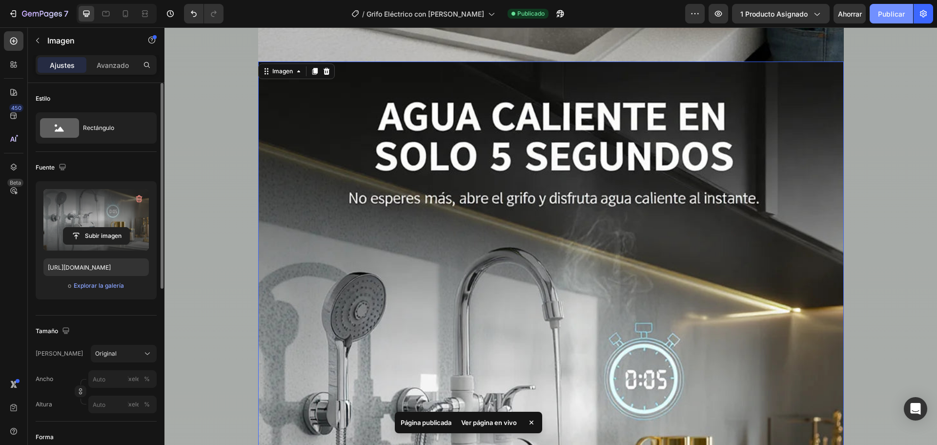
click at [896, 14] on font "Publicar" at bounding box center [891, 14] width 27 height 8
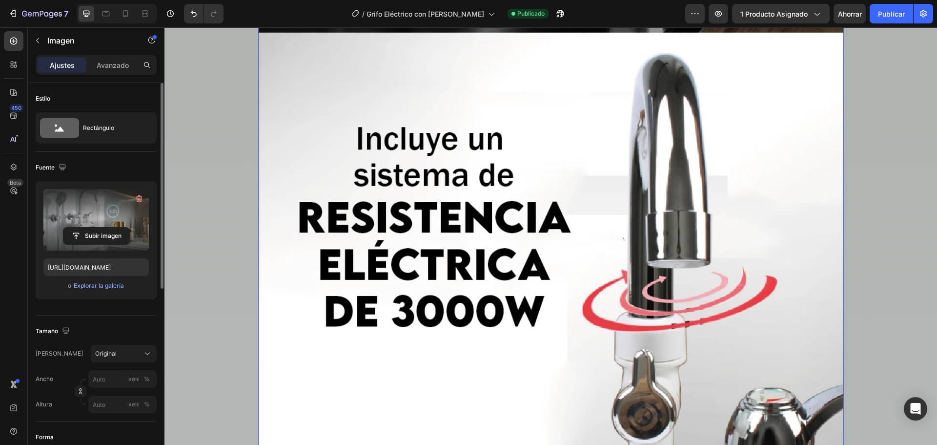
scroll to position [3723, 0]
